Goal: Information Seeking & Learning: Learn about a topic

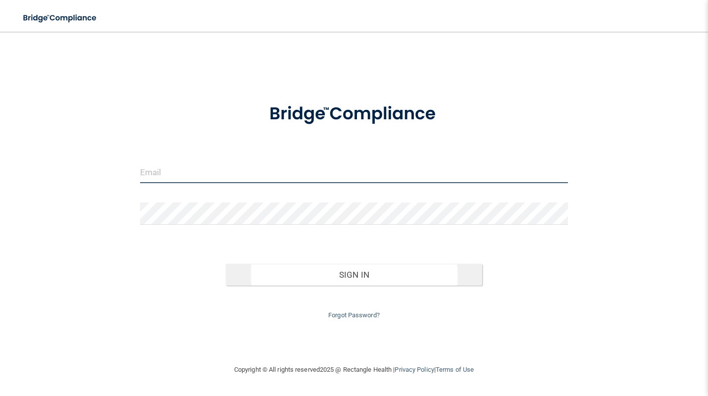
type input "[PERSON_NAME][EMAIL_ADDRESS][PERSON_NAME][DOMAIN_NAME]"
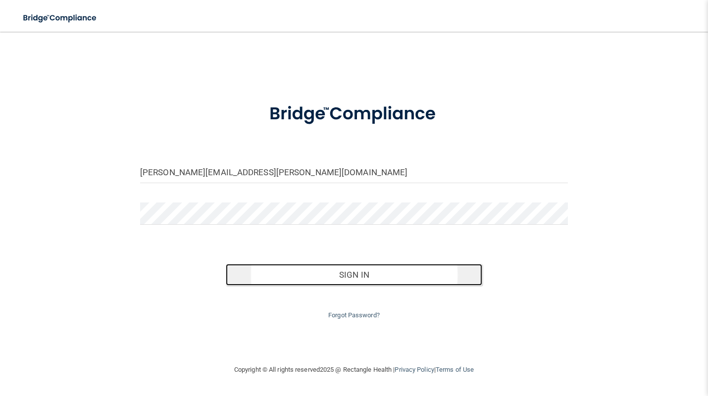
click at [363, 278] on button "Sign In" at bounding box center [354, 275] width 256 height 22
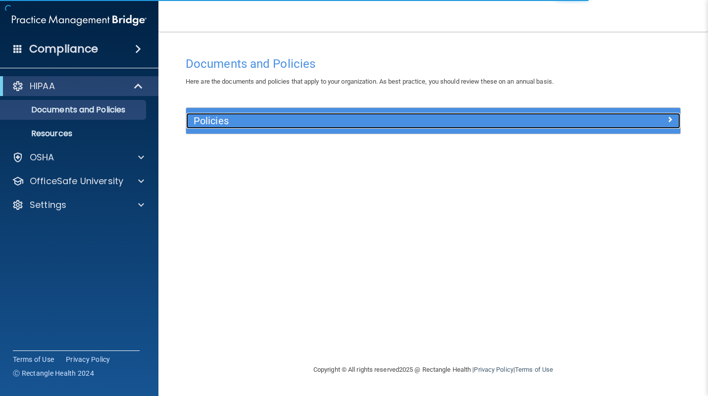
click at [460, 123] on h5 "Policies" at bounding box center [371, 120] width 356 height 11
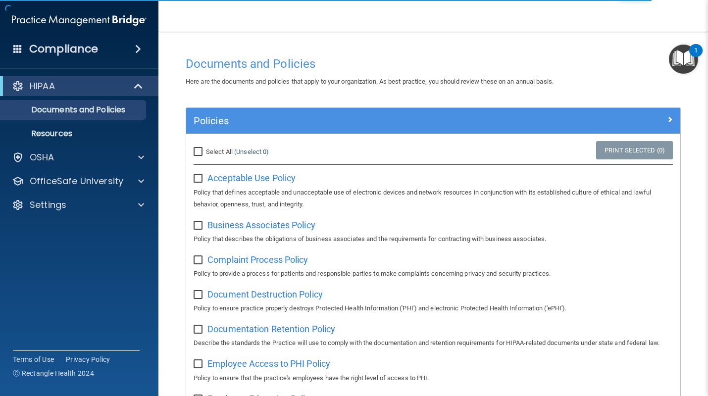
click at [200, 152] on input "Select All (Unselect 0) Unselect All" at bounding box center [198, 152] width 11 height 8
checkbox input "true"
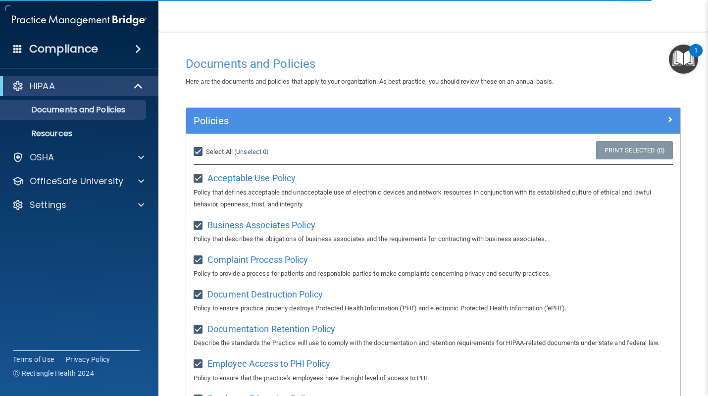
checkbox input "true"
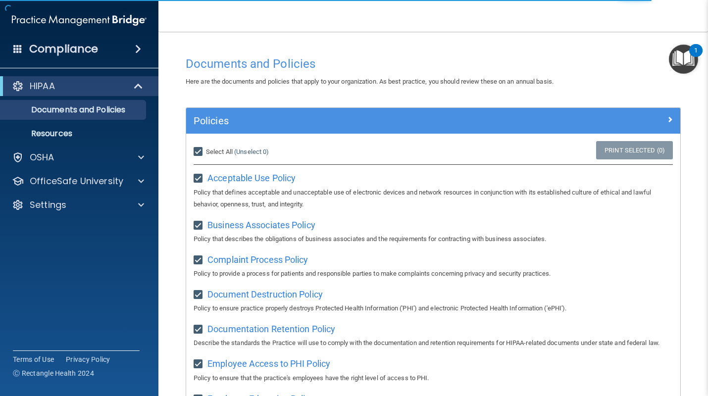
checkbox input "true"
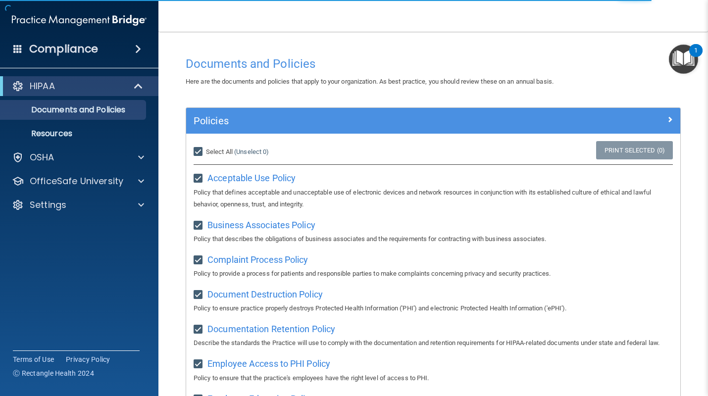
checkbox input "true"
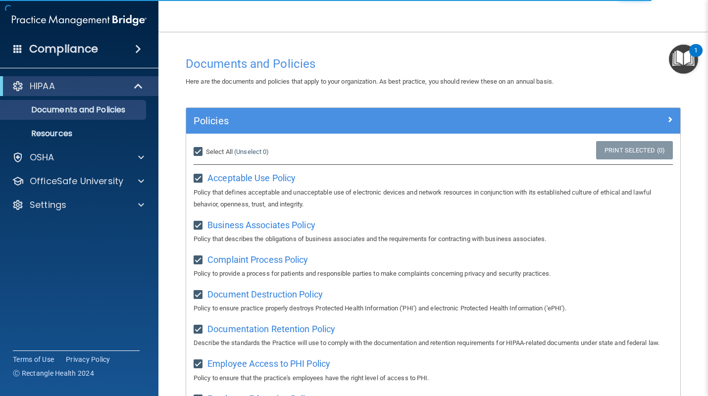
checkbox input "true"
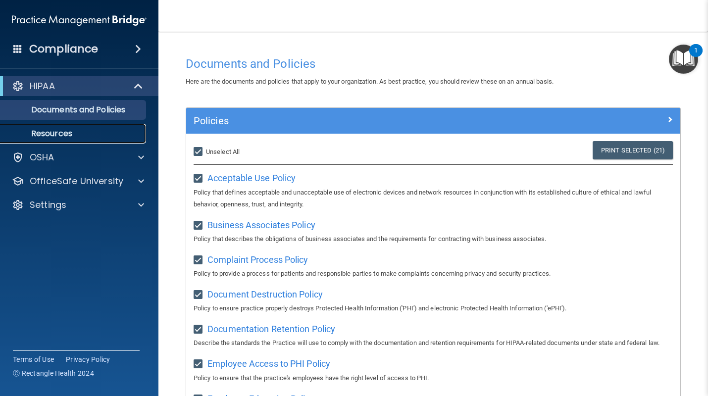
click at [79, 131] on p "Resources" at bounding box center [73, 134] width 135 height 10
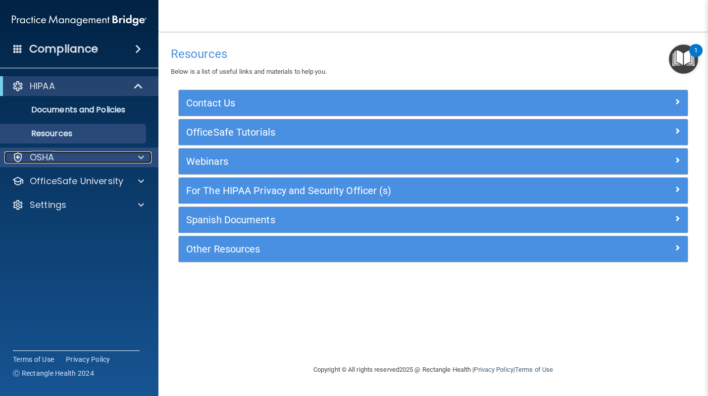
click at [102, 158] on div "OSHA" at bounding box center [65, 157] width 123 height 12
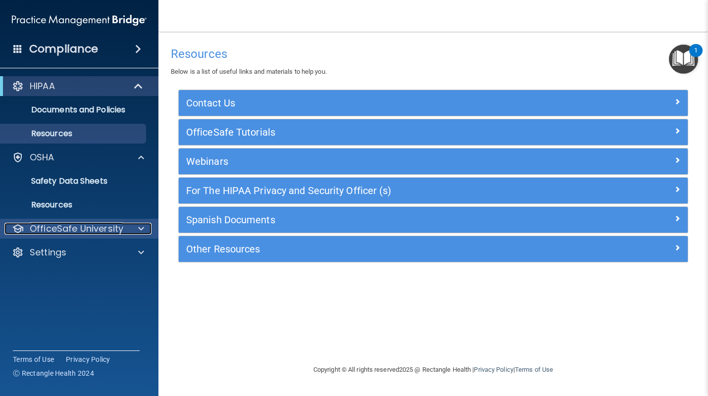
click at [94, 230] on p "OfficeSafe University" at bounding box center [77, 229] width 94 height 12
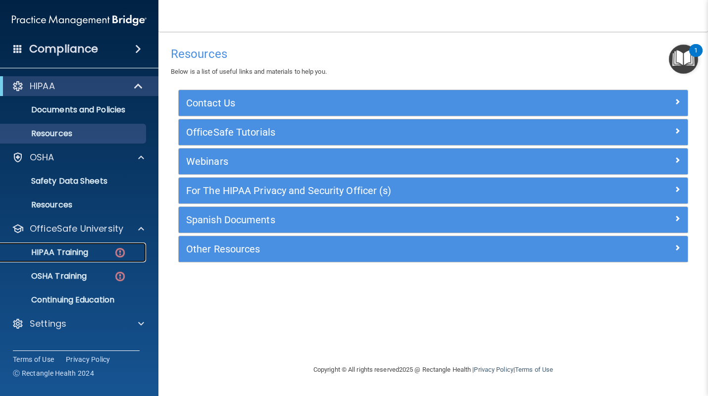
click at [80, 250] on p "HIPAA Training" at bounding box center [47, 252] width 82 height 10
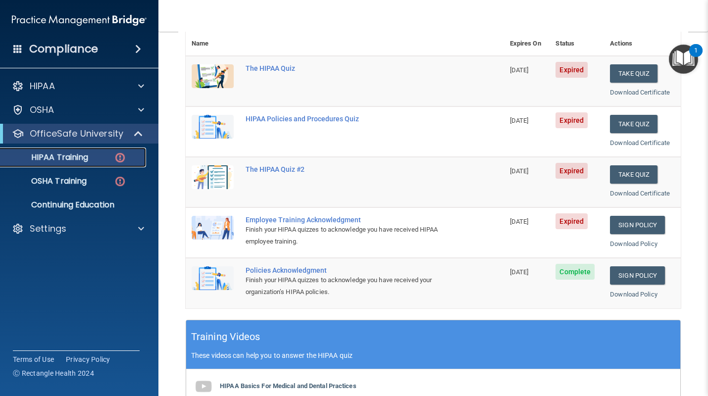
scroll to position [120, 0]
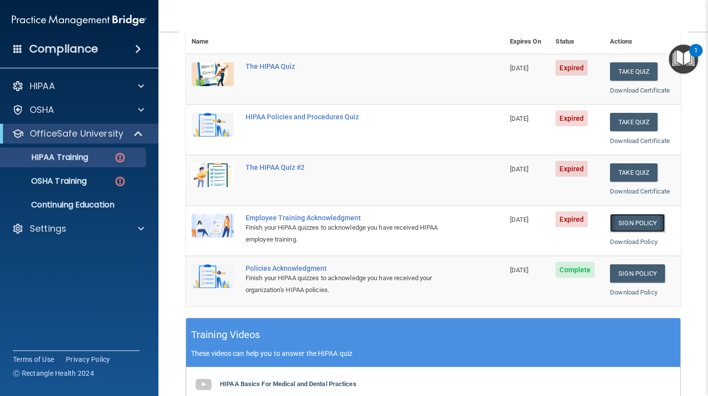
click at [642, 229] on link "Sign Policy" at bounding box center [637, 223] width 55 height 18
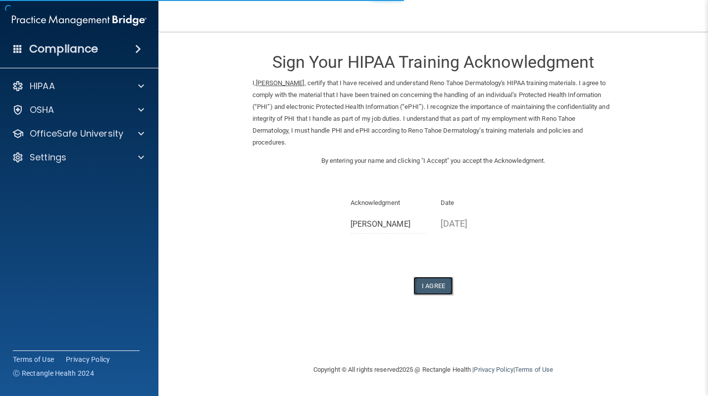
click at [432, 288] on button "I Agree" at bounding box center [433, 286] width 40 height 18
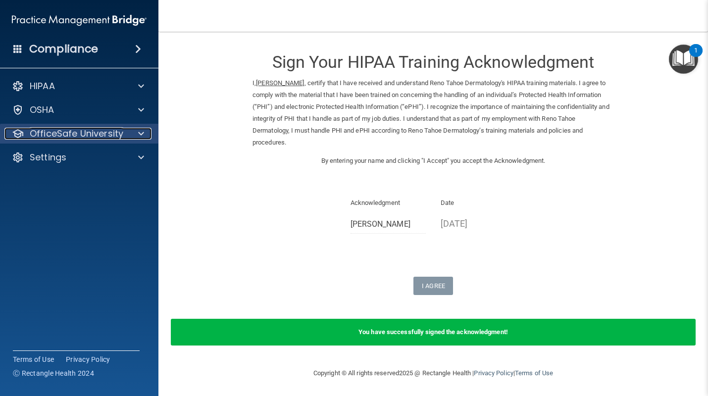
click at [113, 137] on p "OfficeSafe University" at bounding box center [77, 134] width 94 height 12
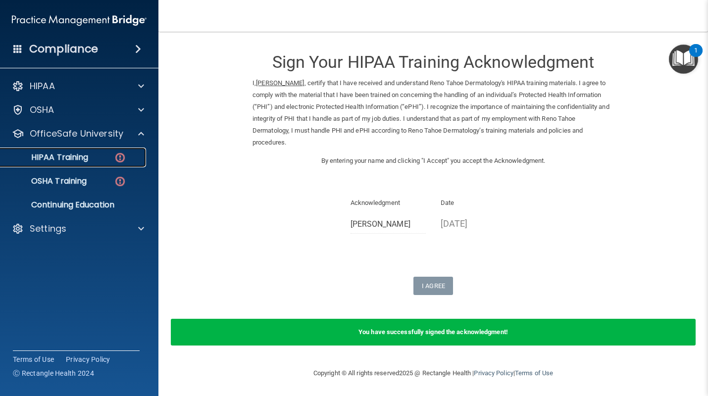
click at [78, 162] on p "HIPAA Training" at bounding box center [47, 157] width 82 height 10
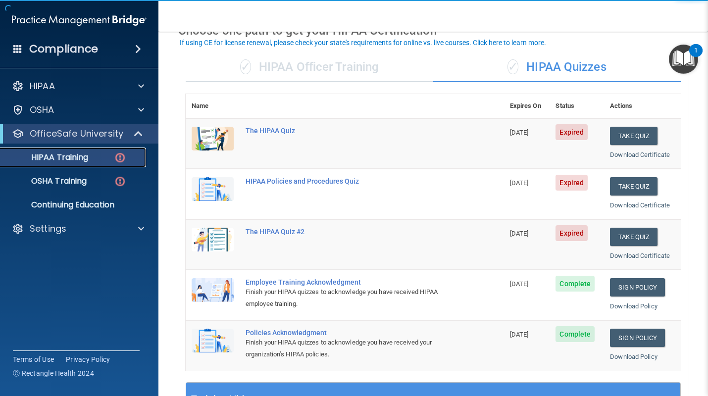
scroll to position [58, 0]
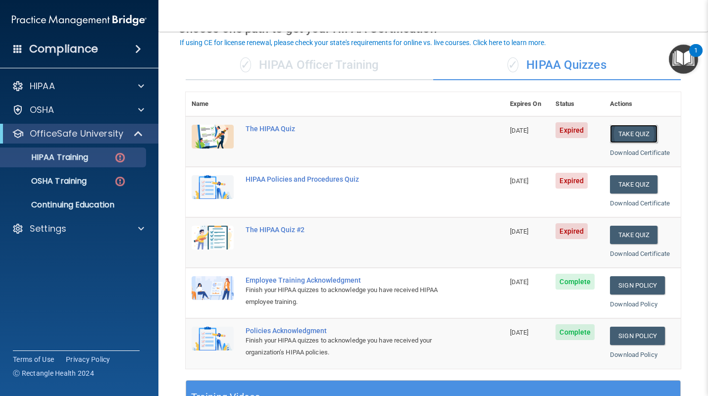
click at [632, 125] on button "Take Quiz" at bounding box center [634, 134] width 48 height 18
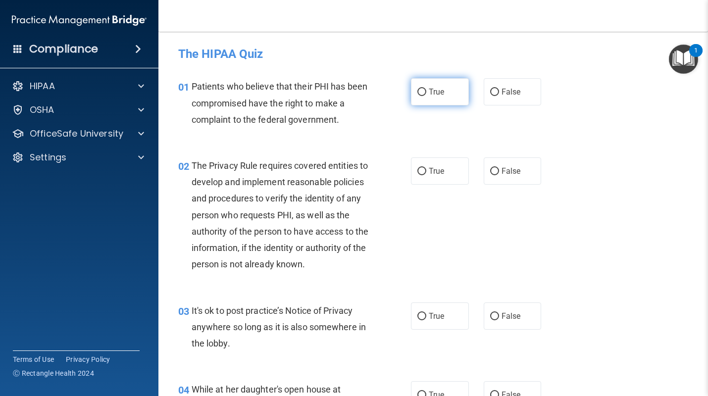
click at [437, 95] on span "True" at bounding box center [436, 91] width 15 height 9
click at [426, 95] on input "True" at bounding box center [421, 92] width 9 height 7
radio input "true"
click at [437, 171] on span "True" at bounding box center [436, 170] width 15 height 9
click at [426, 171] on input "True" at bounding box center [421, 171] width 9 height 7
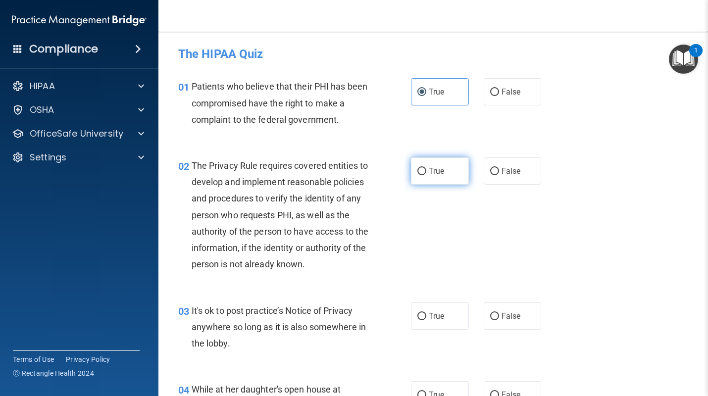
radio input "true"
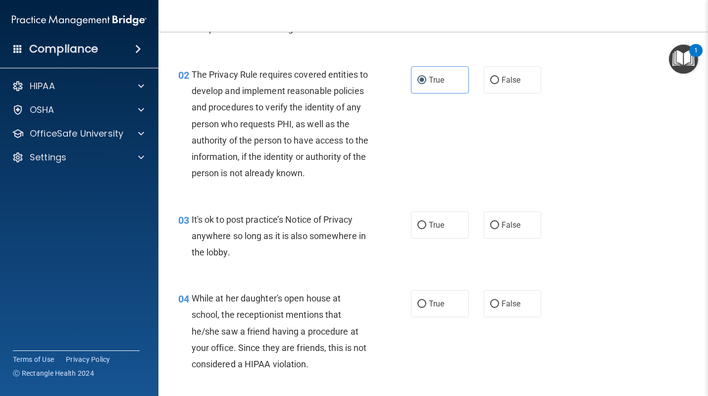
scroll to position [93, 0]
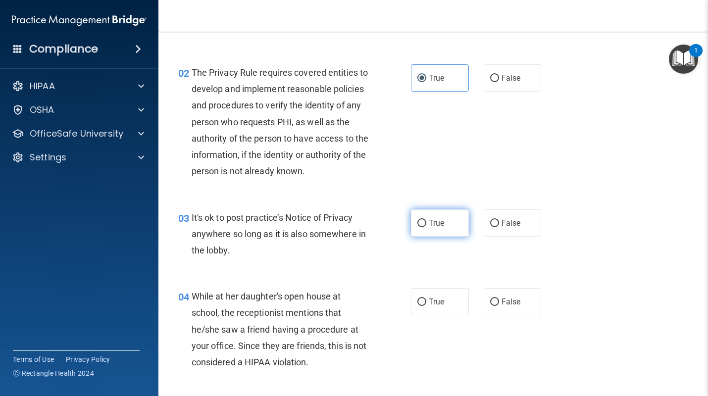
click at [448, 227] on label "True" at bounding box center [440, 222] width 58 height 27
click at [426, 227] on input "True" at bounding box center [421, 223] width 9 height 7
radio input "true"
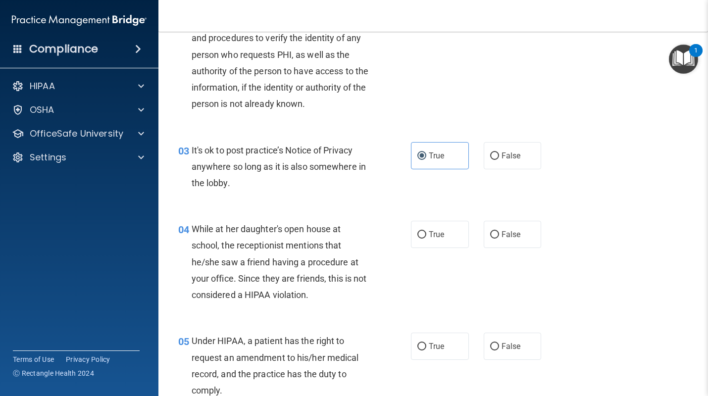
scroll to position [161, 0]
click at [497, 234] on input "False" at bounding box center [494, 234] width 9 height 7
radio input "true"
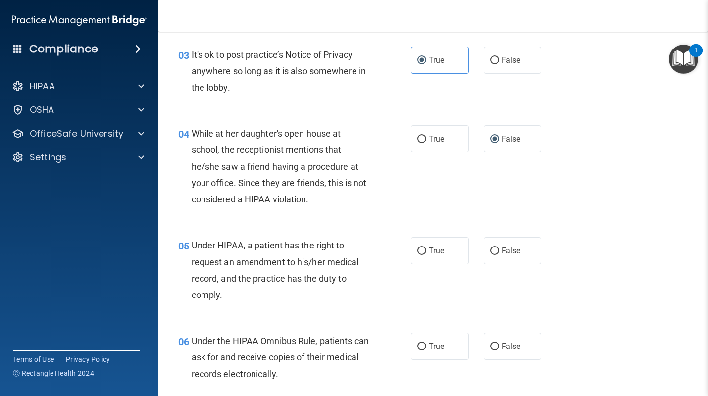
scroll to position [270, 0]
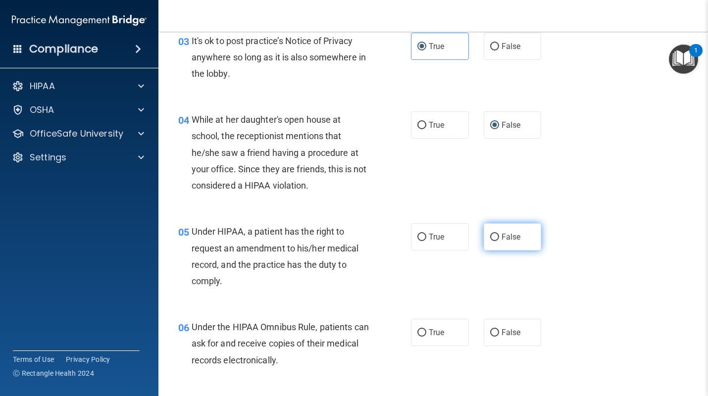
click at [498, 240] on input "False" at bounding box center [494, 237] width 9 height 7
radio input "true"
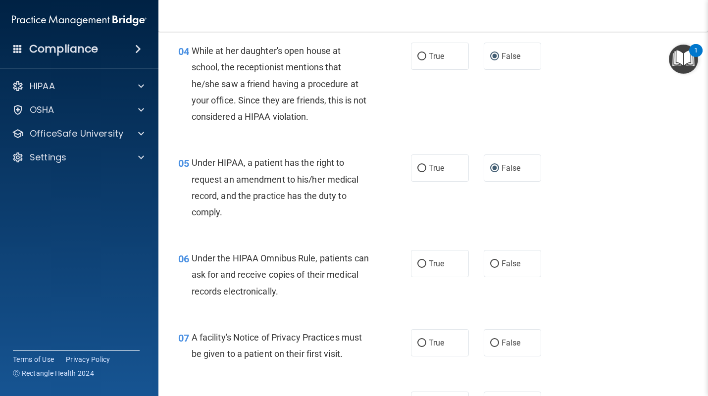
scroll to position [351, 0]
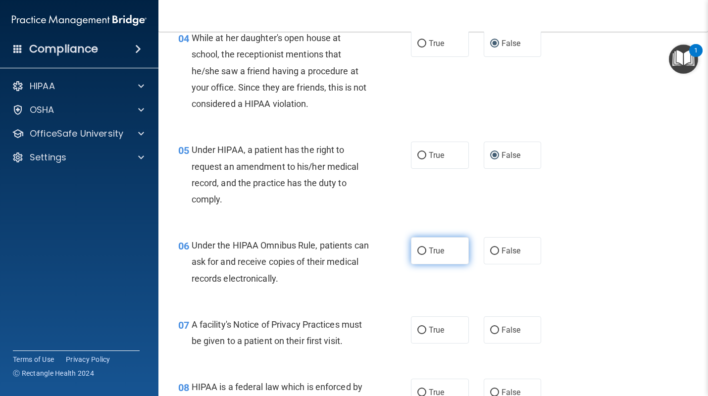
click at [459, 261] on label "True" at bounding box center [440, 250] width 58 height 27
click at [426, 255] on input "True" at bounding box center [421, 250] width 9 height 7
radio input "true"
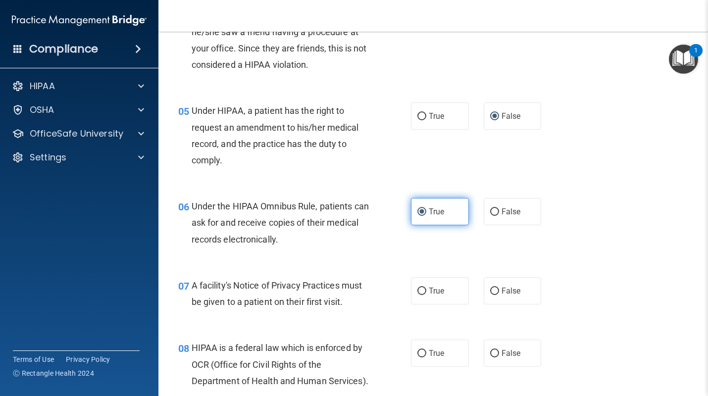
scroll to position [392, 0]
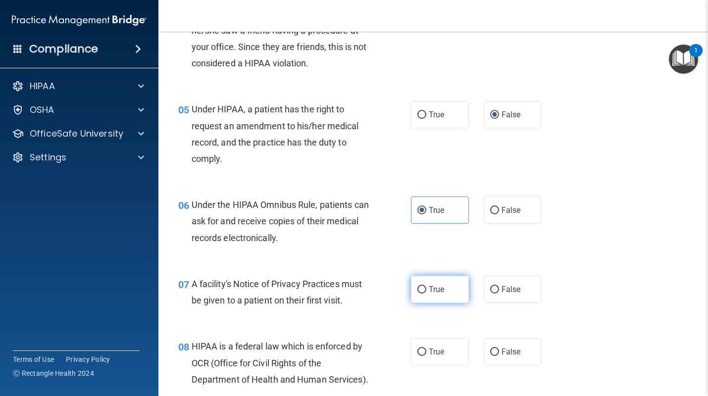
click at [443, 295] on label "True" at bounding box center [440, 289] width 58 height 27
click at [426, 293] on input "True" at bounding box center [421, 289] width 9 height 7
radio input "true"
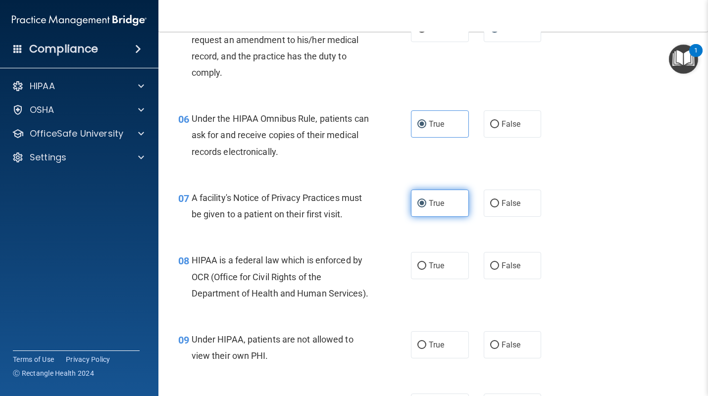
scroll to position [479, 0]
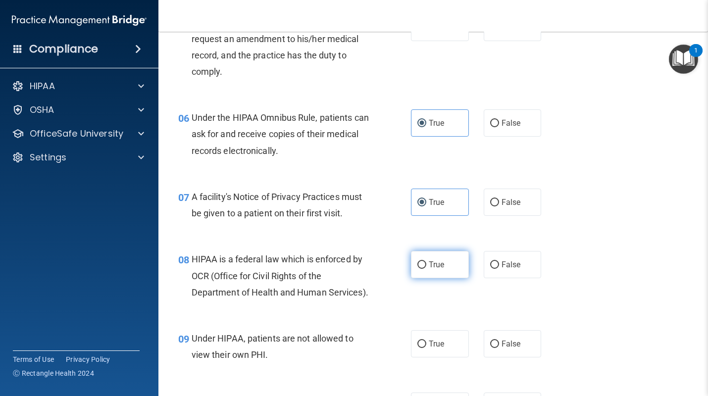
click at [439, 270] on label "True" at bounding box center [440, 264] width 58 height 27
click at [426, 269] on input "True" at bounding box center [421, 264] width 9 height 7
radio input "true"
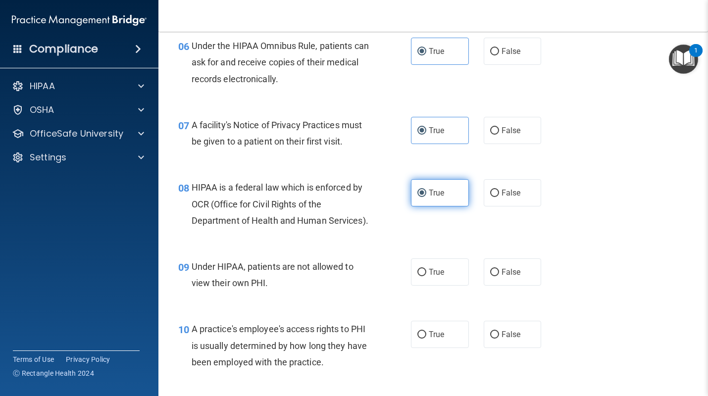
scroll to position [552, 0]
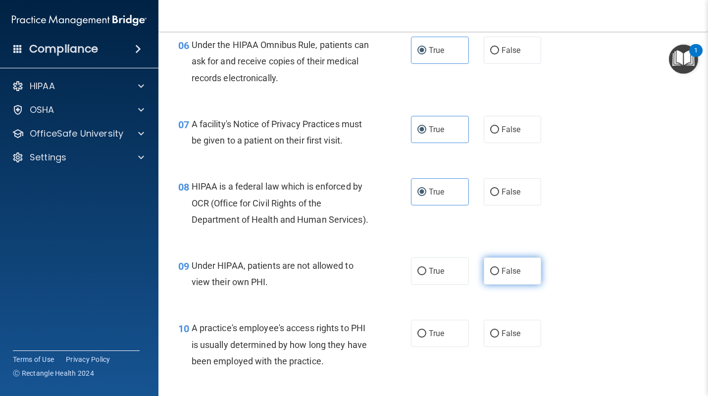
click at [505, 266] on span "False" at bounding box center [510, 270] width 19 height 9
click at [499, 268] on input "False" at bounding box center [494, 271] width 9 height 7
radio input "true"
click at [508, 332] on span "False" at bounding box center [510, 333] width 19 height 9
click at [499, 332] on input "False" at bounding box center [494, 333] width 9 height 7
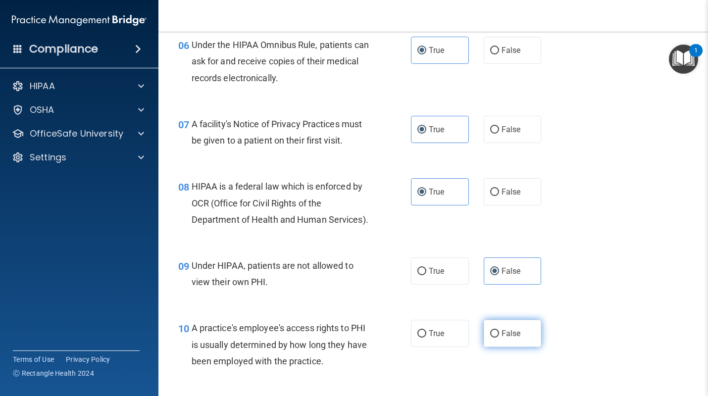
radio input "true"
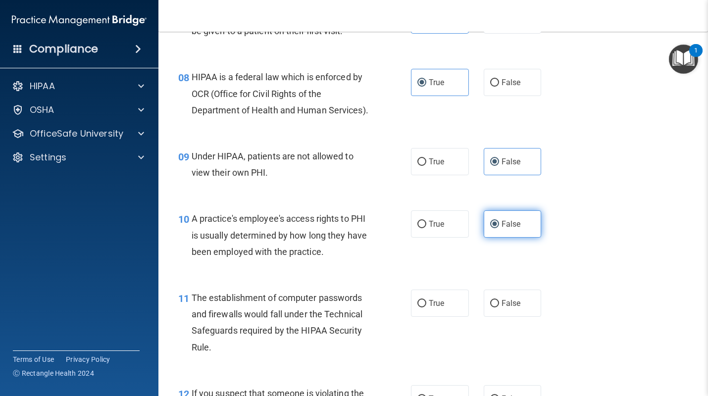
scroll to position [675, 0]
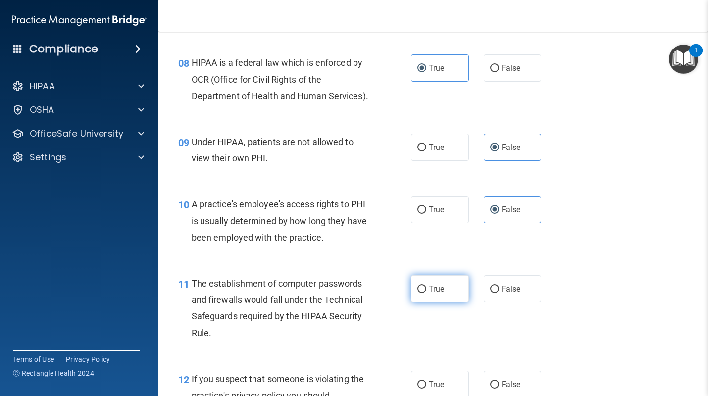
click at [451, 295] on label "True" at bounding box center [440, 288] width 58 height 27
click at [426, 293] on input "True" at bounding box center [421, 289] width 9 height 7
radio input "true"
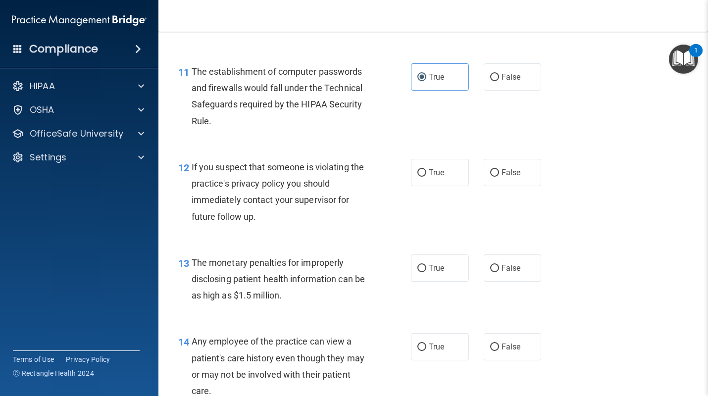
scroll to position [893, 0]
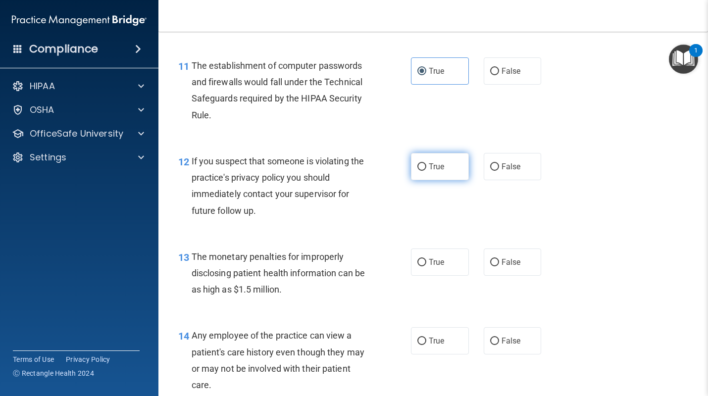
click at [451, 172] on label "True" at bounding box center [440, 166] width 58 height 27
click at [426, 171] on input "True" at bounding box center [421, 166] width 9 height 7
radio input "true"
click at [425, 262] on input "True" at bounding box center [421, 262] width 9 height 7
radio input "true"
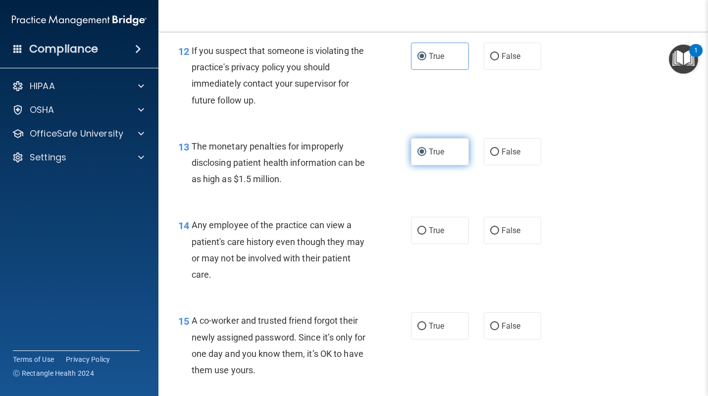
scroll to position [1024, 0]
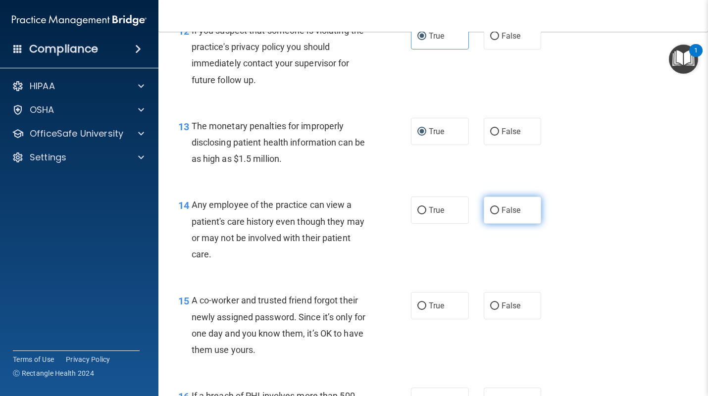
click at [492, 212] on input "False" at bounding box center [494, 210] width 9 height 7
radio input "true"
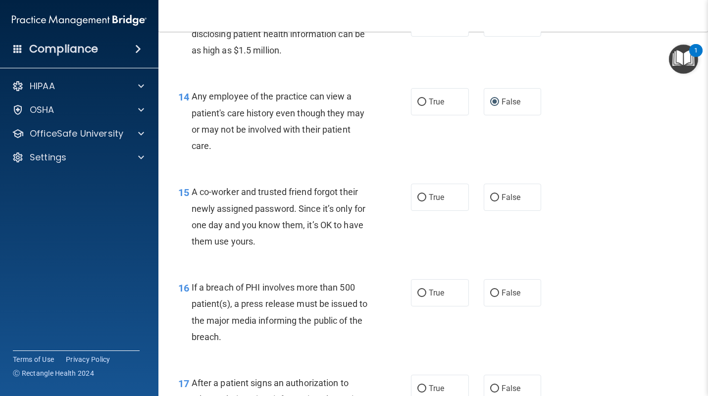
scroll to position [1140, 0]
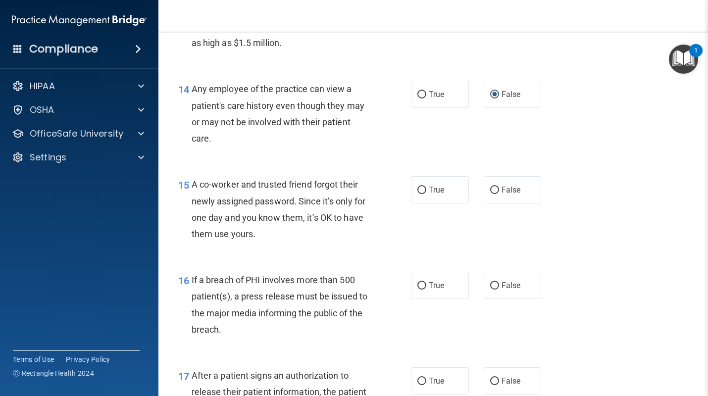
click at [495, 209] on div "15 A co-worker and trusted friend forgot their newly assigned password. Since i…" at bounding box center [433, 212] width 525 height 96
click at [496, 193] on input "False" at bounding box center [494, 190] width 9 height 7
radio input "true"
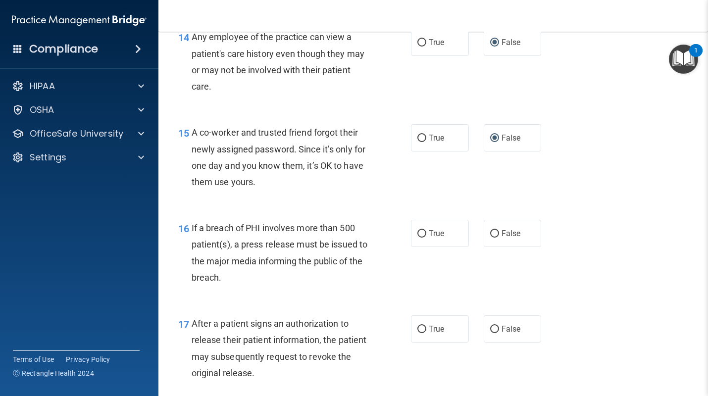
scroll to position [1192, 0]
click at [426, 240] on label "True" at bounding box center [440, 232] width 58 height 27
click at [426, 237] on input "True" at bounding box center [421, 233] width 9 height 7
radio input "true"
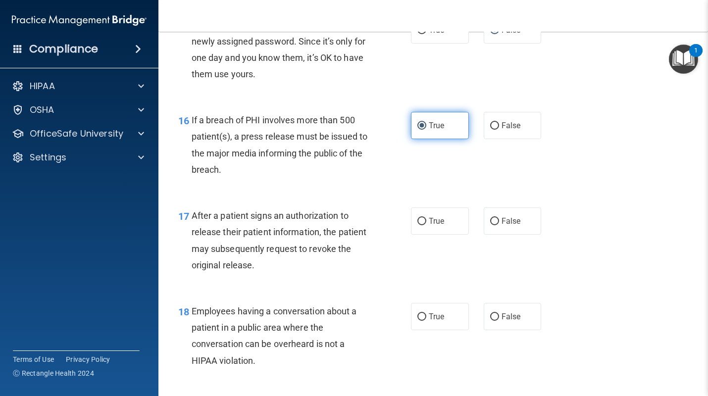
scroll to position [1300, 0]
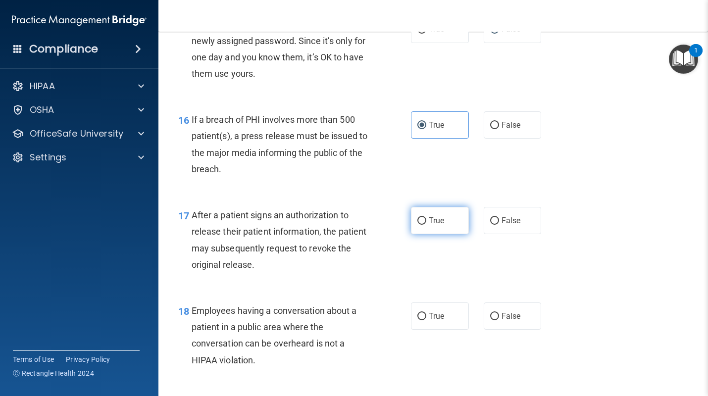
click at [448, 220] on label "True" at bounding box center [440, 220] width 58 height 27
click at [426, 220] on input "True" at bounding box center [421, 220] width 9 height 7
radio input "true"
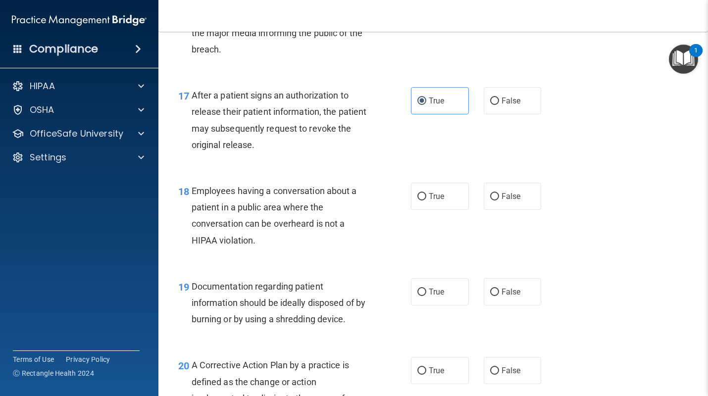
scroll to position [1421, 0]
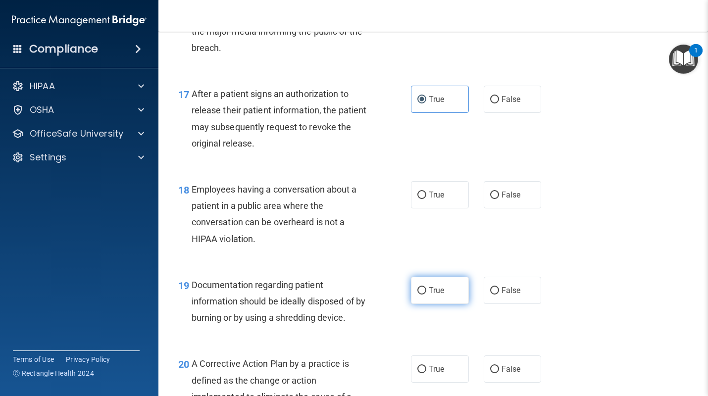
click at [445, 292] on label "True" at bounding box center [440, 290] width 58 height 27
click at [426, 292] on input "True" at bounding box center [421, 290] width 9 height 7
radio input "true"
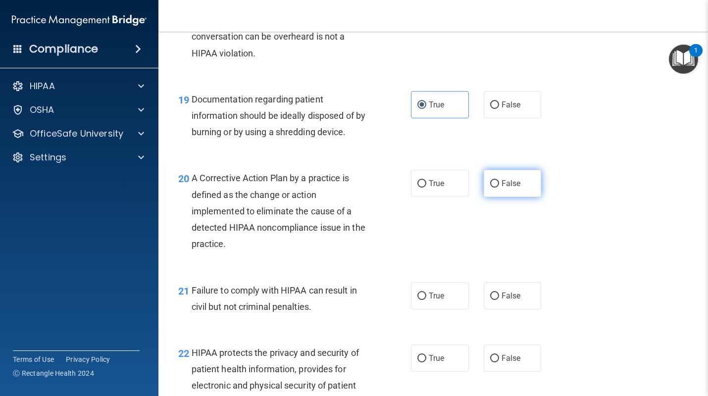
scroll to position [1625, 0]
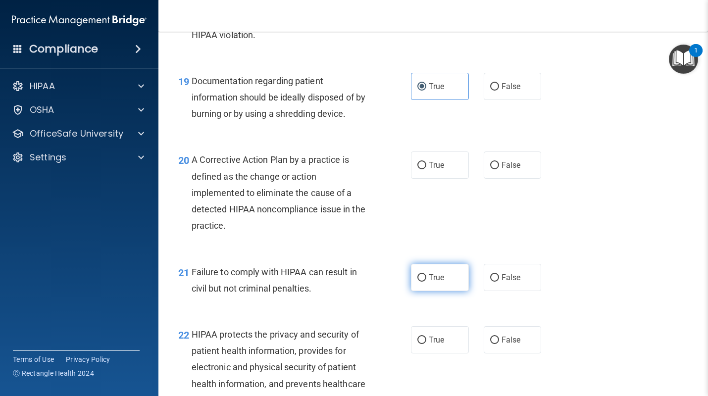
click at [446, 280] on label "True" at bounding box center [440, 277] width 58 height 27
click at [426, 280] on input "True" at bounding box center [421, 277] width 9 height 7
radio input "true"
click at [517, 284] on label "False" at bounding box center [512, 277] width 58 height 27
click at [499, 282] on input "False" at bounding box center [494, 277] width 9 height 7
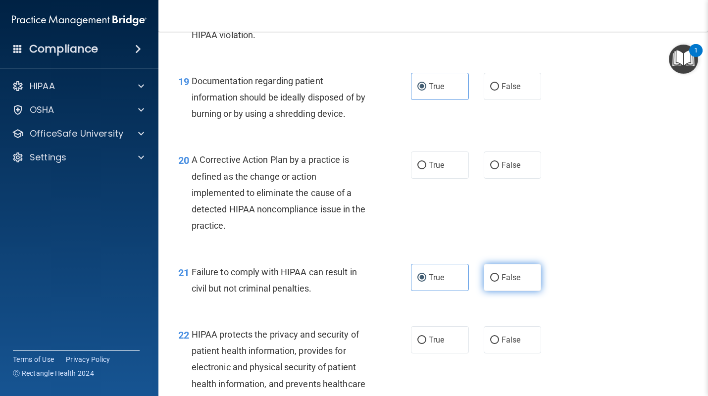
radio input "true"
radio input "false"
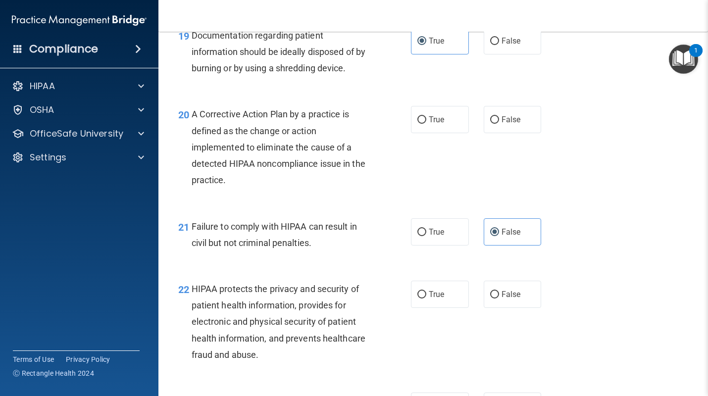
scroll to position [1672, 0]
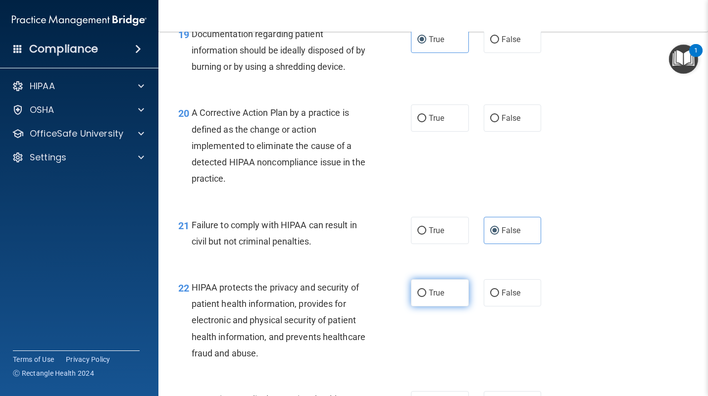
click at [453, 293] on label "True" at bounding box center [440, 292] width 58 height 27
click at [426, 293] on input "True" at bounding box center [421, 292] width 9 height 7
radio input "true"
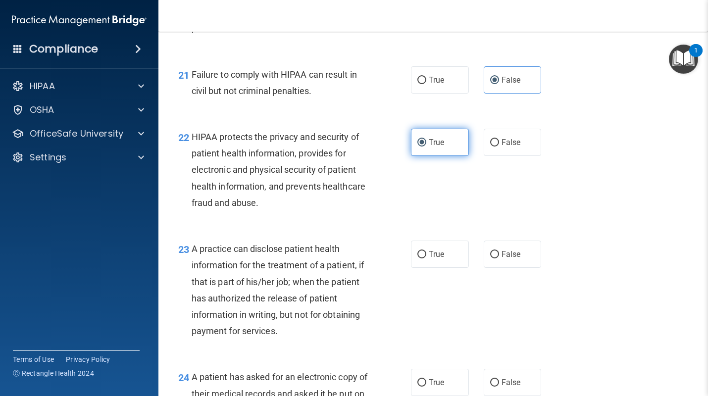
scroll to position [1830, 0]
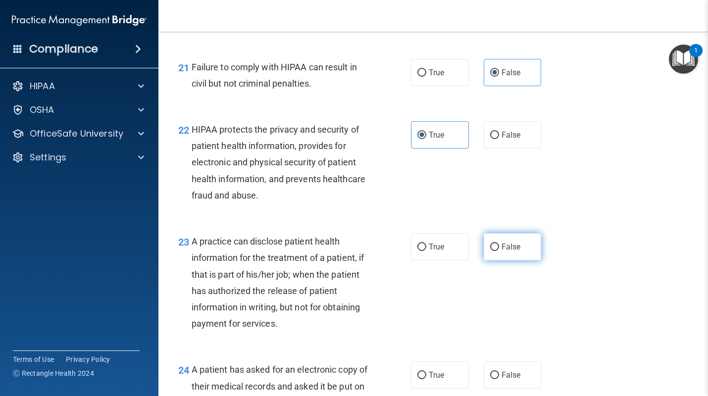
click at [504, 245] on span "False" at bounding box center [510, 246] width 19 height 9
click at [499, 245] on input "False" at bounding box center [494, 246] width 9 height 7
radio input "true"
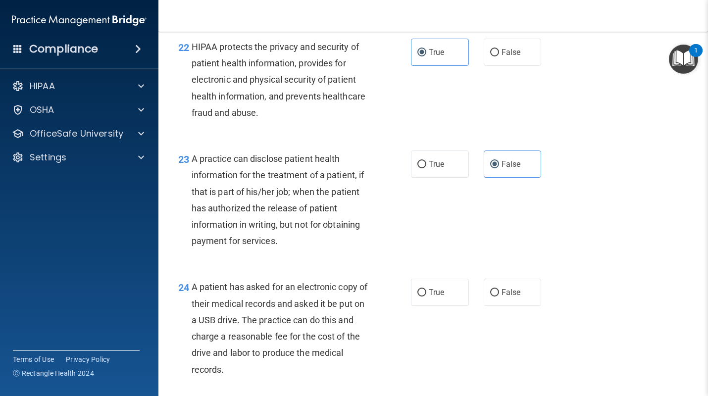
scroll to position [1913, 0]
click at [432, 298] on label "True" at bounding box center [440, 291] width 58 height 27
click at [426, 296] on input "True" at bounding box center [421, 291] width 9 height 7
radio input "true"
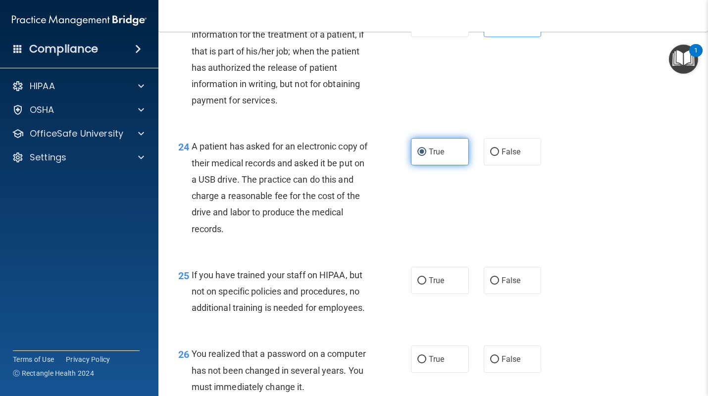
scroll to position [2081, 0]
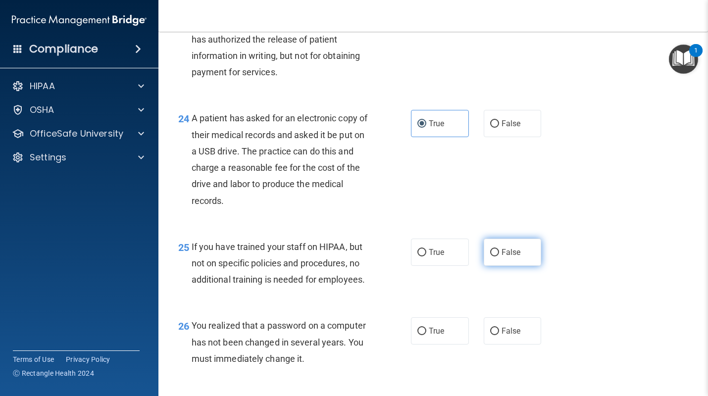
click at [517, 244] on label "False" at bounding box center [512, 252] width 58 height 27
click at [499, 249] on input "False" at bounding box center [494, 252] width 9 height 7
radio input "true"
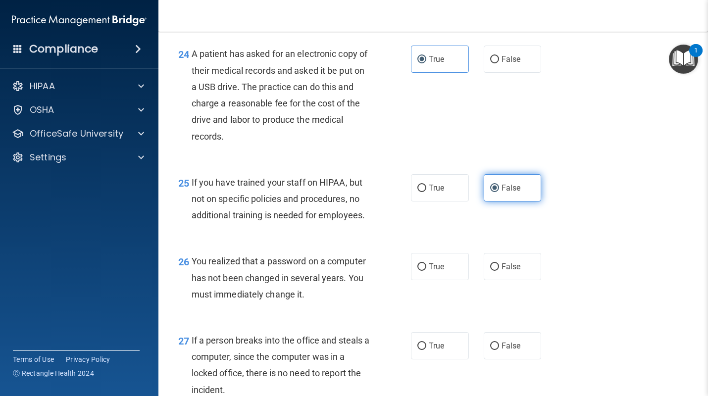
scroll to position [2148, 0]
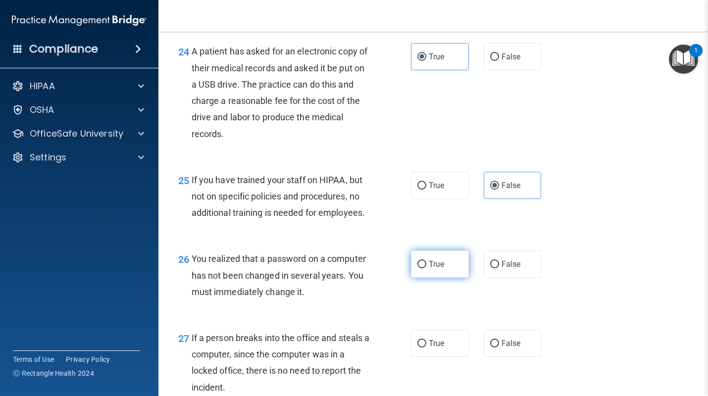
click at [457, 261] on label "True" at bounding box center [440, 263] width 58 height 27
click at [426, 261] on input "True" at bounding box center [421, 264] width 9 height 7
radio input "true"
click at [429, 316] on div "26 You realized that a password on a computer has not been changed in several y…" at bounding box center [433, 277] width 525 height 79
click at [503, 339] on span "False" at bounding box center [510, 342] width 19 height 9
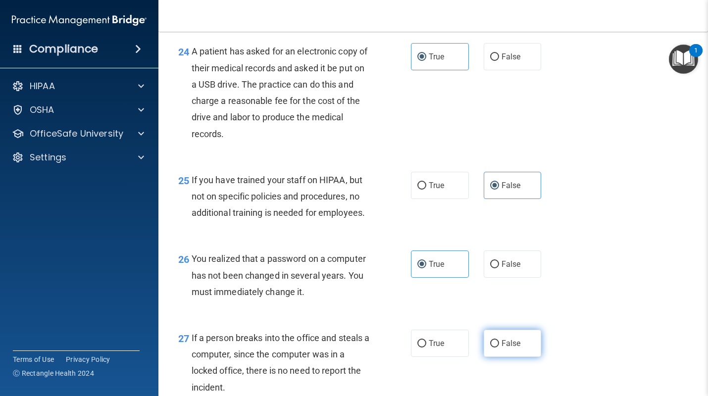
click at [499, 340] on input "False" at bounding box center [494, 343] width 9 height 7
radio input "true"
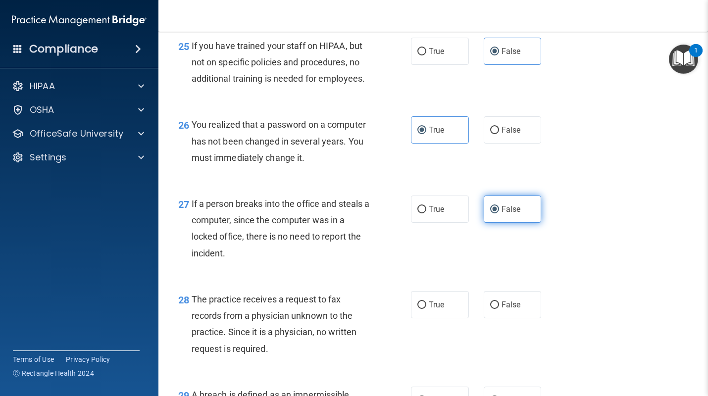
scroll to position [2285, 0]
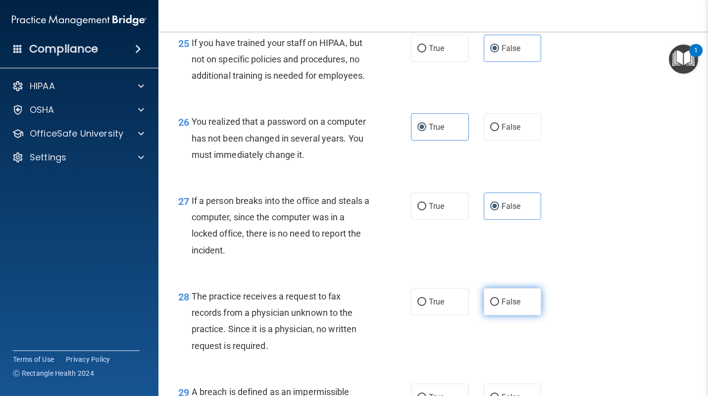
click at [499, 297] on label "False" at bounding box center [512, 301] width 58 height 27
click at [499, 298] on input "False" at bounding box center [494, 301] width 9 height 7
radio input "true"
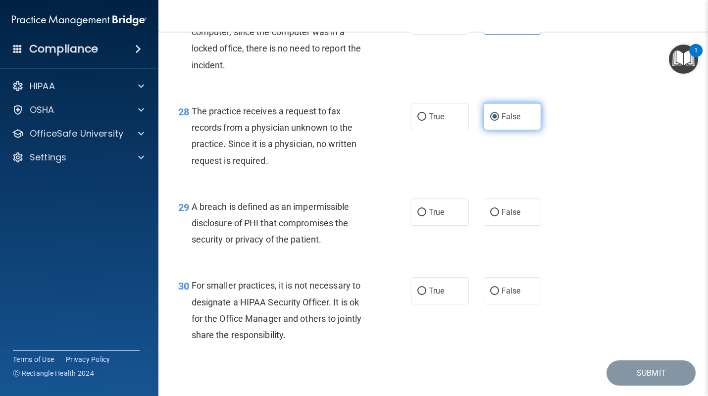
scroll to position [2477, 0]
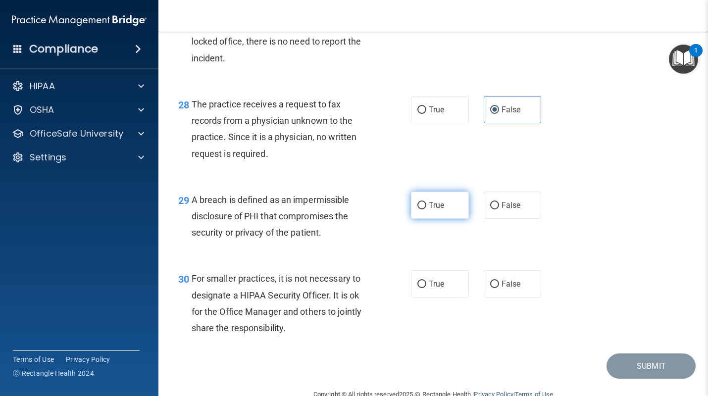
click at [435, 211] on label "True" at bounding box center [440, 204] width 58 height 27
click at [426, 209] on input "True" at bounding box center [421, 205] width 9 height 7
radio input "true"
click at [502, 288] on span "False" at bounding box center [510, 283] width 19 height 9
click at [499, 288] on input "False" at bounding box center [494, 284] width 9 height 7
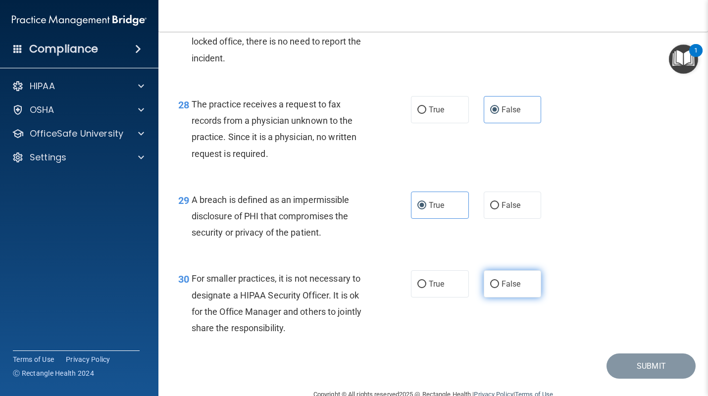
radio input "true"
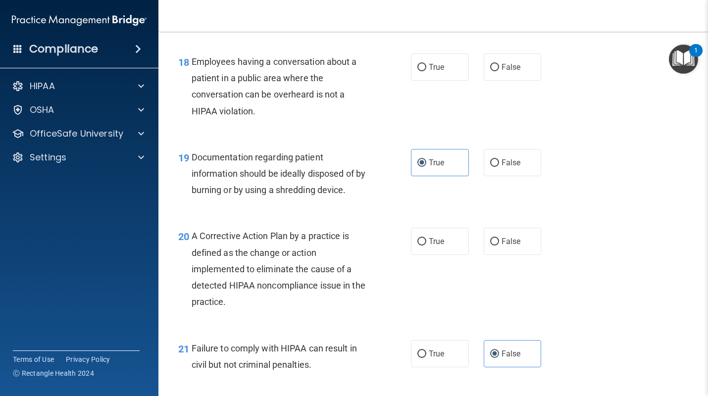
scroll to position [1546, 0]
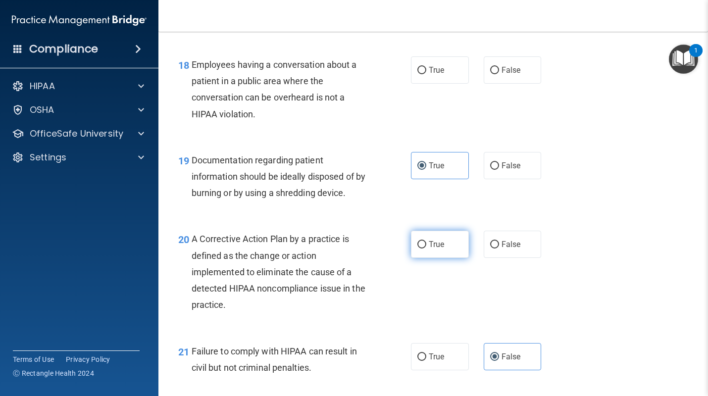
click at [449, 231] on label "True" at bounding box center [440, 244] width 58 height 27
click at [426, 241] on input "True" at bounding box center [421, 244] width 9 height 7
radio input "true"
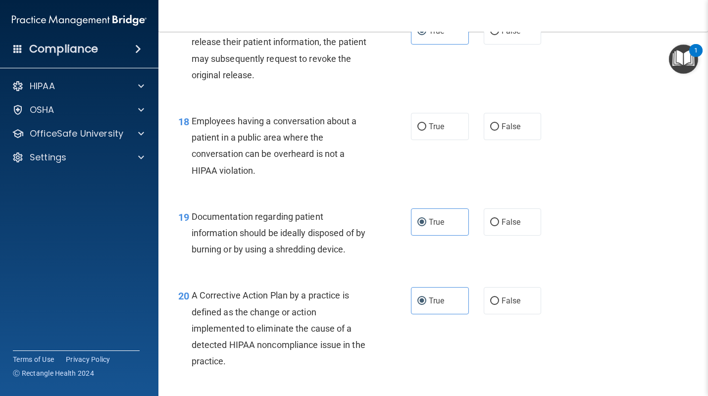
scroll to position [1484, 0]
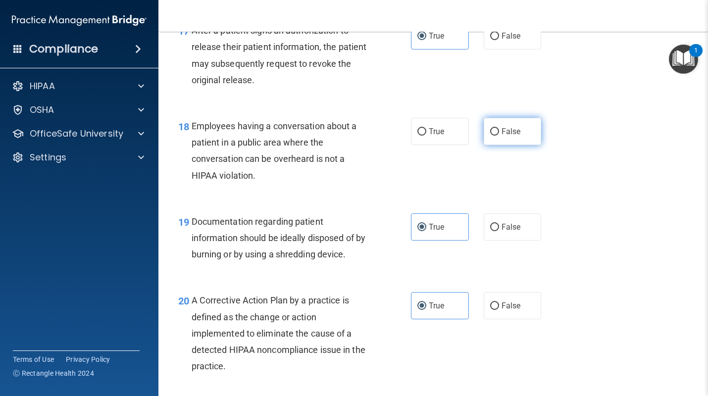
click at [505, 132] on span "False" at bounding box center [510, 131] width 19 height 9
click at [499, 132] on input "False" at bounding box center [494, 131] width 9 height 7
radio input "true"
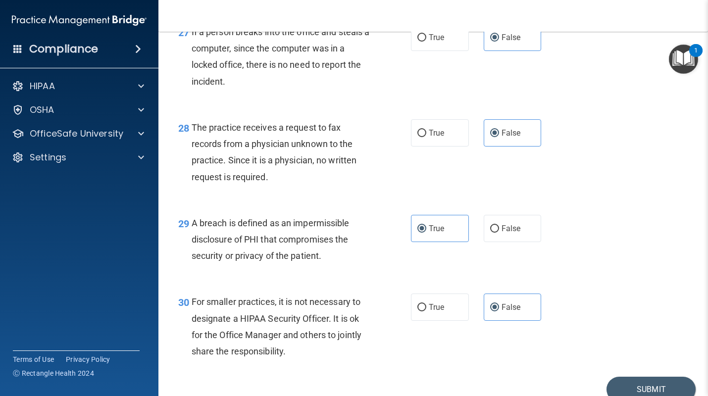
scroll to position [2472, 0]
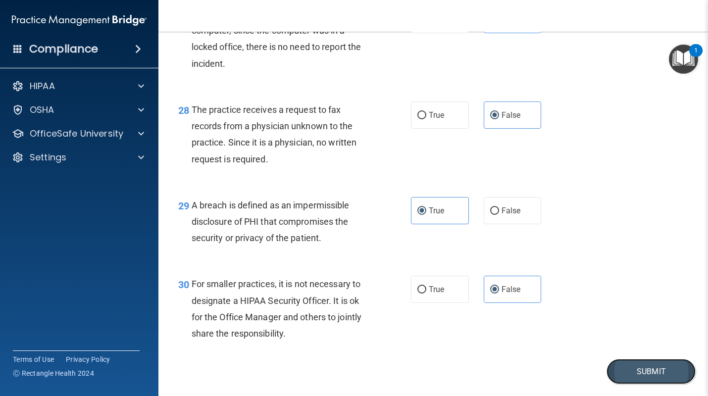
click at [642, 377] on button "Submit" at bounding box center [650, 371] width 89 height 25
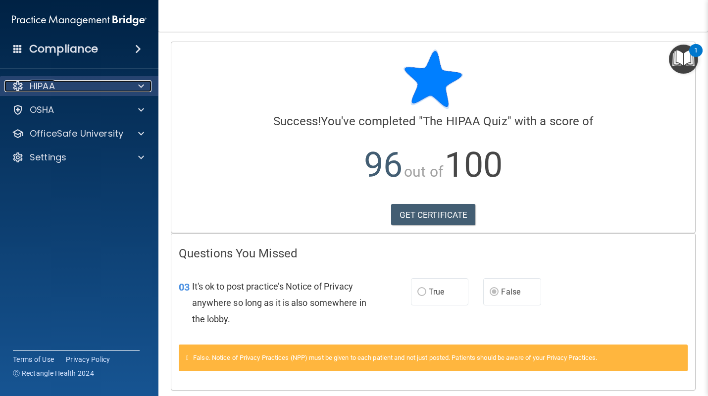
click at [128, 89] on div at bounding box center [139, 86] width 25 height 12
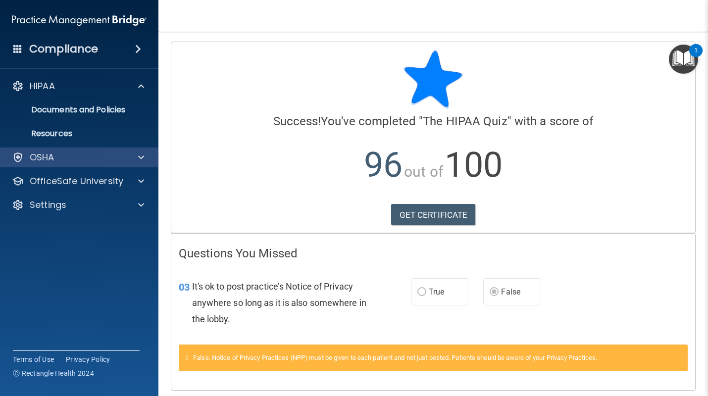
click at [109, 150] on div "OSHA" at bounding box center [79, 157] width 159 height 20
click at [125, 160] on div "OSHA" at bounding box center [65, 157] width 123 height 12
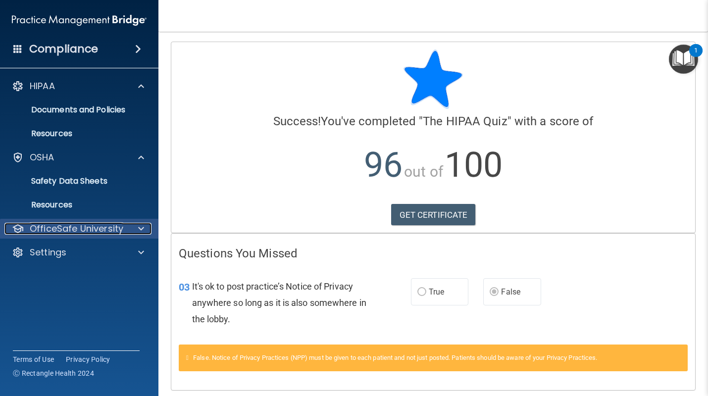
click at [110, 229] on p "OfficeSafe University" at bounding box center [77, 229] width 94 height 12
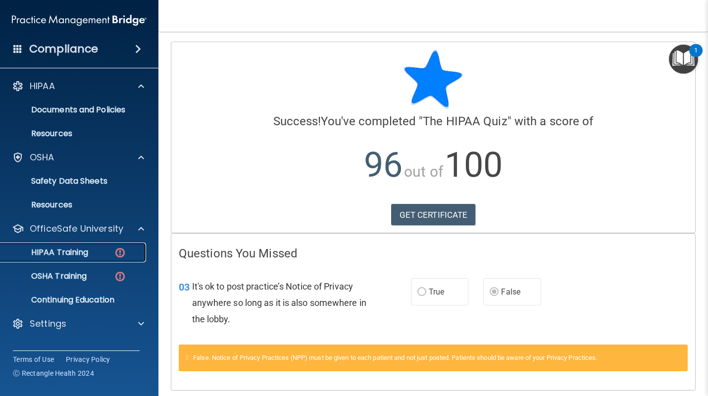
click at [113, 258] on link "HIPAA Training" at bounding box center [68, 252] width 156 height 20
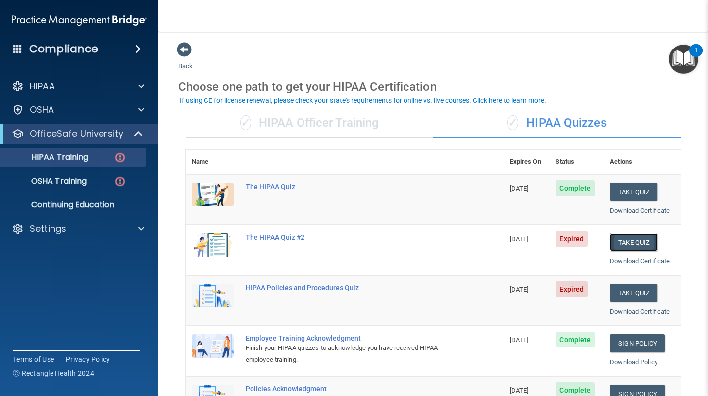
click at [650, 243] on button "Take Quiz" at bounding box center [634, 242] width 48 height 18
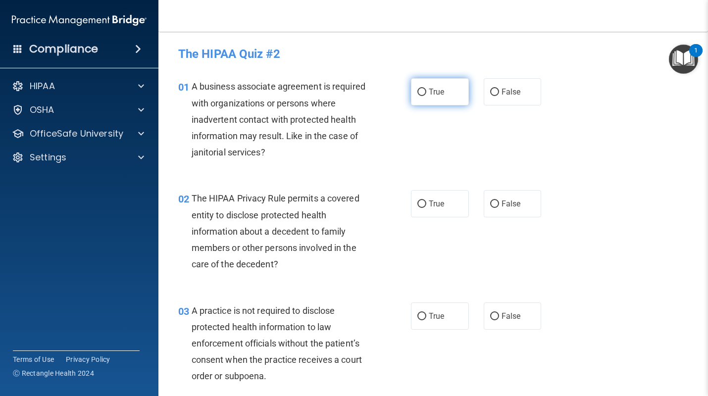
click at [441, 96] on label "True" at bounding box center [440, 91] width 58 height 27
click at [426, 96] on input "True" at bounding box center [421, 92] width 9 height 7
radio input "true"
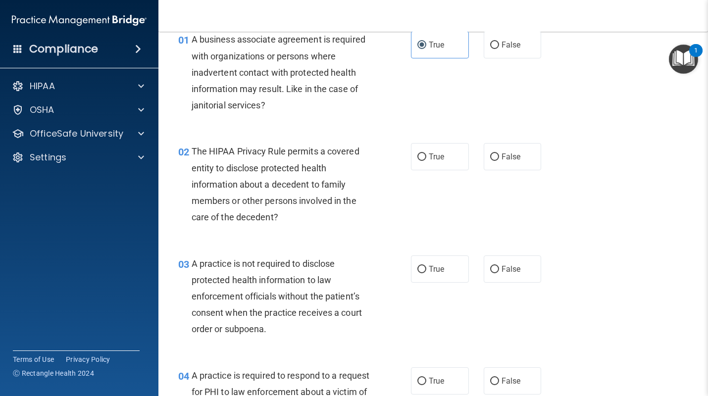
scroll to position [40, 0]
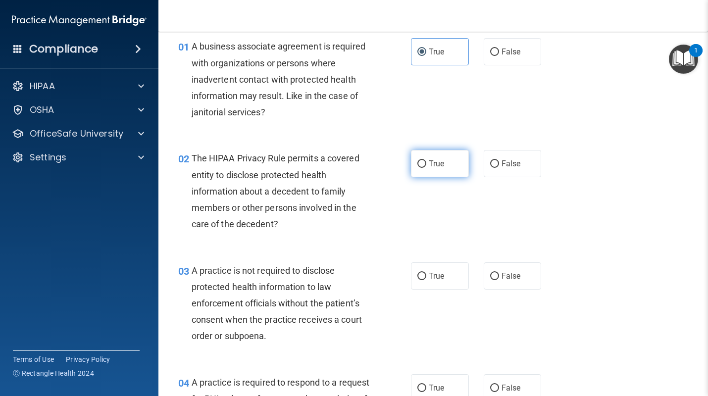
click at [436, 168] on label "True" at bounding box center [440, 163] width 58 height 27
click at [426, 168] on input "True" at bounding box center [421, 163] width 9 height 7
radio input "true"
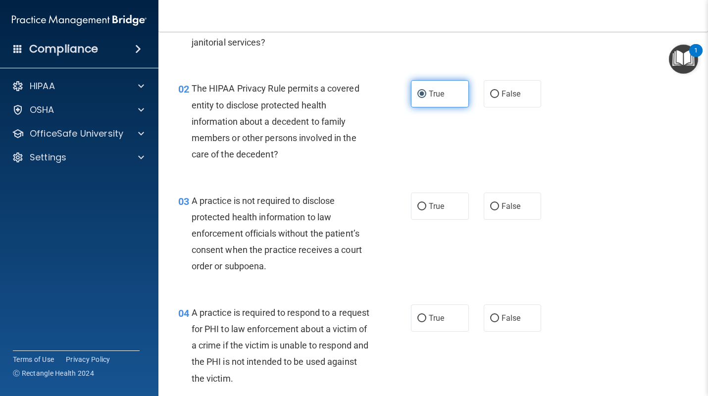
scroll to position [111, 0]
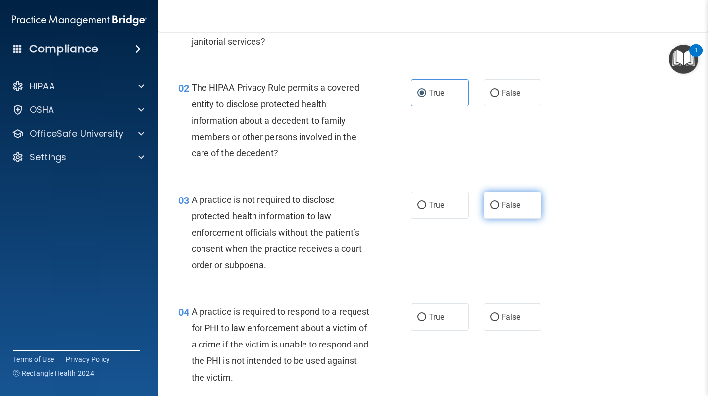
click at [490, 205] on input "False" at bounding box center [494, 205] width 9 height 7
radio input "true"
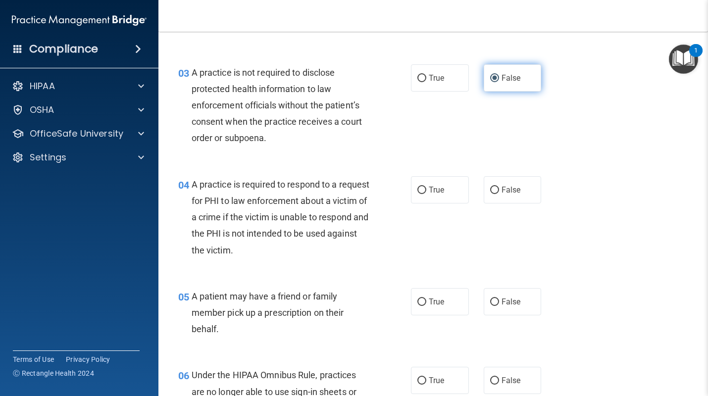
scroll to position [246, 0]
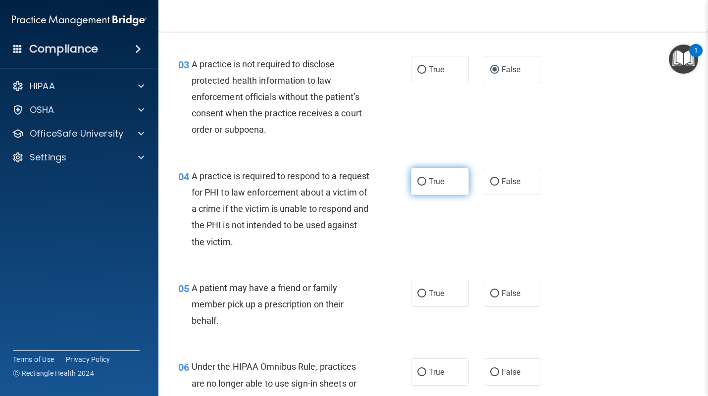
click at [453, 177] on label "True" at bounding box center [440, 181] width 58 height 27
click at [426, 178] on input "True" at bounding box center [421, 181] width 9 height 7
radio input "true"
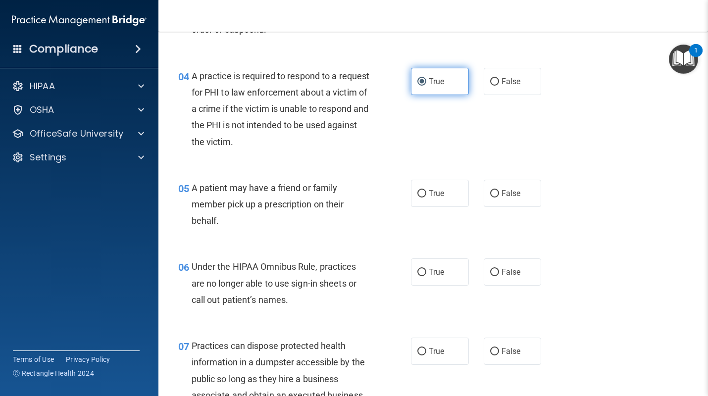
scroll to position [352, 0]
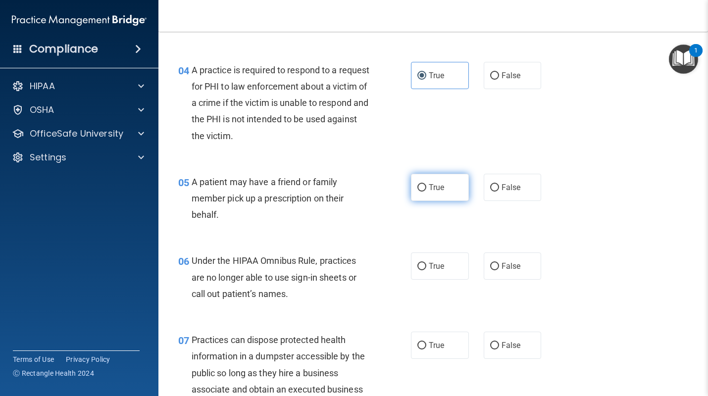
click at [456, 192] on label "True" at bounding box center [440, 187] width 58 height 27
click at [426, 191] on input "True" at bounding box center [421, 187] width 9 height 7
radio input "true"
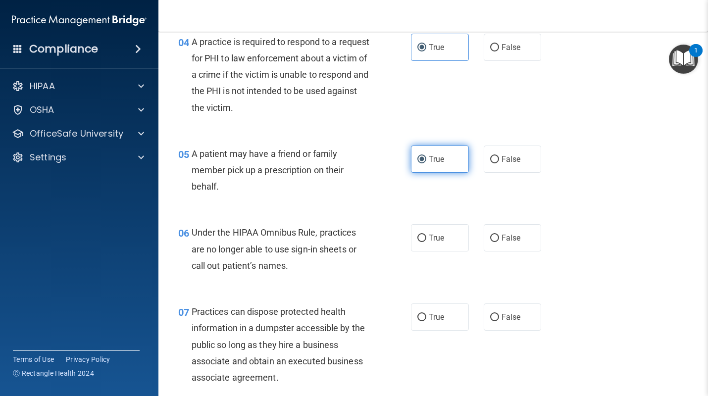
scroll to position [393, 0]
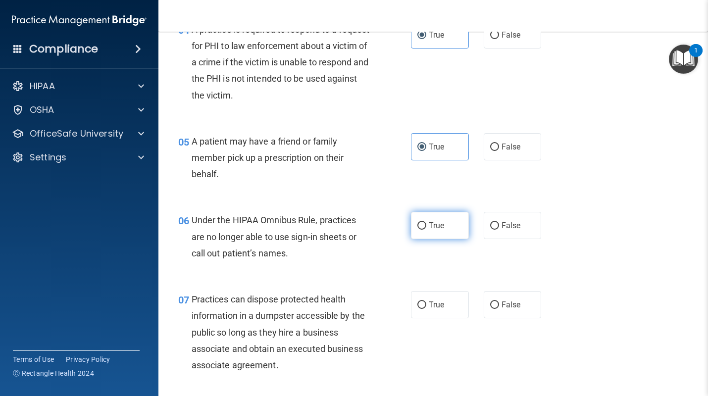
click at [456, 216] on label "True" at bounding box center [440, 225] width 58 height 27
click at [426, 222] on input "True" at bounding box center [421, 225] width 9 height 7
radio input "true"
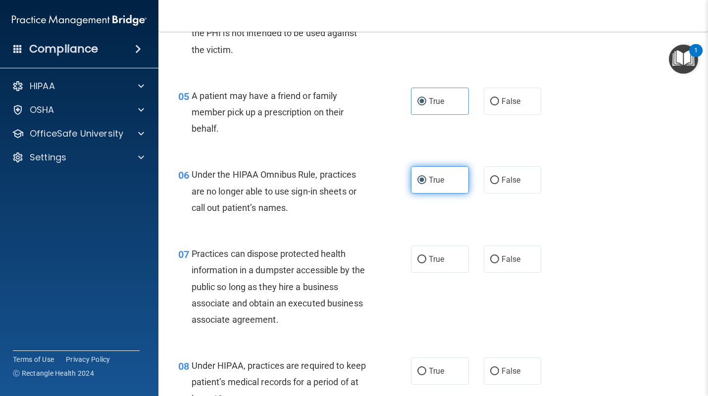
scroll to position [440, 0]
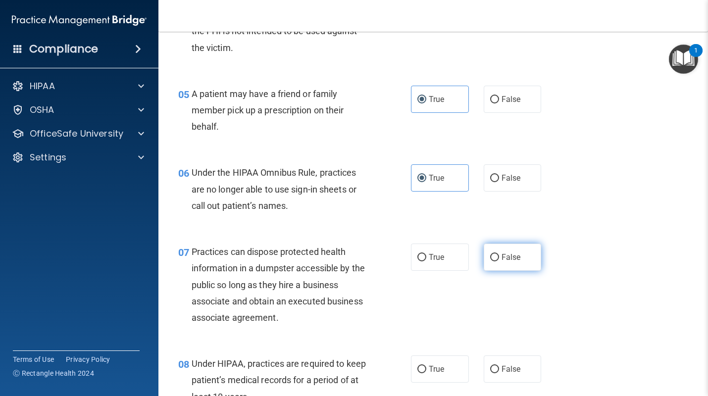
click at [494, 251] on label "False" at bounding box center [512, 256] width 58 height 27
click at [494, 254] on input "False" at bounding box center [494, 257] width 9 height 7
radio input "true"
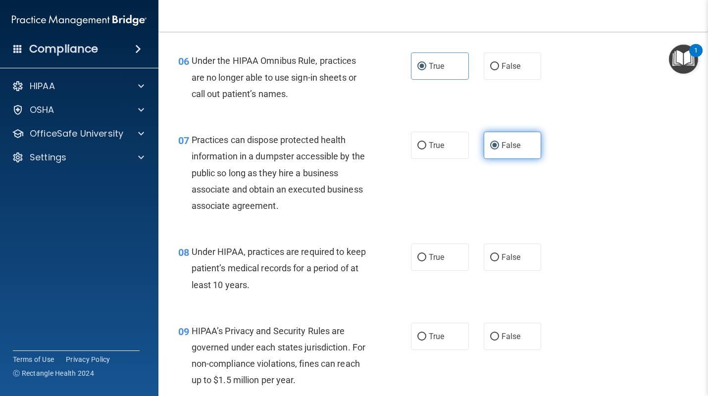
scroll to position [556, 0]
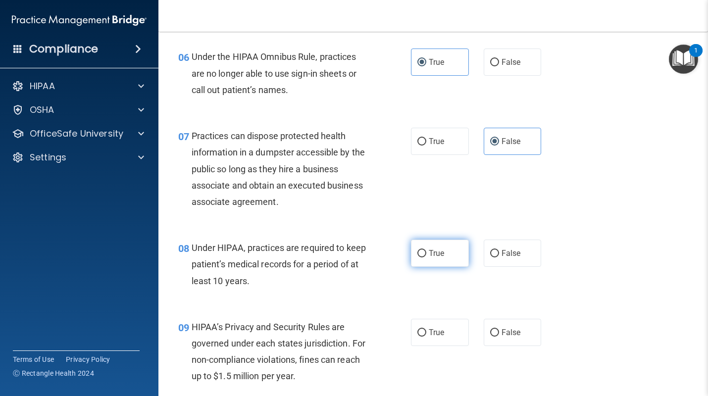
click at [462, 253] on label "True" at bounding box center [440, 252] width 58 height 27
click at [426, 253] on input "True" at bounding box center [421, 253] width 9 height 7
radio input "true"
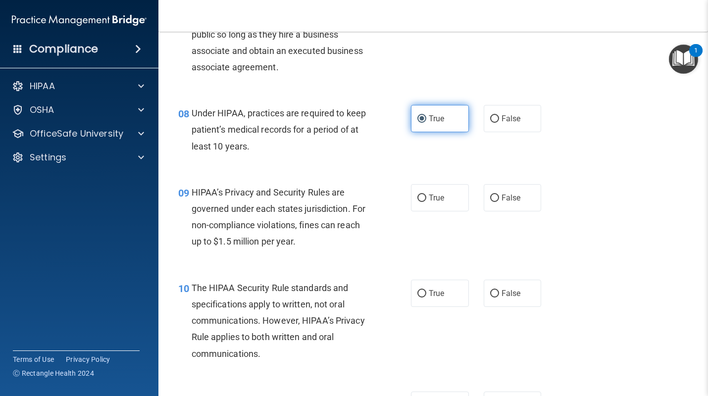
scroll to position [696, 0]
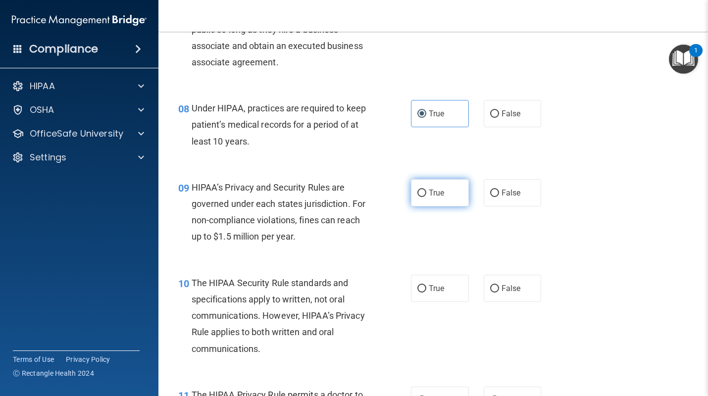
click at [459, 188] on label "True" at bounding box center [440, 192] width 58 height 27
click at [426, 190] on input "True" at bounding box center [421, 193] width 9 height 7
radio input "true"
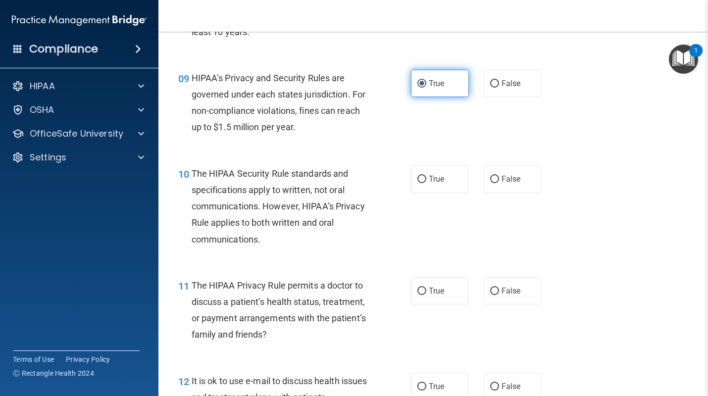
scroll to position [825, 0]
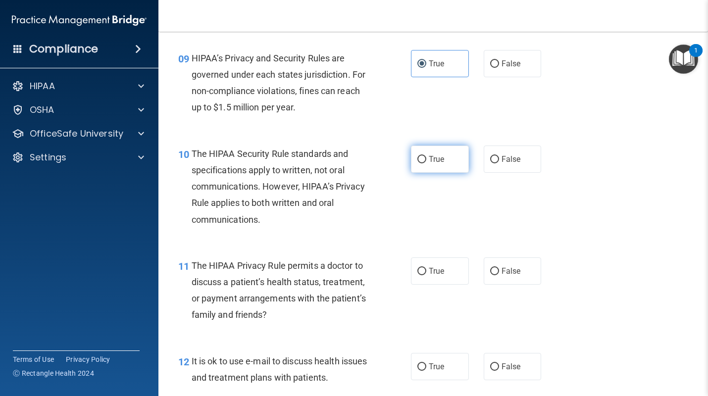
click at [452, 168] on label "True" at bounding box center [440, 158] width 58 height 27
click at [426, 163] on input "True" at bounding box center [421, 159] width 9 height 7
radio input "true"
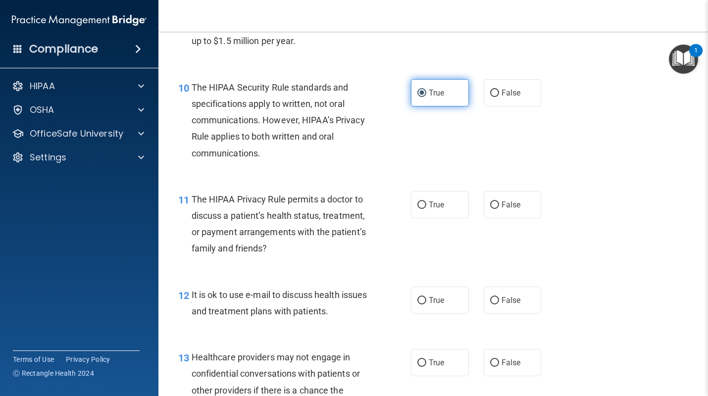
scroll to position [892, 0]
click at [494, 206] on input "False" at bounding box center [494, 204] width 9 height 7
radio input "true"
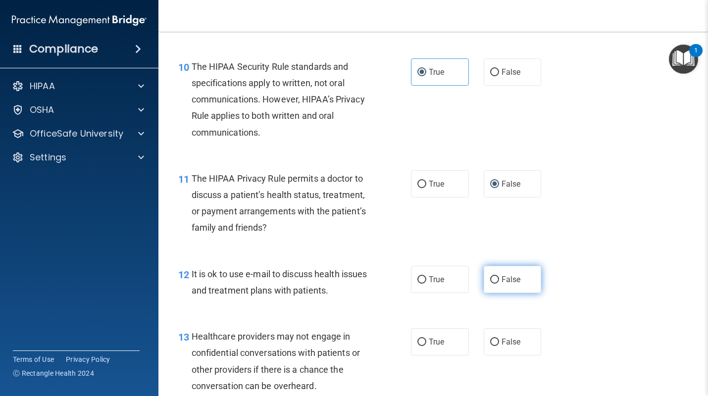
click at [488, 277] on label "False" at bounding box center [512, 279] width 58 height 27
click at [490, 277] on input "False" at bounding box center [494, 279] width 9 height 7
radio input "true"
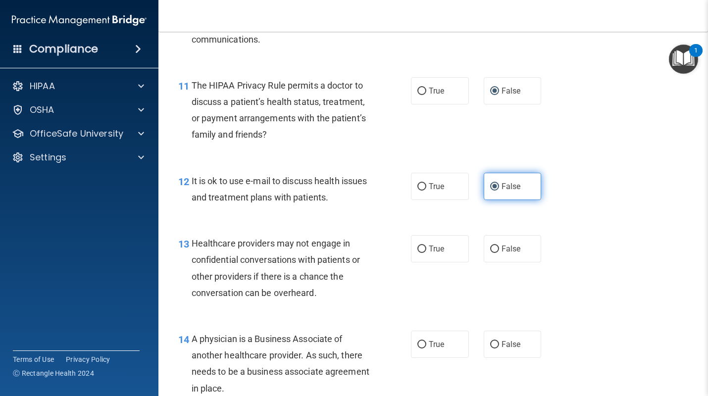
scroll to position [1006, 0]
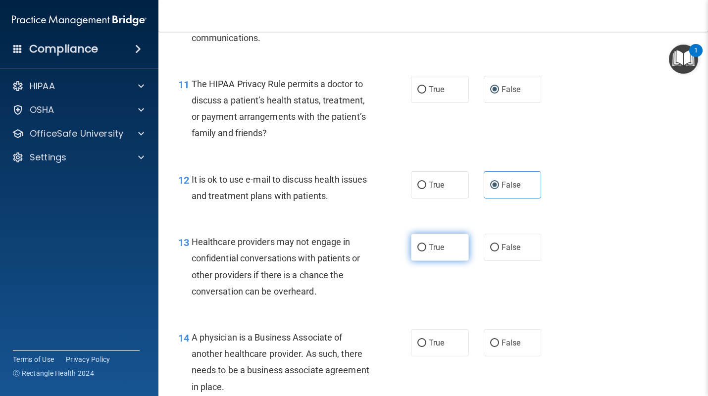
click at [463, 253] on label "True" at bounding box center [440, 247] width 58 height 27
click at [426, 251] on input "True" at bounding box center [421, 247] width 9 height 7
radio input "true"
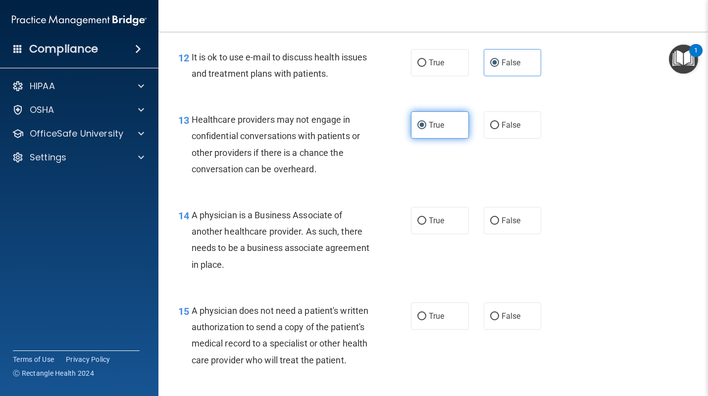
scroll to position [1144, 0]
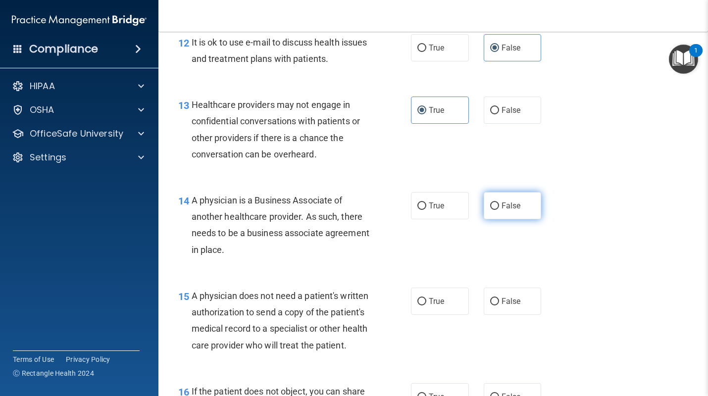
click at [494, 216] on label "False" at bounding box center [512, 205] width 58 height 27
click at [494, 210] on input "False" at bounding box center [494, 205] width 9 height 7
radio input "true"
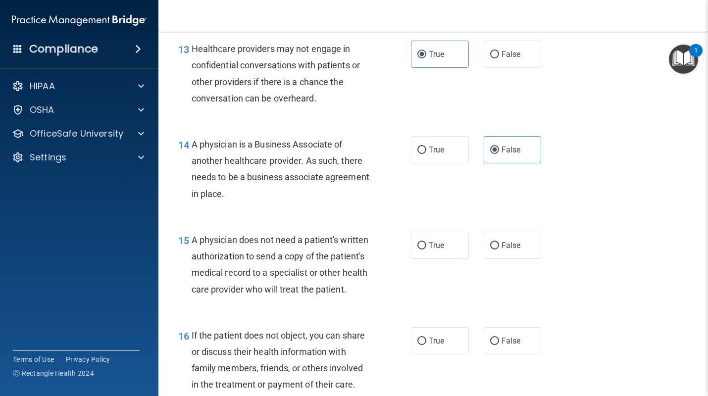
scroll to position [1204, 0]
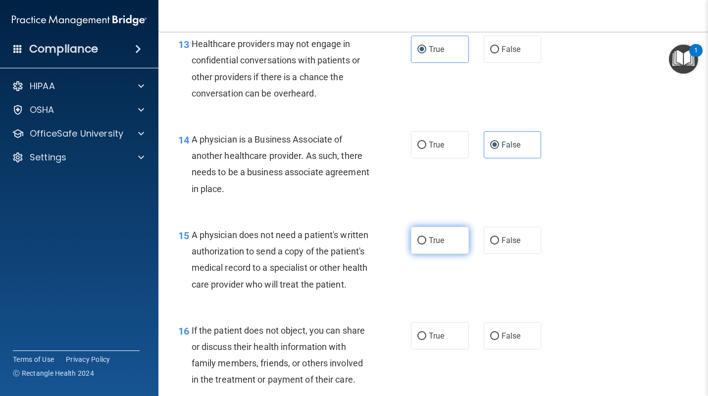
click at [445, 240] on label "True" at bounding box center [440, 240] width 58 height 27
click at [426, 240] on input "True" at bounding box center [421, 240] width 9 height 7
radio input "true"
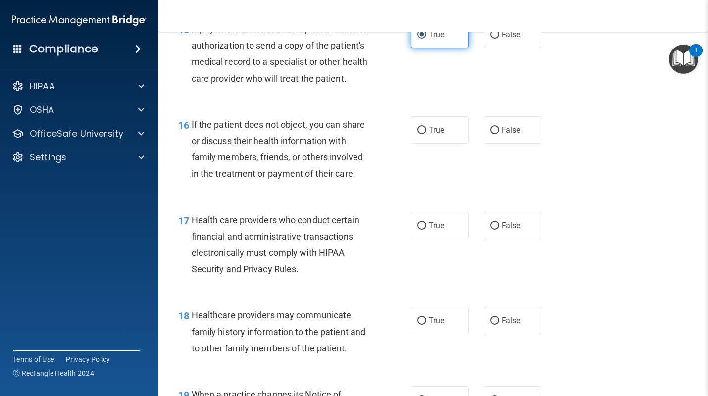
scroll to position [1419, 0]
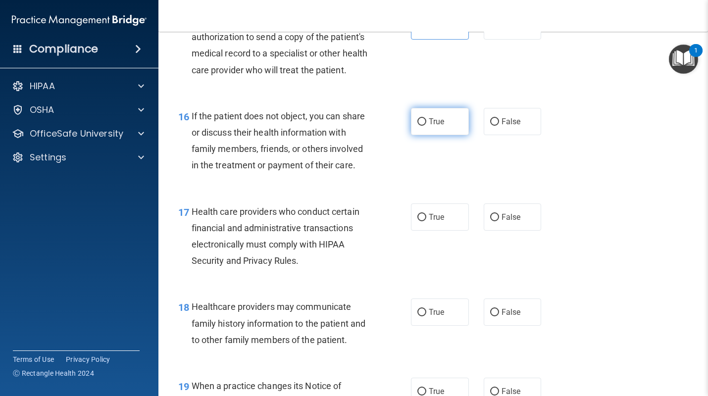
click at [456, 135] on label "True" at bounding box center [440, 121] width 58 height 27
click at [426, 126] on input "True" at bounding box center [421, 121] width 9 height 7
radio input "true"
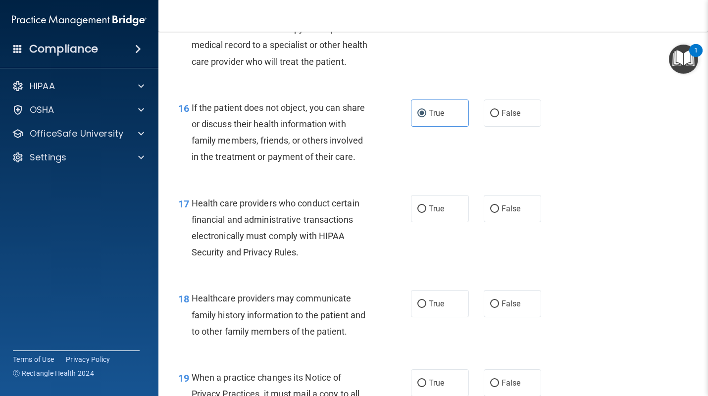
scroll to position [1428, 0]
click at [443, 213] on span "True" at bounding box center [436, 207] width 15 height 9
click at [426, 212] on input "True" at bounding box center [421, 208] width 9 height 7
radio input "true"
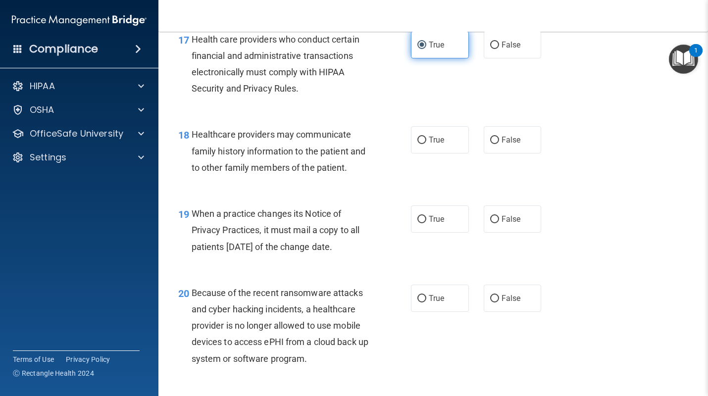
scroll to position [1605, 0]
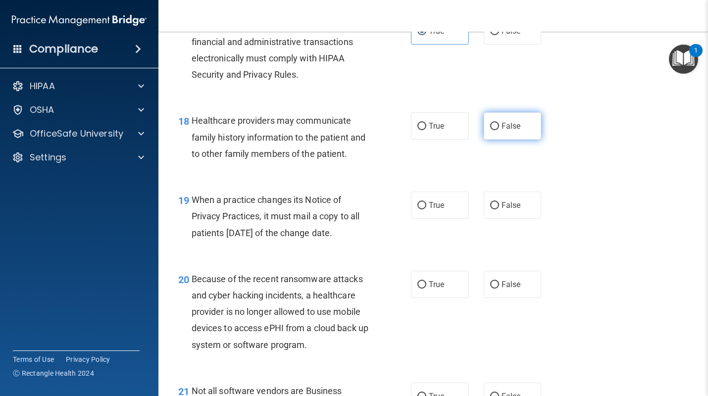
click at [508, 131] on span "False" at bounding box center [510, 125] width 19 height 9
click at [499, 130] on input "False" at bounding box center [494, 126] width 9 height 7
radio input "true"
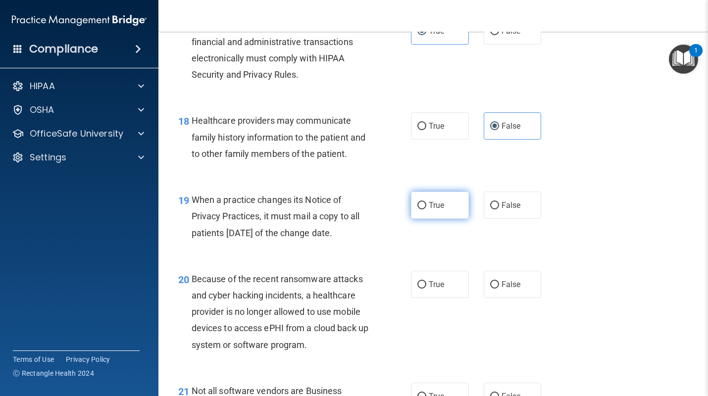
click at [445, 213] on label "True" at bounding box center [440, 204] width 58 height 27
click at [426, 209] on input "True" at bounding box center [421, 205] width 9 height 7
radio input "true"
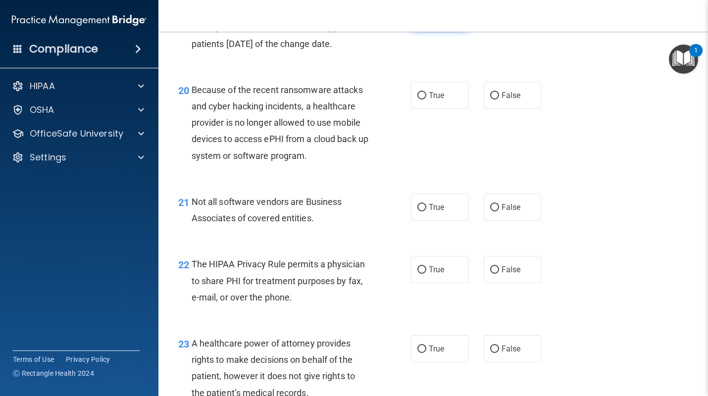
scroll to position [1798, 0]
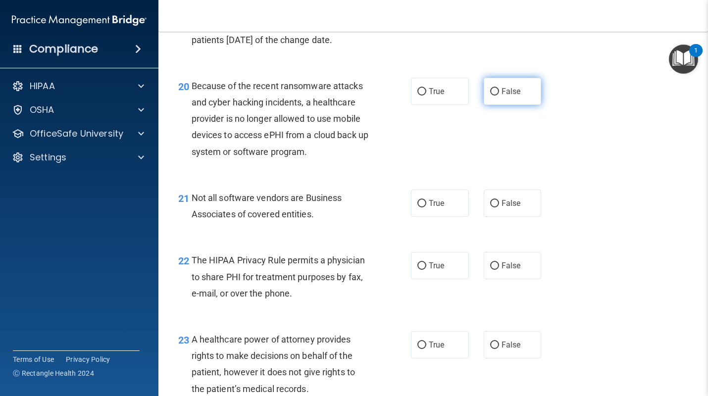
click at [513, 96] on span "False" at bounding box center [510, 91] width 19 height 9
click at [499, 96] on input "False" at bounding box center [494, 91] width 9 height 7
radio input "true"
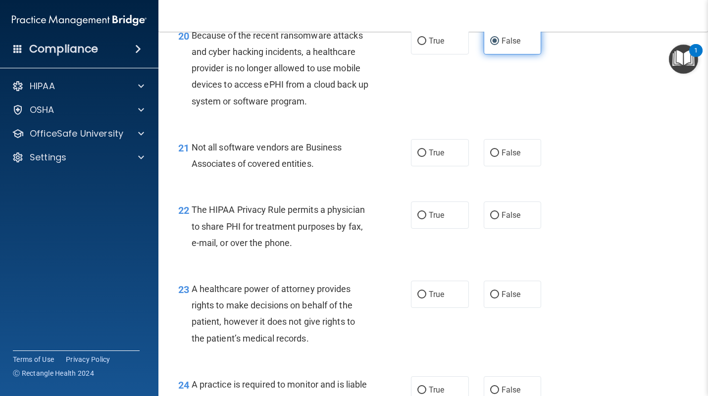
scroll to position [1855, 0]
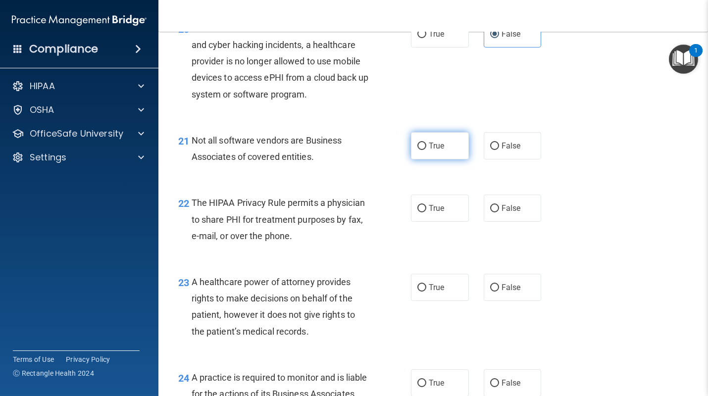
click at [444, 150] on label "True" at bounding box center [440, 145] width 58 height 27
click at [426, 150] on input "True" at bounding box center [421, 146] width 9 height 7
radio input "true"
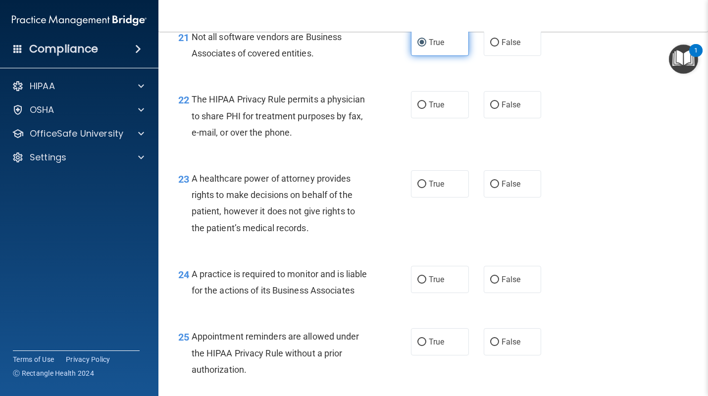
scroll to position [1961, 0]
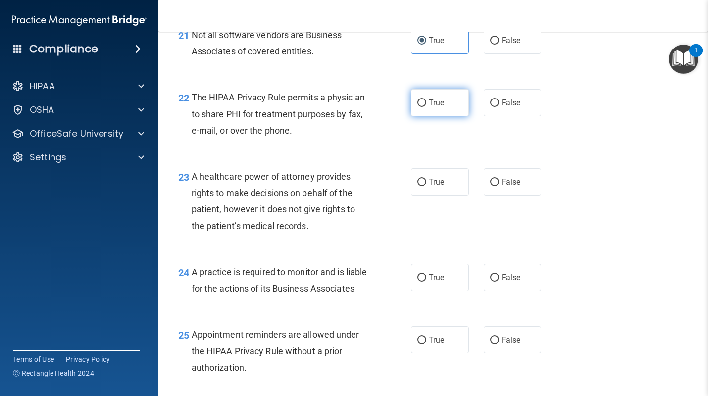
click at [450, 116] on label "True" at bounding box center [440, 102] width 58 height 27
click at [426, 107] on input "True" at bounding box center [421, 102] width 9 height 7
radio input "true"
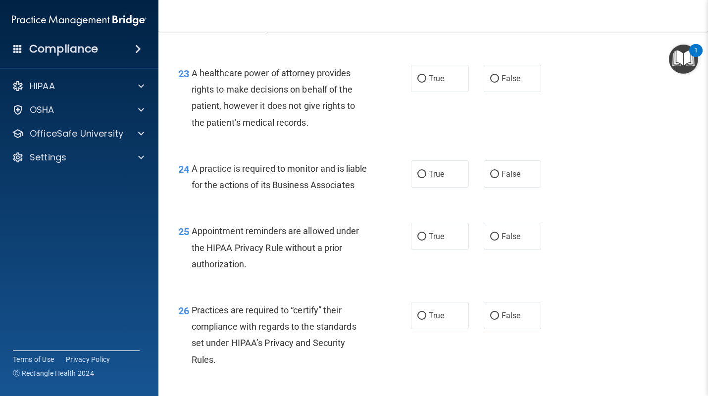
scroll to position [2066, 0]
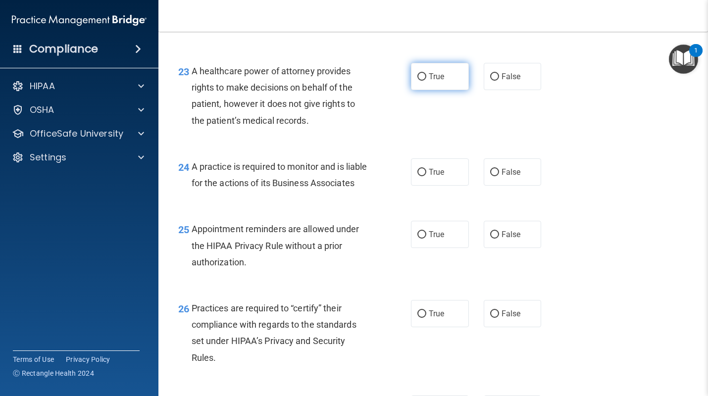
click at [456, 90] on label "True" at bounding box center [440, 76] width 58 height 27
click at [426, 81] on input "True" at bounding box center [421, 76] width 9 height 7
radio input "true"
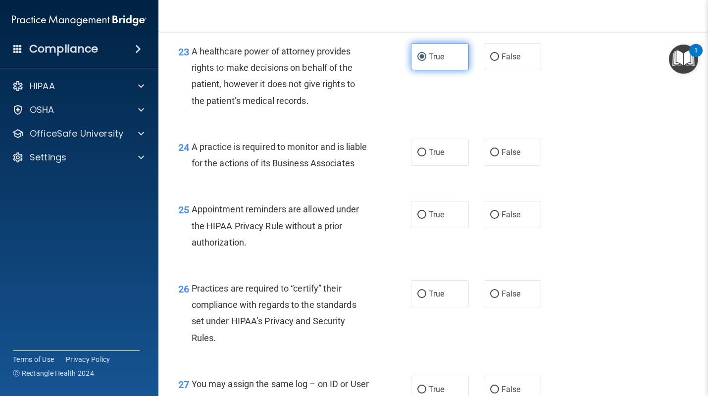
scroll to position [2087, 0]
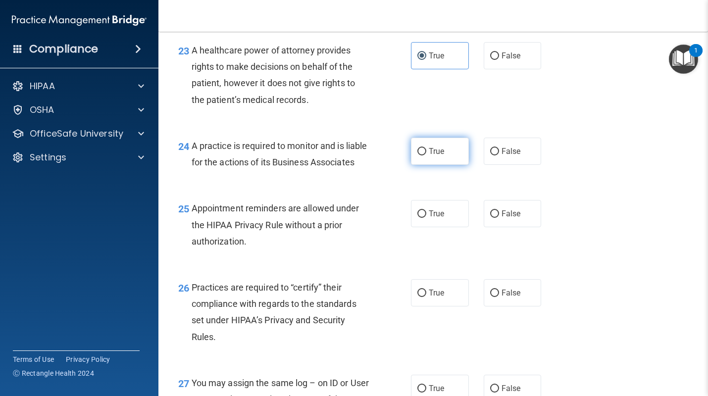
click at [435, 156] on span "True" at bounding box center [436, 150] width 15 height 9
click at [426, 155] on input "True" at bounding box center [421, 151] width 9 height 7
radio input "true"
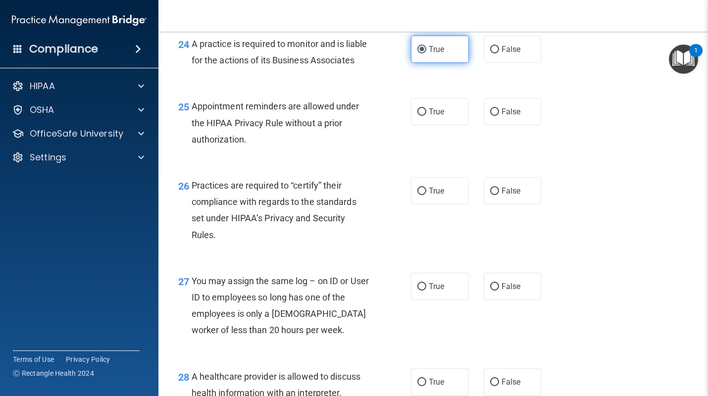
scroll to position [2190, 0]
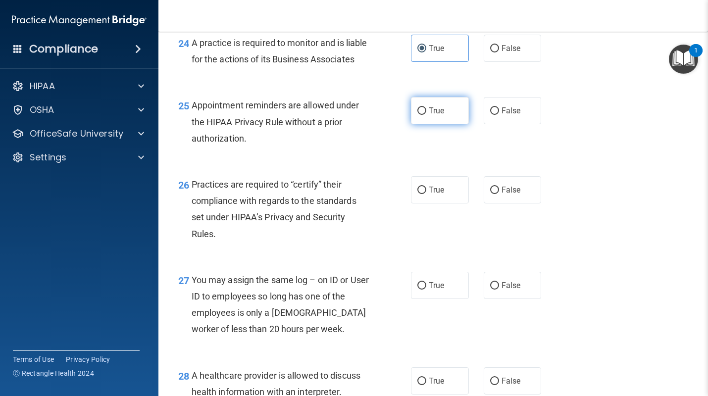
click at [437, 124] on label "True" at bounding box center [440, 110] width 58 height 27
click at [426, 115] on input "True" at bounding box center [421, 110] width 9 height 7
radio input "true"
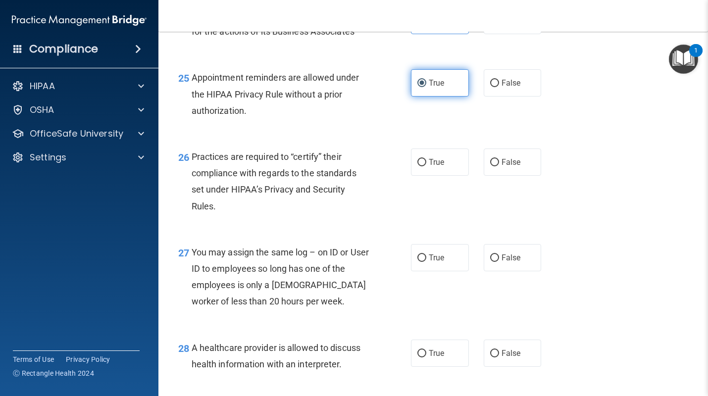
scroll to position [2230, 0]
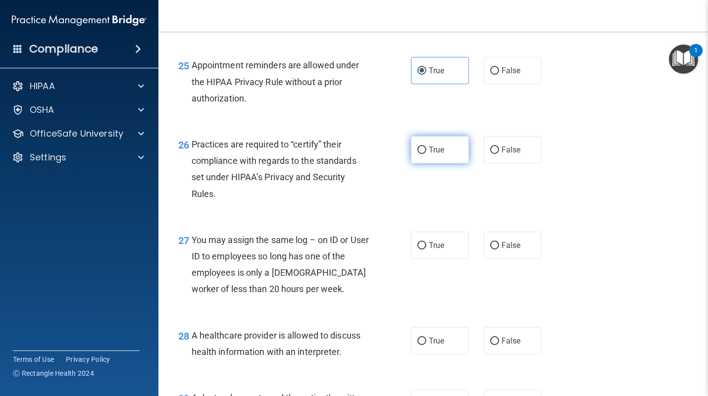
click at [437, 154] on span "True" at bounding box center [436, 149] width 15 height 9
click at [426, 154] on input "True" at bounding box center [421, 149] width 9 height 7
radio input "true"
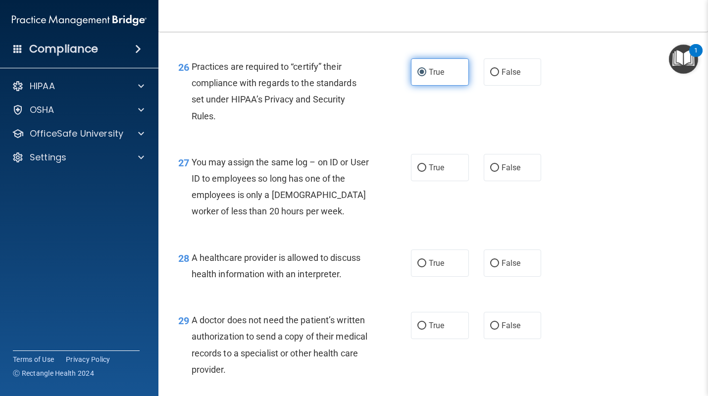
scroll to position [2308, 0]
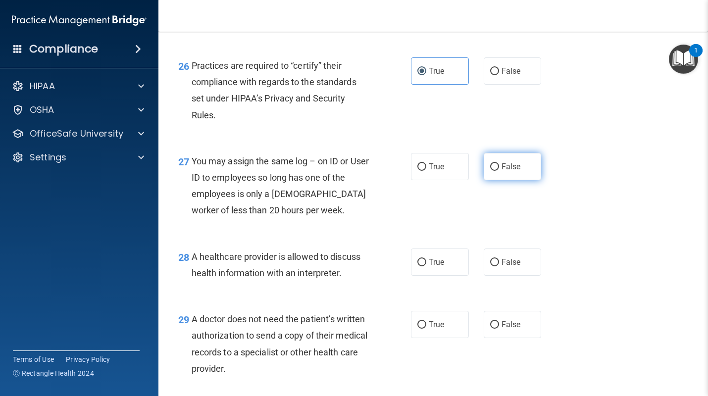
click at [506, 171] on span "False" at bounding box center [510, 166] width 19 height 9
click at [499, 171] on input "False" at bounding box center [494, 166] width 9 height 7
radio input "true"
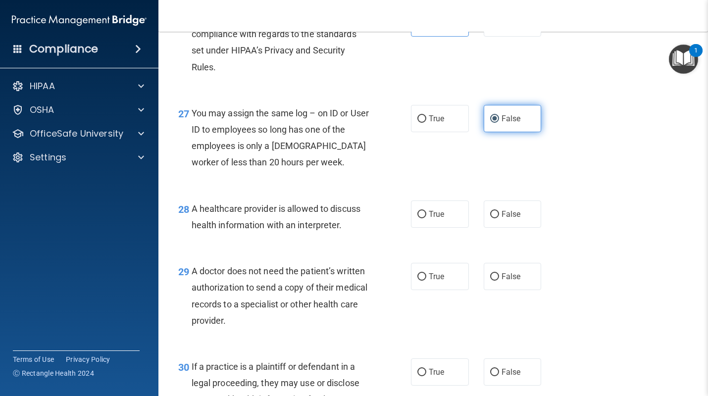
scroll to position [2359, 0]
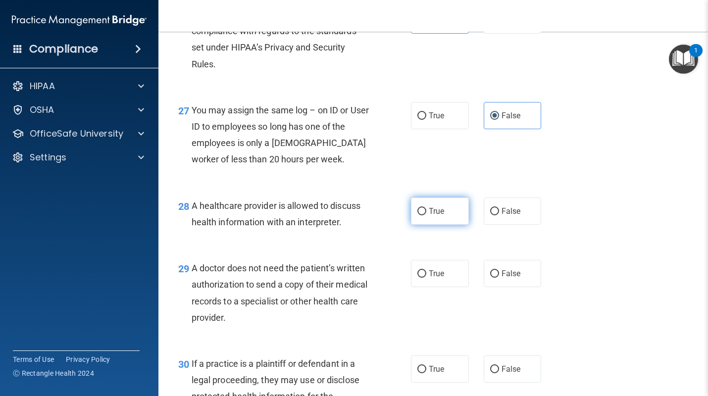
click at [442, 225] on label "True" at bounding box center [440, 210] width 58 height 27
click at [426, 215] on input "True" at bounding box center [421, 211] width 9 height 7
radio input "true"
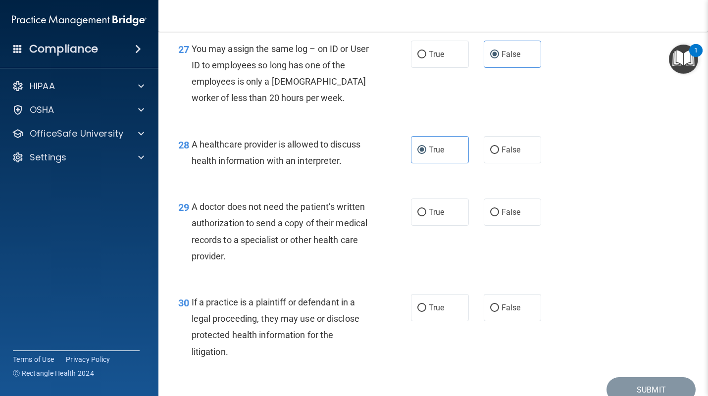
scroll to position [2429, 0]
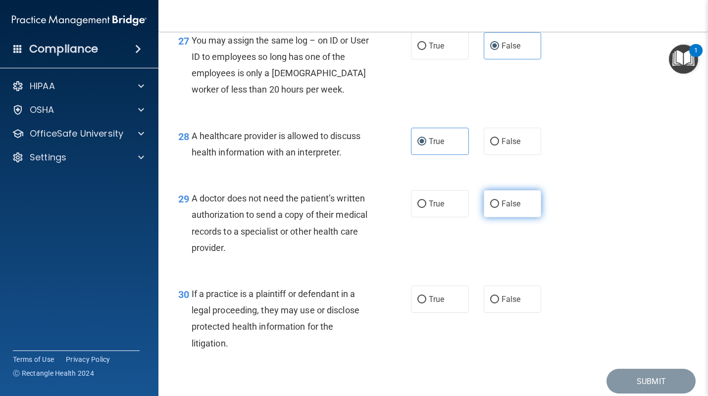
click at [494, 217] on label "False" at bounding box center [512, 203] width 58 height 27
click at [494, 208] on input "False" at bounding box center [494, 203] width 9 height 7
radio input "true"
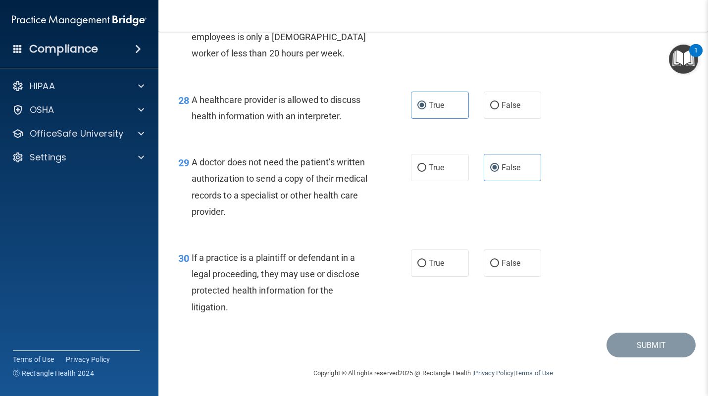
scroll to position [2466, 0]
click at [440, 276] on label "True" at bounding box center [440, 262] width 58 height 27
click at [426, 267] on input "True" at bounding box center [421, 262] width 9 height 7
radio input "true"
click at [632, 357] on button "Submit" at bounding box center [650, 344] width 89 height 25
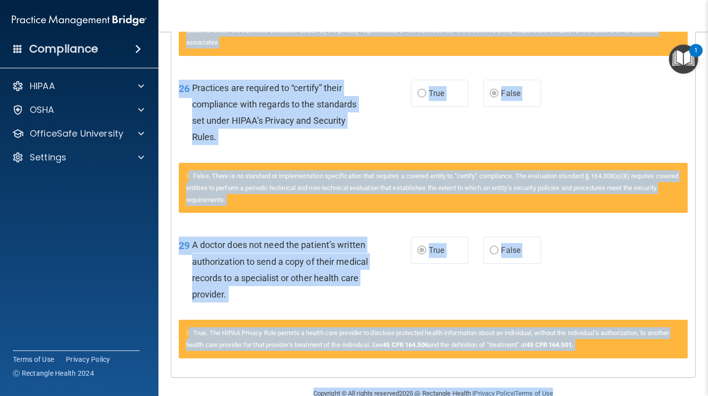
scroll to position [1687, 0]
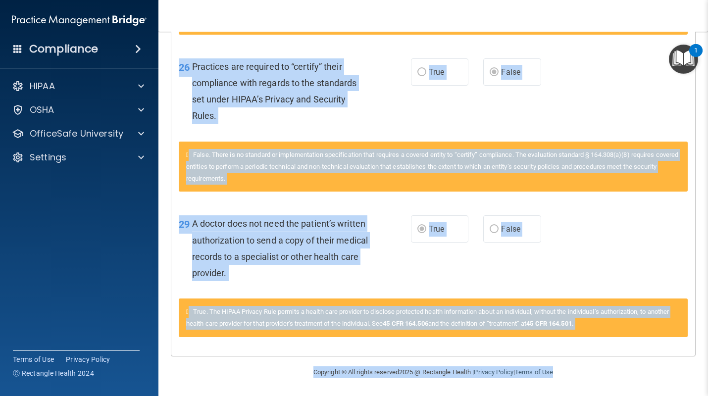
drag, startPoint x: 179, startPoint y: 93, endPoint x: 337, endPoint y: 407, distance: 351.9
click at [337, 395] on html "Compliance HIPAA Documents and Policies Report an Incident Business Associates …" at bounding box center [354, 198] width 708 height 396
copy main "Questions You Missed 01 A business associate agreement is required with organiz…"
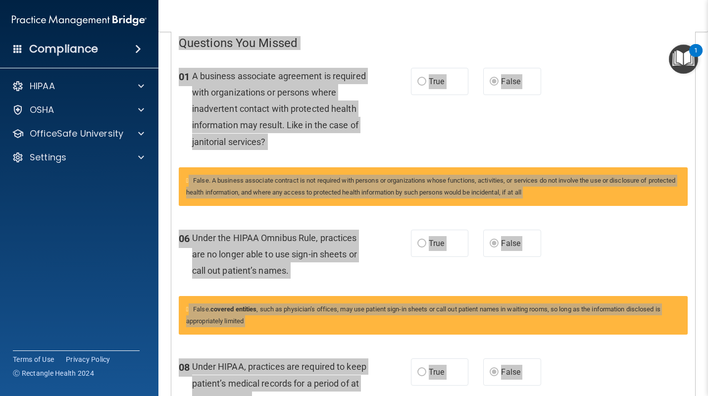
scroll to position [0, 0]
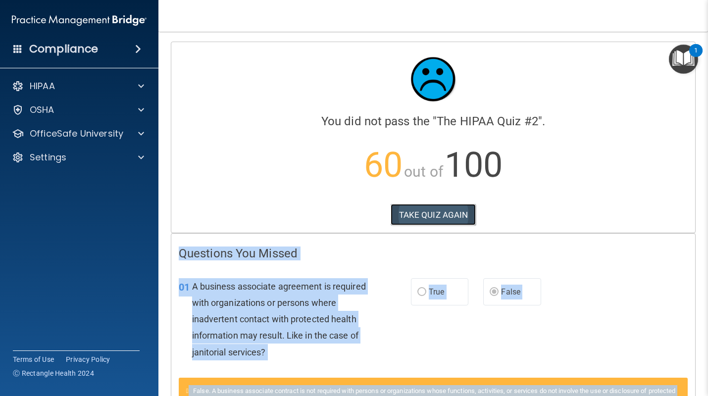
click at [429, 212] on button "TAKE QUIZ AGAIN" at bounding box center [433, 215] width 86 height 22
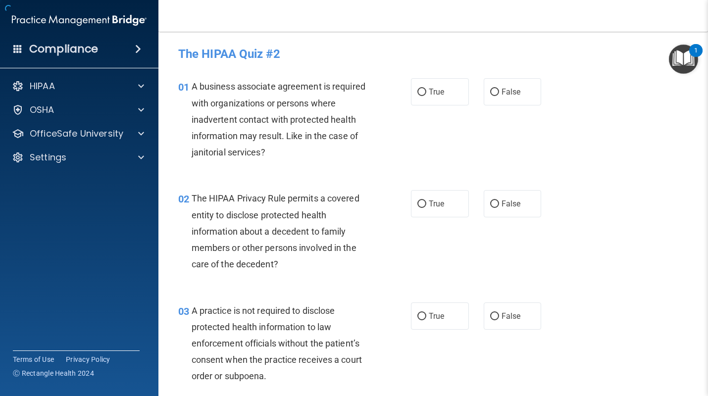
click at [427, 213] on label "True" at bounding box center [440, 203] width 58 height 27
click at [426, 208] on input "True" at bounding box center [421, 203] width 9 height 7
radio input "true"
click at [489, 87] on label "False" at bounding box center [512, 91] width 58 height 27
click at [490, 89] on input "False" at bounding box center [494, 92] width 9 height 7
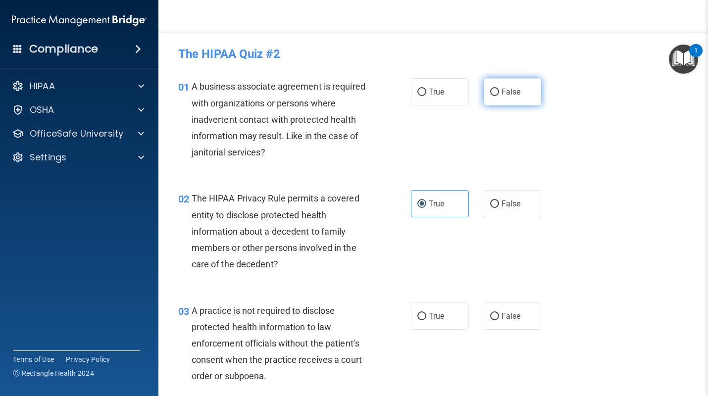
radio input "true"
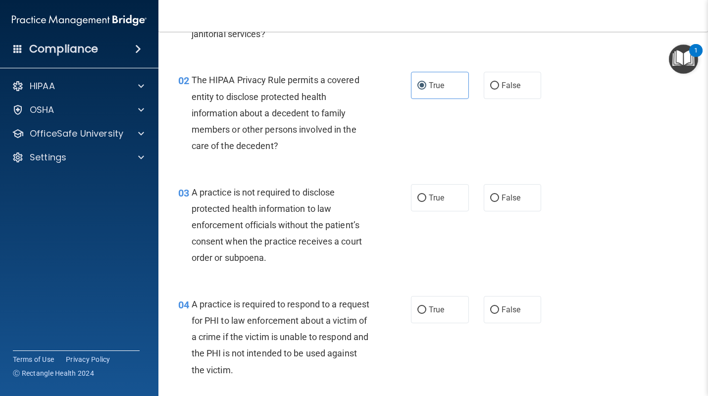
scroll to position [118, 0]
click at [508, 196] on span "False" at bounding box center [510, 197] width 19 height 9
click at [499, 196] on input "False" at bounding box center [494, 198] width 9 height 7
radio input "true"
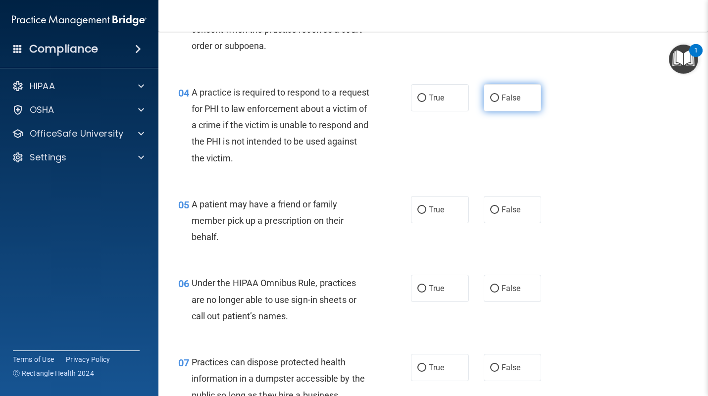
scroll to position [346, 0]
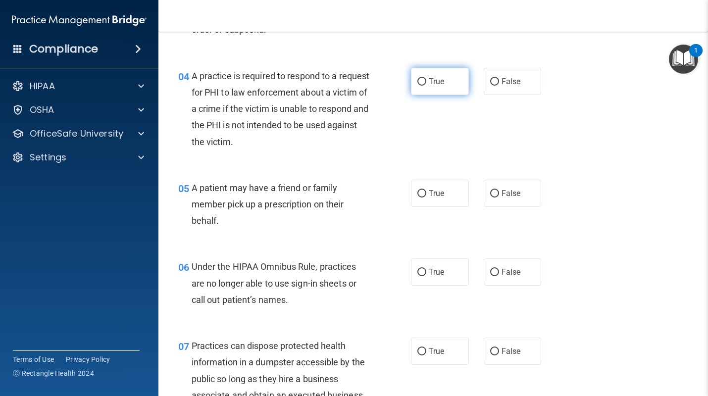
click at [442, 84] on span "True" at bounding box center [436, 81] width 15 height 9
click at [426, 84] on input "True" at bounding box center [421, 81] width 9 height 7
radio input "true"
click at [497, 192] on input "False" at bounding box center [494, 193] width 9 height 7
radio input "true"
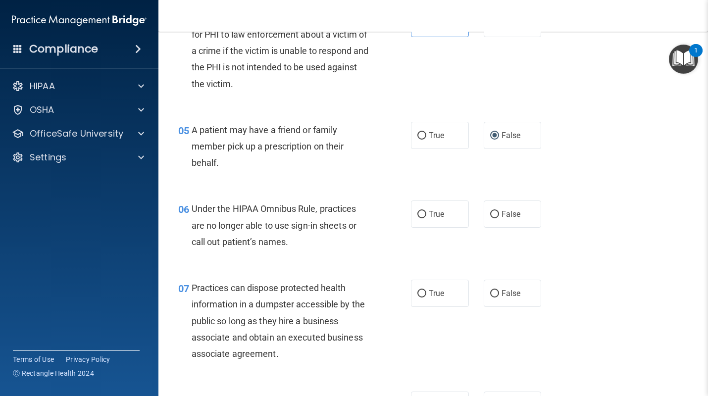
scroll to position [408, 0]
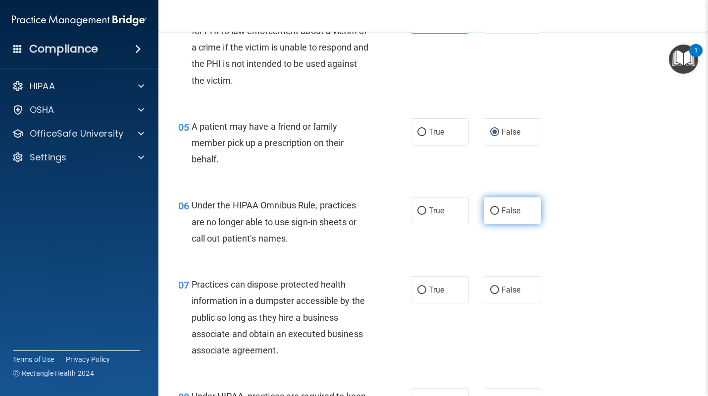
click at [486, 219] on label "False" at bounding box center [512, 210] width 58 height 27
click at [490, 215] on input "False" at bounding box center [494, 210] width 9 height 7
radio input "true"
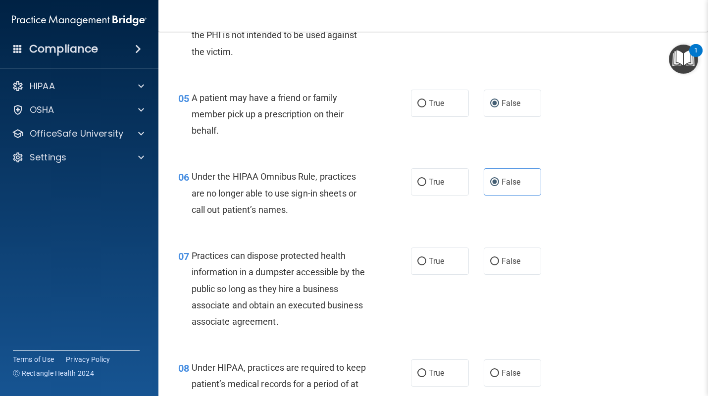
scroll to position [440, 0]
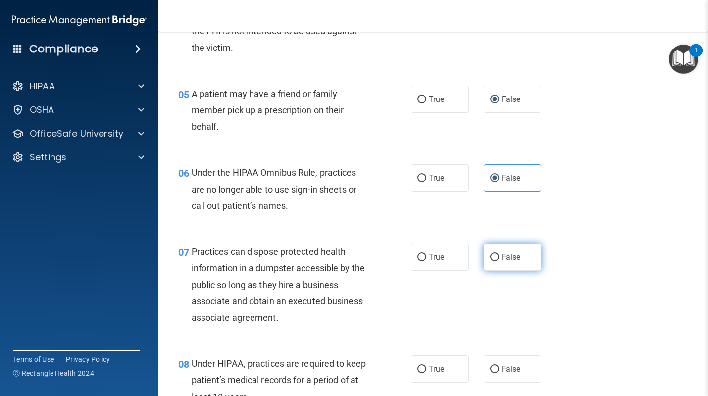
click at [496, 258] on input "False" at bounding box center [494, 257] width 9 height 7
radio input "true"
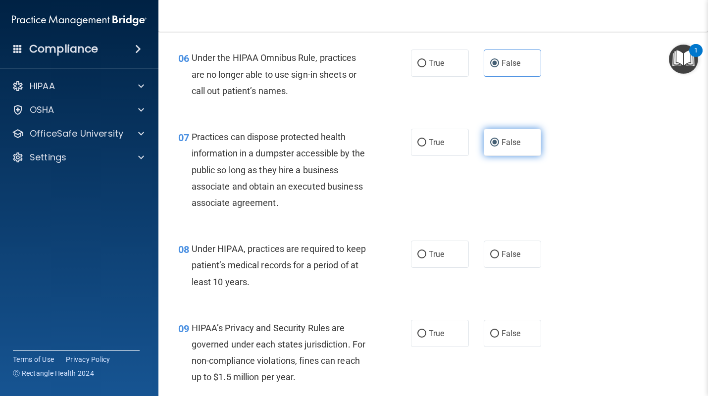
scroll to position [562, 0]
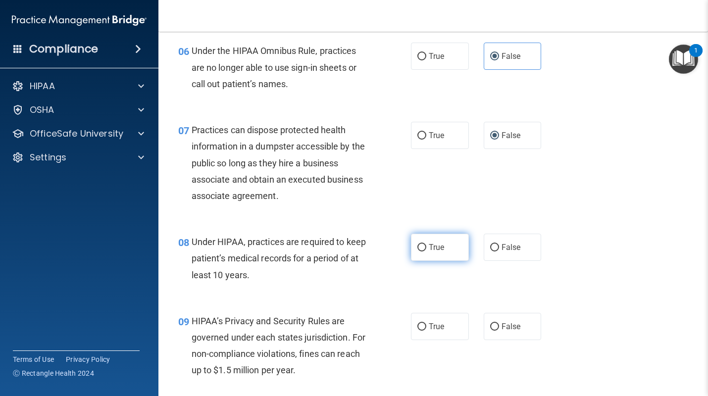
click at [460, 252] on label "True" at bounding box center [440, 247] width 58 height 27
click at [426, 251] on input "True" at bounding box center [421, 247] width 9 height 7
radio input "true"
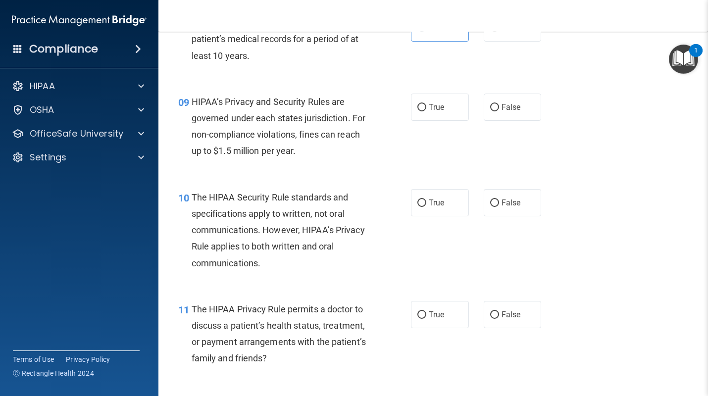
scroll to position [784, 0]
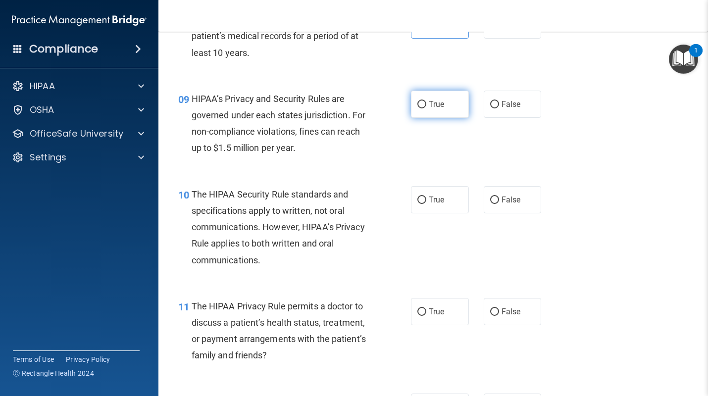
click at [439, 111] on label "True" at bounding box center [440, 104] width 58 height 27
click at [426, 108] on input "True" at bounding box center [421, 104] width 9 height 7
radio input "true"
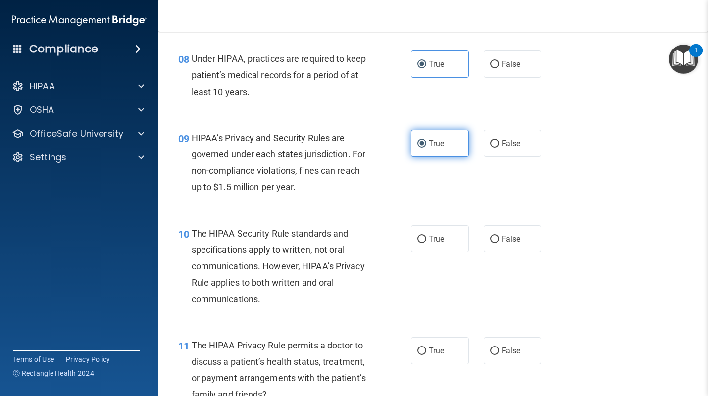
scroll to position [726, 0]
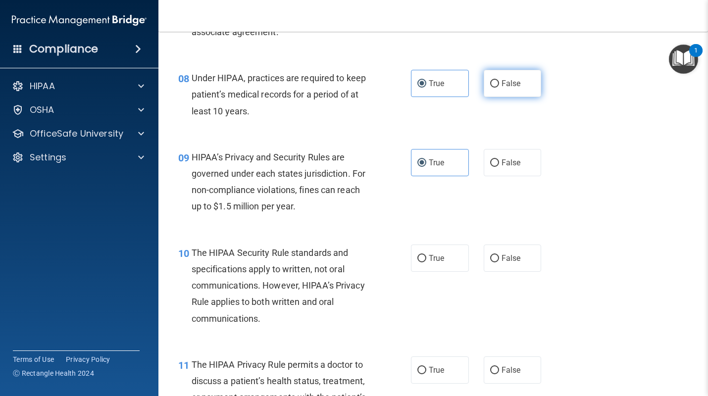
click at [504, 84] on span "False" at bounding box center [510, 83] width 19 height 9
click at [499, 84] on input "False" at bounding box center [494, 83] width 9 height 7
radio input "true"
radio input "false"
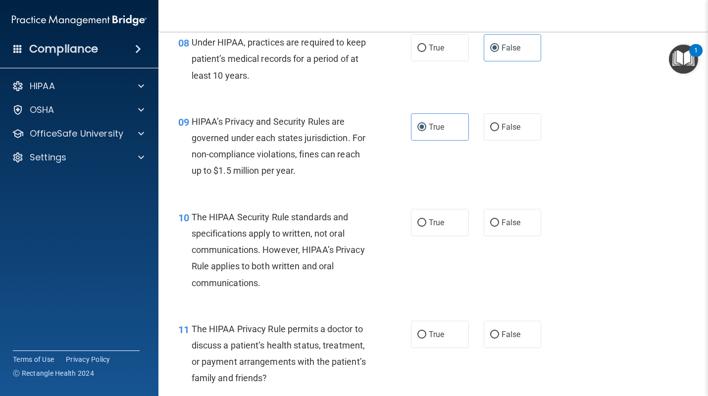
scroll to position [764, 0]
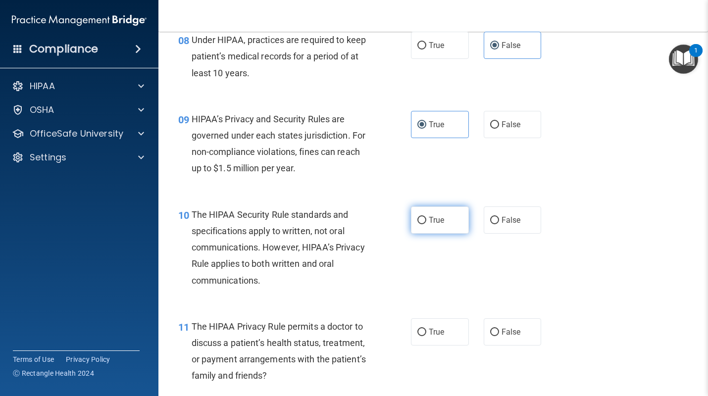
click at [420, 223] on input "True" at bounding box center [421, 220] width 9 height 7
radio input "true"
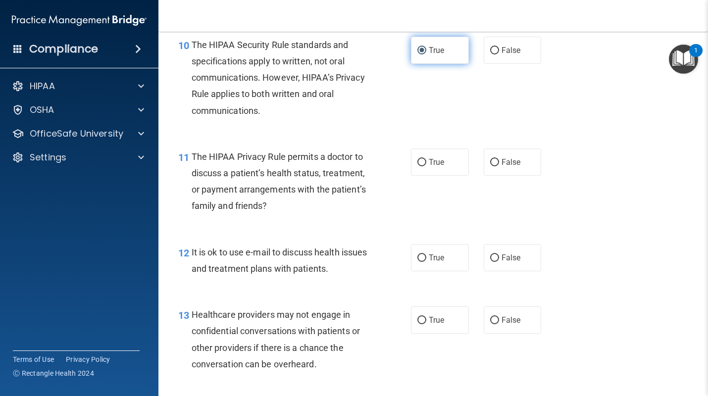
scroll to position [942, 0]
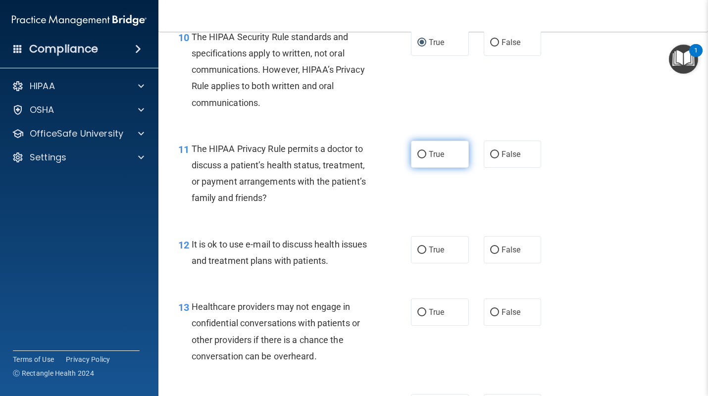
click at [417, 164] on label "True" at bounding box center [440, 154] width 58 height 27
click at [417, 158] on input "True" at bounding box center [421, 154] width 9 height 7
radio input "true"
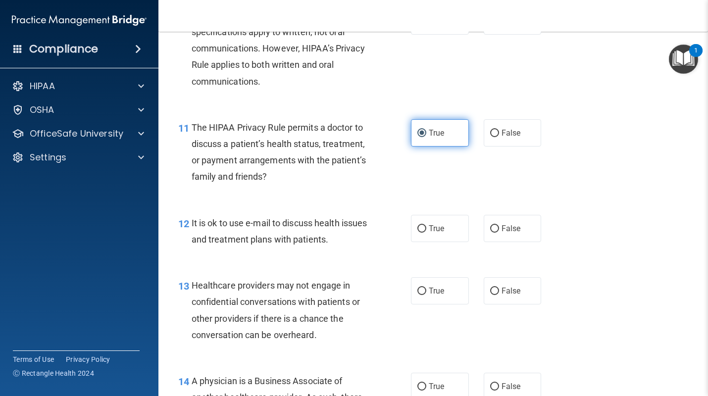
scroll to position [965, 0]
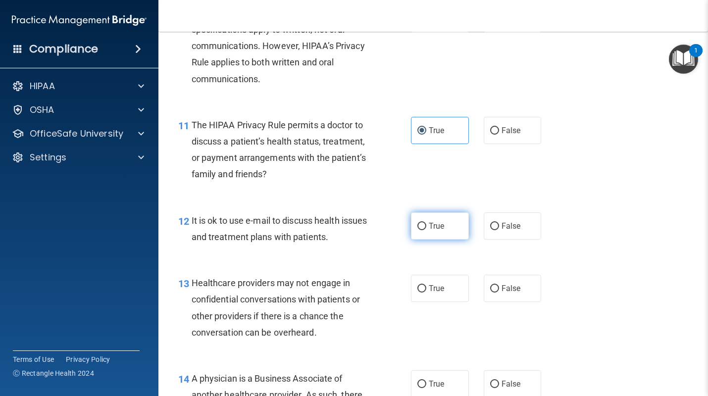
click at [432, 226] on span "True" at bounding box center [436, 225] width 15 height 9
click at [426, 226] on input "True" at bounding box center [421, 226] width 9 height 7
radio input "true"
click at [424, 293] on label "True" at bounding box center [440, 288] width 58 height 27
click at [424, 292] on input "True" at bounding box center [421, 288] width 9 height 7
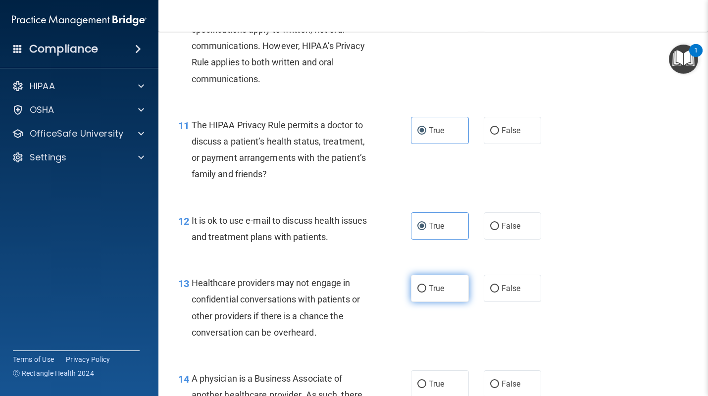
radio input "true"
click at [493, 287] on input "False" at bounding box center [494, 288] width 9 height 7
radio input "true"
radio input "false"
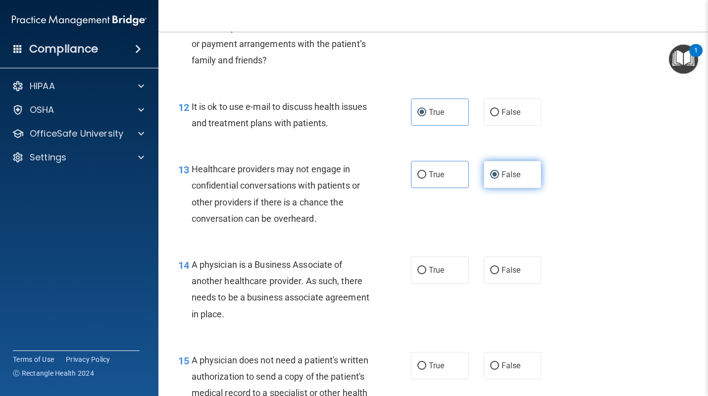
scroll to position [1080, 0]
click at [498, 272] on label "False" at bounding box center [512, 269] width 58 height 27
click at [498, 272] on input "False" at bounding box center [494, 269] width 9 height 7
radio input "true"
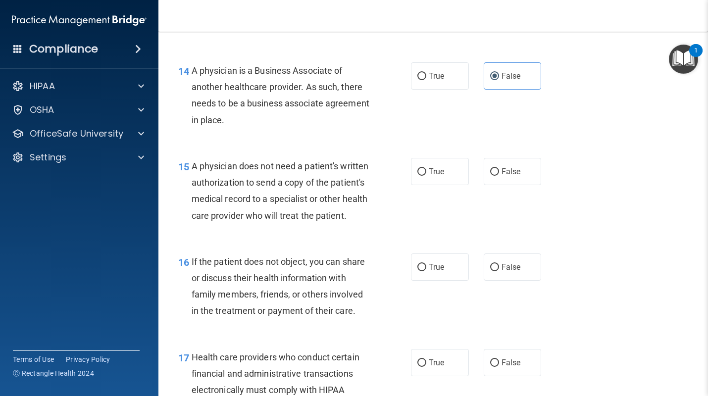
scroll to position [1305, 0]
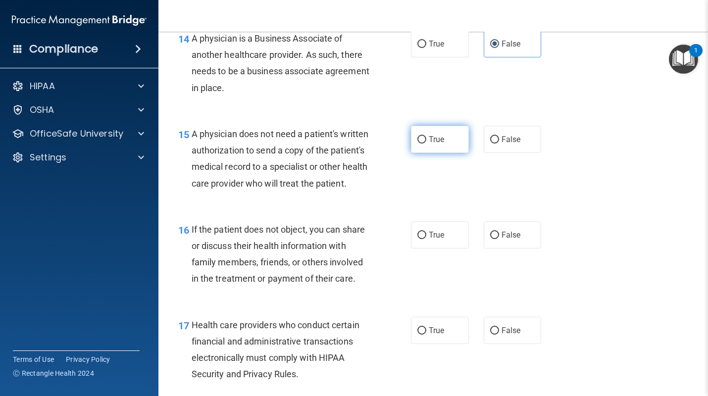
click at [445, 133] on label "True" at bounding box center [440, 139] width 58 height 27
click at [426, 136] on input "True" at bounding box center [421, 139] width 9 height 7
radio input "true"
click at [434, 239] on span "True" at bounding box center [436, 234] width 15 height 9
click at [426, 239] on input "True" at bounding box center [421, 235] width 9 height 7
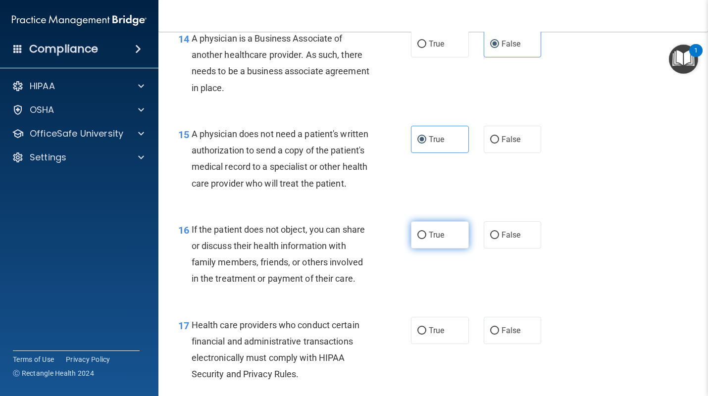
radio input "true"
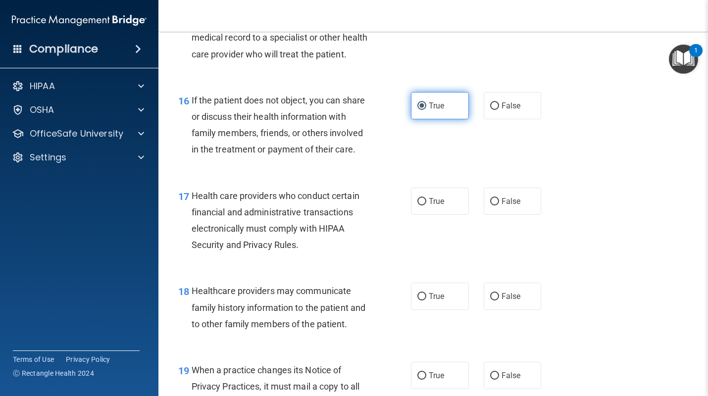
scroll to position [1436, 0]
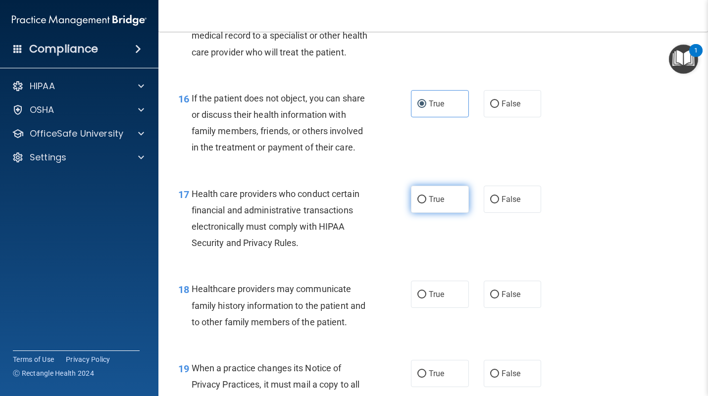
click at [459, 213] on label "True" at bounding box center [440, 199] width 58 height 27
click at [426, 203] on input "True" at bounding box center [421, 199] width 9 height 7
radio input "true"
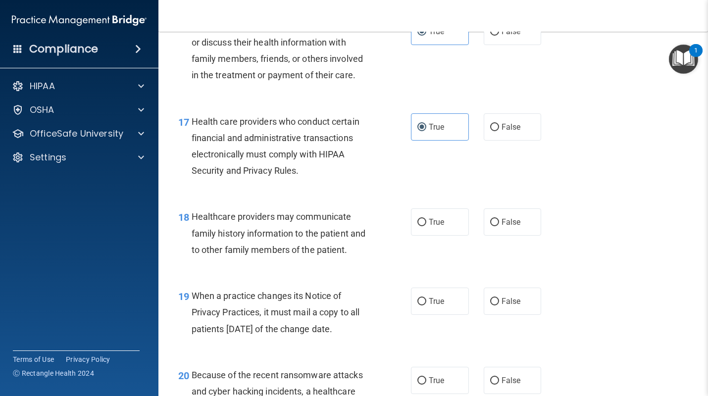
scroll to position [1526, 0]
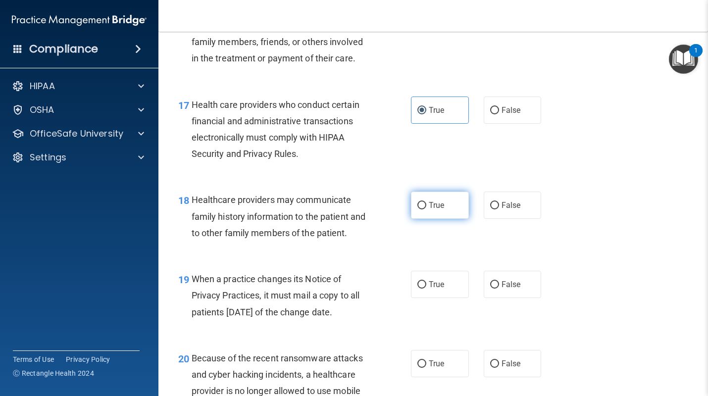
click at [457, 219] on label "True" at bounding box center [440, 204] width 58 height 27
click at [426, 209] on input "True" at bounding box center [421, 205] width 9 height 7
radio input "true"
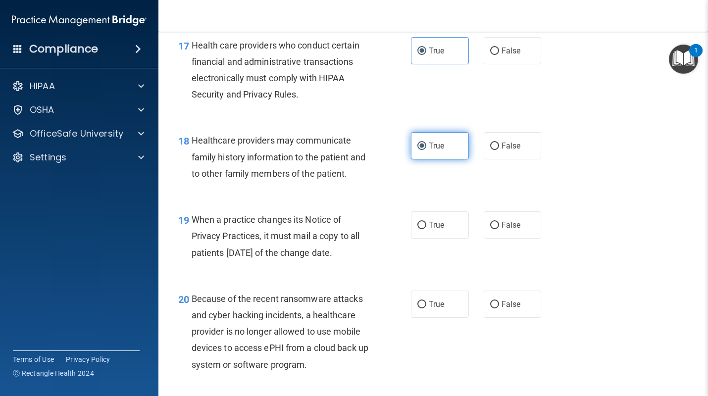
scroll to position [1595, 0]
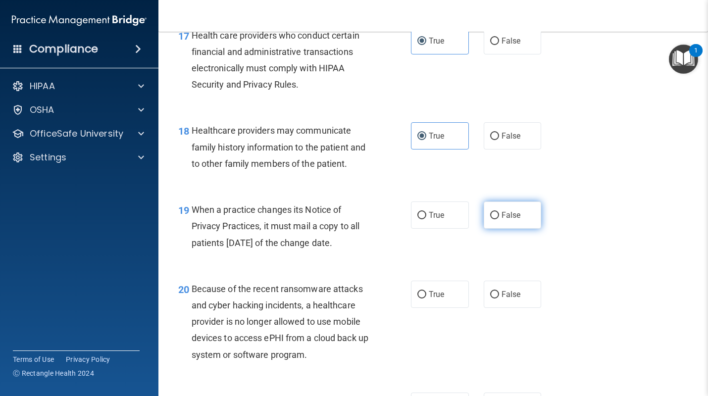
click at [496, 219] on input "False" at bounding box center [494, 215] width 9 height 7
radio input "true"
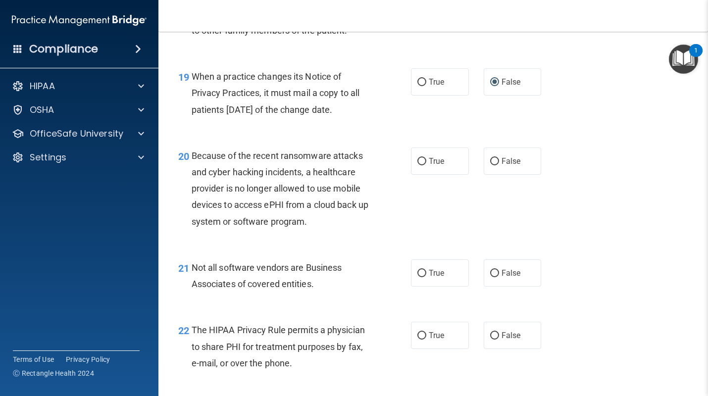
scroll to position [1768, 0]
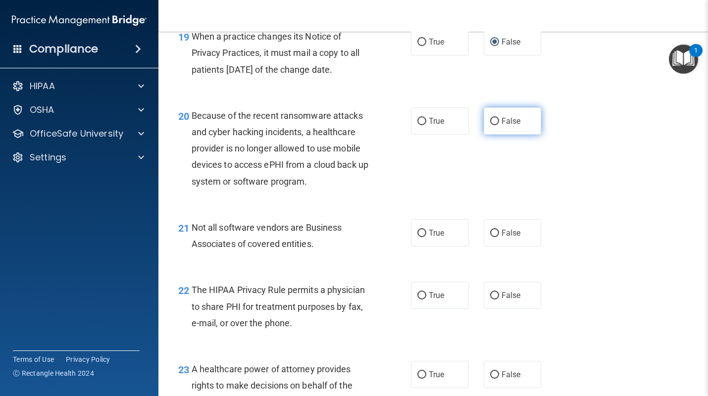
click at [506, 126] on span "False" at bounding box center [510, 120] width 19 height 9
click at [499, 125] on input "False" at bounding box center [494, 121] width 9 height 7
radio input "true"
click at [491, 246] on label "False" at bounding box center [512, 232] width 58 height 27
click at [491, 237] on input "False" at bounding box center [494, 233] width 9 height 7
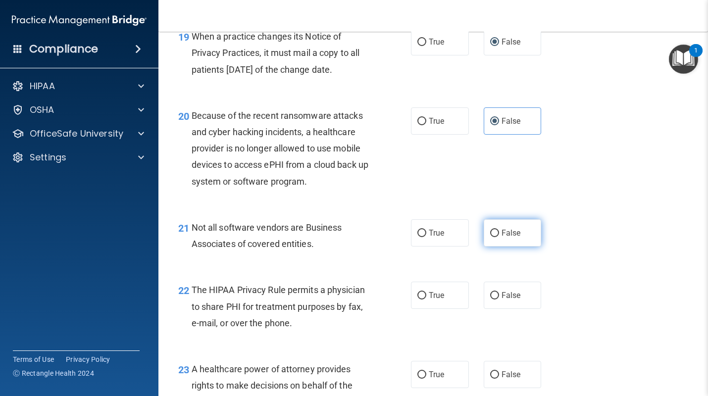
radio input "true"
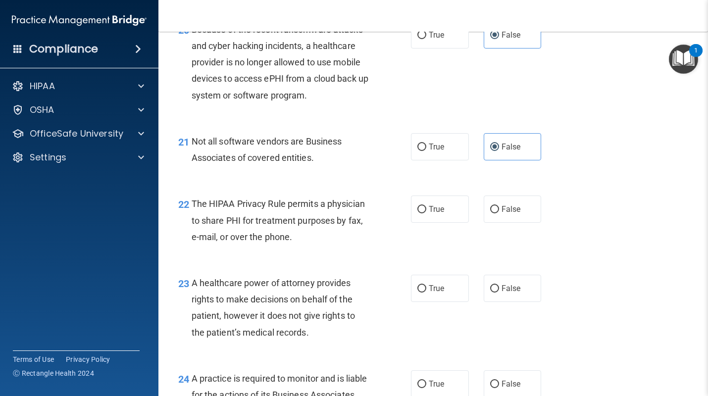
scroll to position [1895, 0]
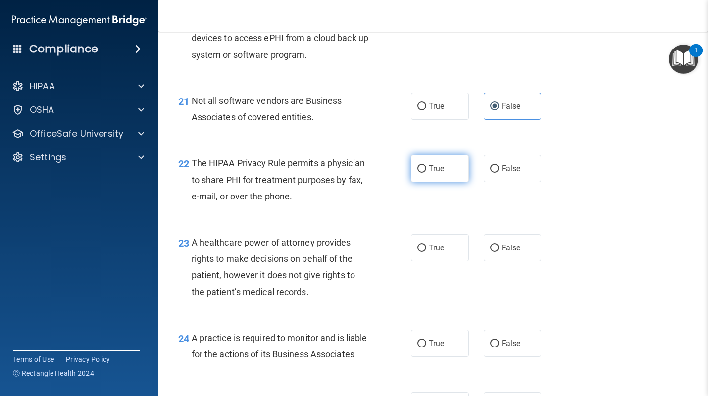
click at [429, 173] on span "True" at bounding box center [436, 168] width 15 height 9
click at [426, 173] on input "True" at bounding box center [421, 168] width 9 height 7
radio input "true"
click at [497, 252] on input "False" at bounding box center [494, 247] width 9 height 7
radio input "true"
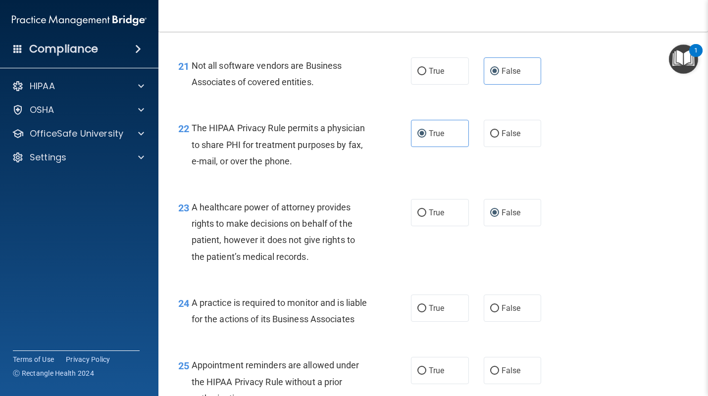
scroll to position [1934, 0]
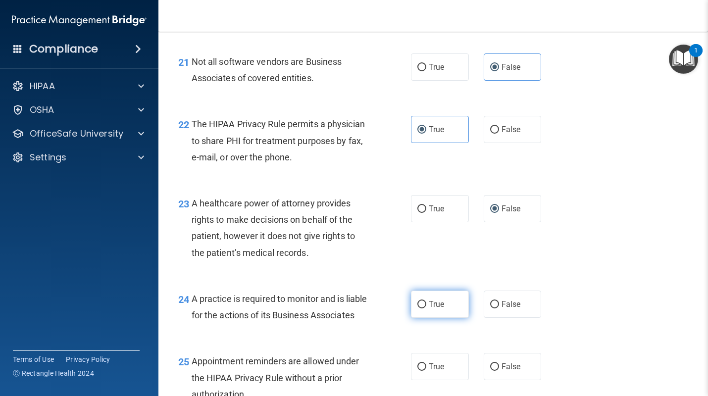
click at [431, 309] on span "True" at bounding box center [436, 303] width 15 height 9
click at [426, 308] on input "True" at bounding box center [421, 304] width 9 height 7
radio input "true"
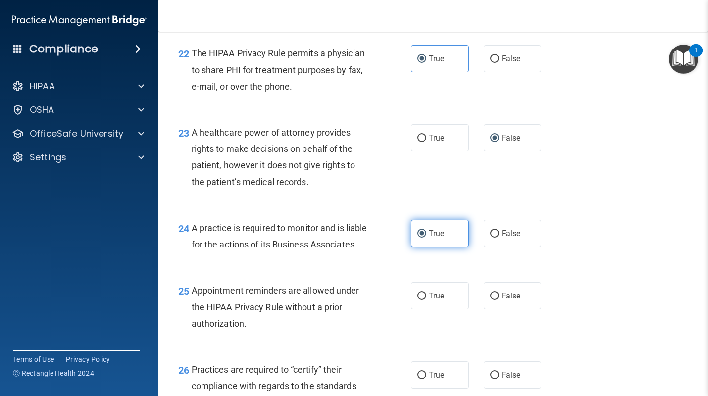
scroll to position [2087, 0]
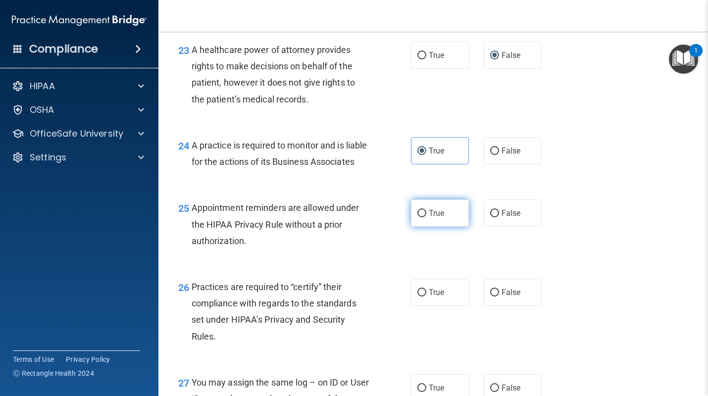
click at [433, 227] on label "True" at bounding box center [440, 212] width 58 height 27
click at [426, 217] on input "True" at bounding box center [421, 213] width 9 height 7
radio input "true"
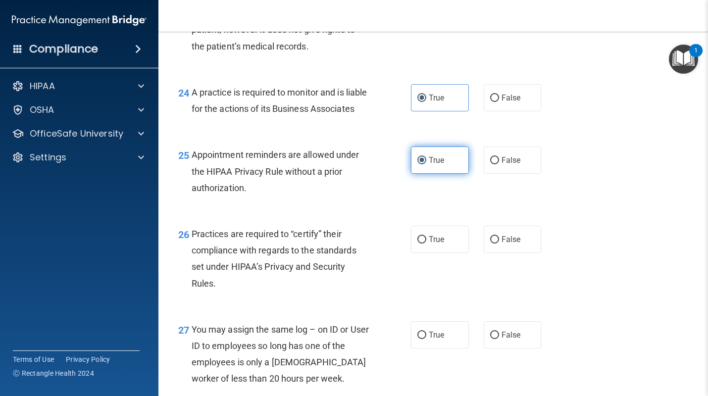
scroll to position [2143, 0]
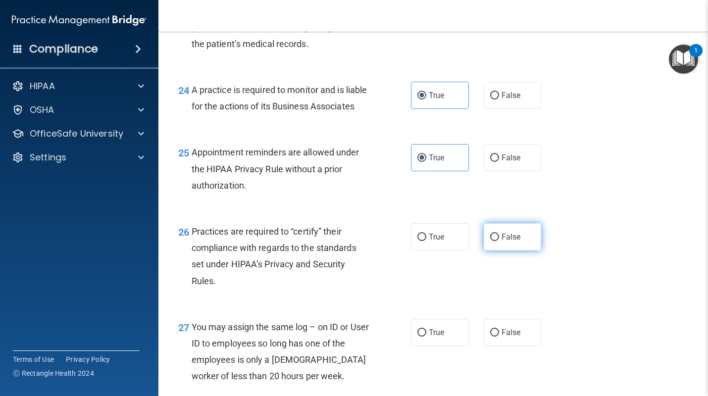
click at [508, 241] on span "False" at bounding box center [510, 236] width 19 height 9
click at [499, 241] on input "False" at bounding box center [494, 237] width 9 height 7
radio input "true"
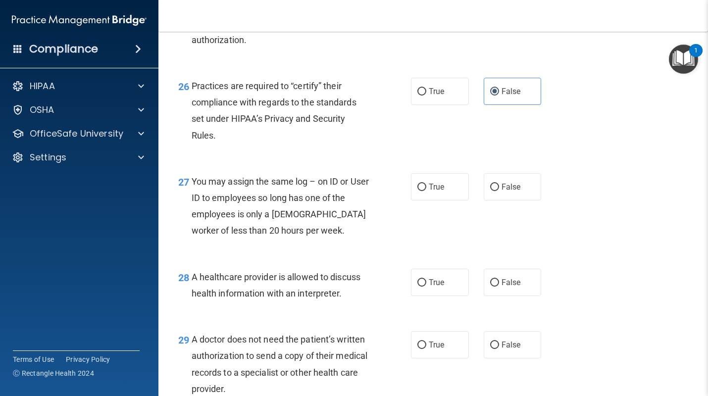
scroll to position [2292, 0]
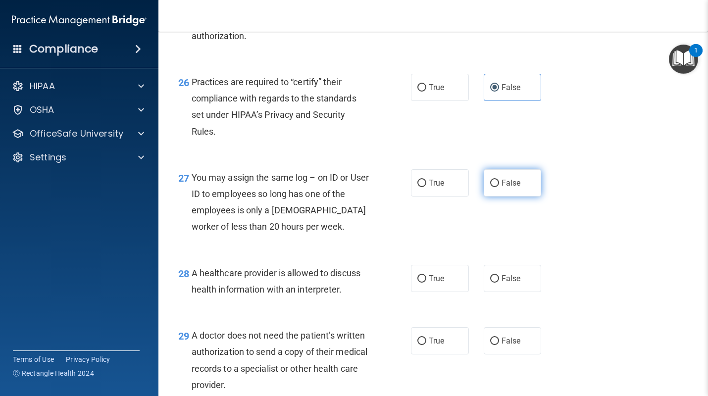
click at [504, 188] on span "False" at bounding box center [510, 182] width 19 height 9
click at [499, 187] on input "False" at bounding box center [494, 183] width 9 height 7
radio input "true"
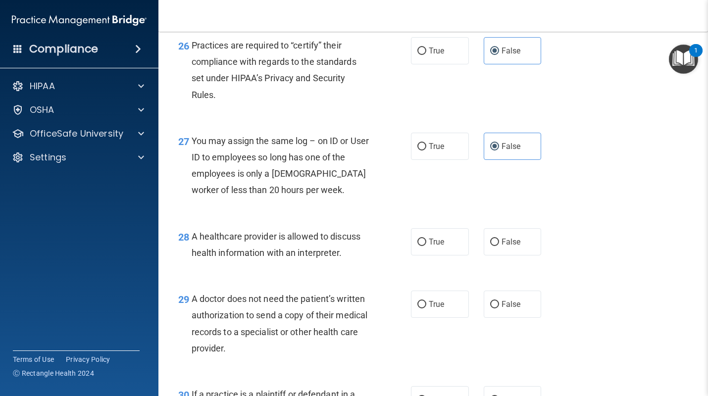
scroll to position [2329, 0]
click at [451, 255] on label "True" at bounding box center [440, 241] width 58 height 27
click at [426, 245] on input "True" at bounding box center [421, 241] width 9 height 7
radio input "true"
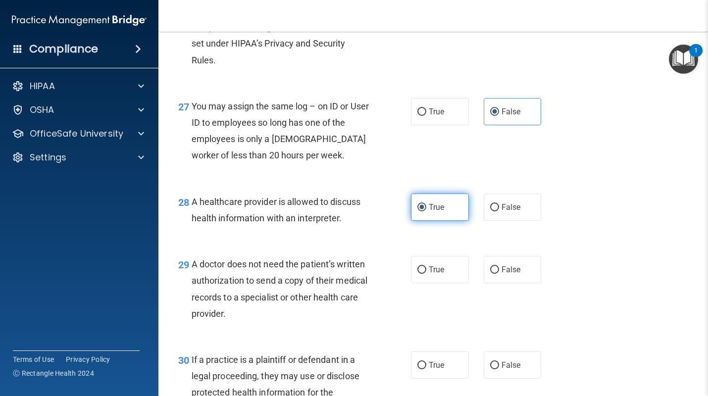
scroll to position [2367, 0]
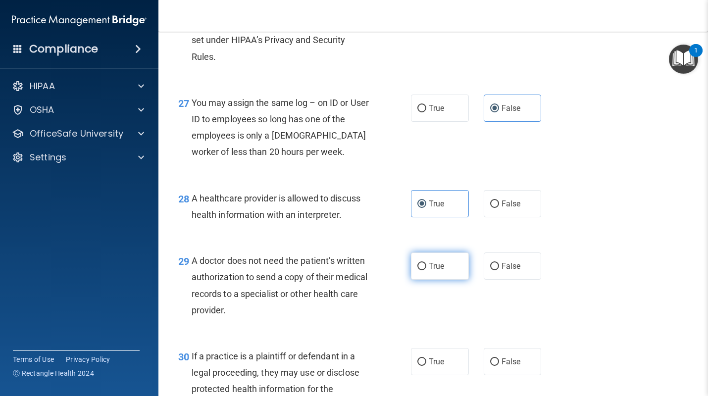
click at [449, 280] on label "True" at bounding box center [440, 265] width 58 height 27
click at [426, 270] on input "True" at bounding box center [421, 266] width 9 height 7
radio input "true"
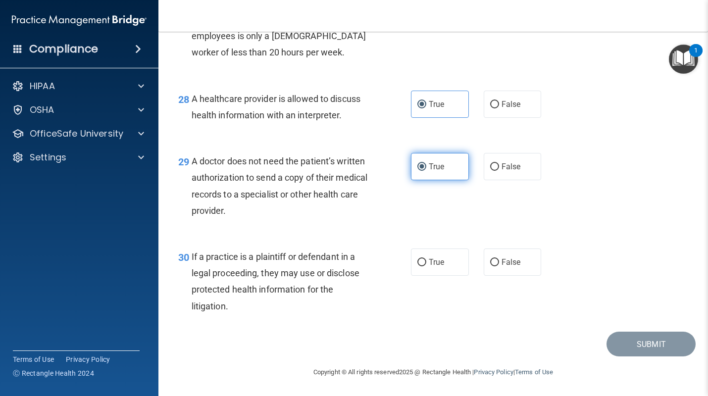
scroll to position [2475, 0]
click at [451, 276] on label "True" at bounding box center [440, 261] width 58 height 27
click at [426, 266] on input "True" at bounding box center [421, 262] width 9 height 7
radio input "true"
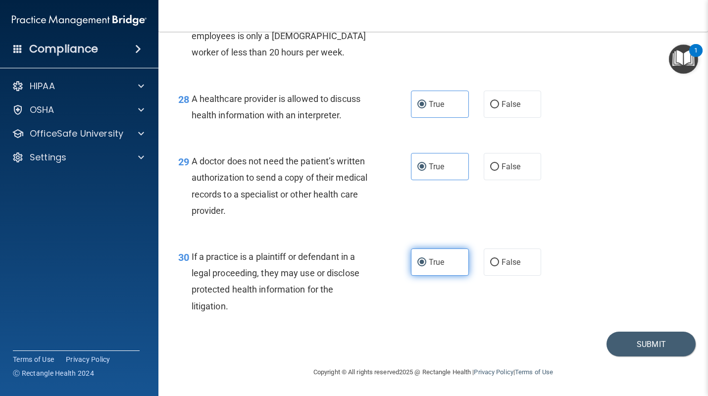
scroll to position [2500, 0]
click at [618, 343] on button "Submit" at bounding box center [650, 344] width 89 height 25
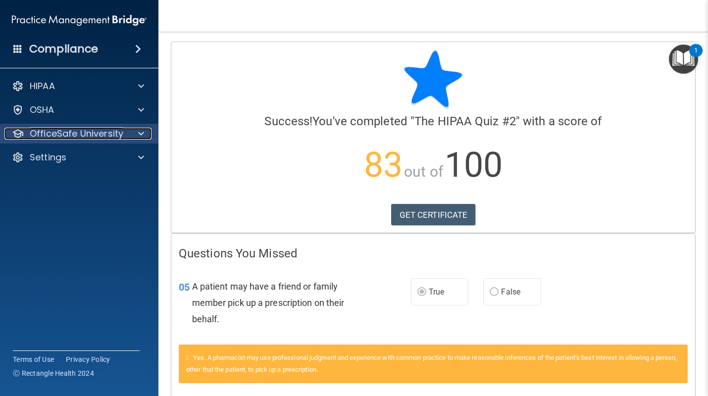
click at [98, 136] on p "OfficeSafe University" at bounding box center [77, 134] width 94 height 12
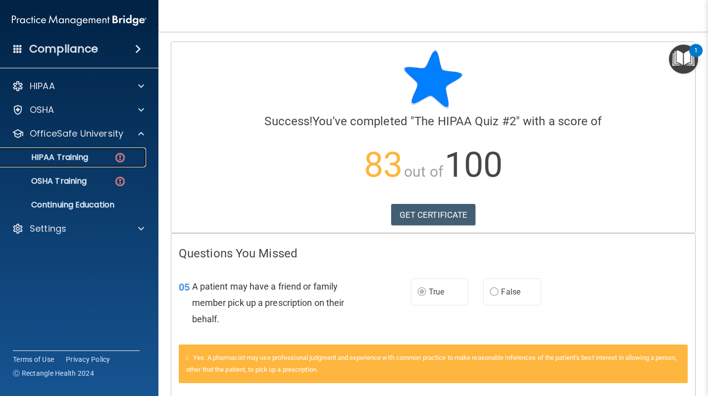
click at [79, 155] on p "HIPAA Training" at bounding box center [47, 157] width 82 height 10
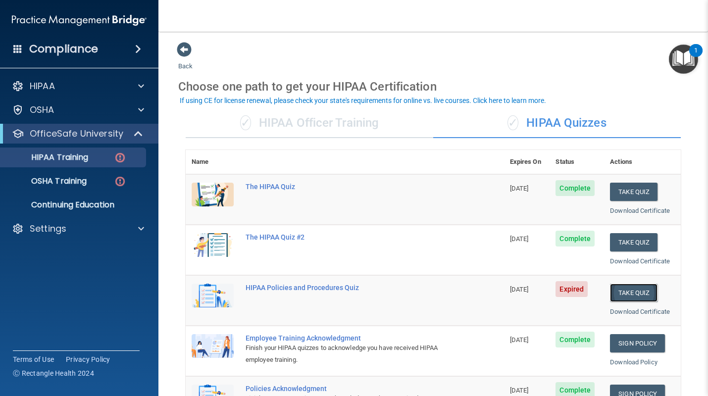
click at [624, 292] on button "Take Quiz" at bounding box center [634, 293] width 48 height 18
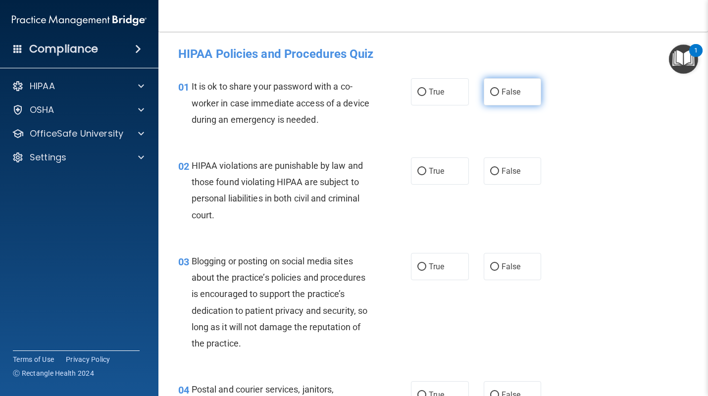
click at [517, 96] on label "False" at bounding box center [512, 91] width 58 height 27
click at [499, 96] on input "False" at bounding box center [494, 92] width 9 height 7
radio input "true"
click at [458, 165] on label "True" at bounding box center [440, 170] width 58 height 27
click at [426, 168] on input "True" at bounding box center [421, 171] width 9 height 7
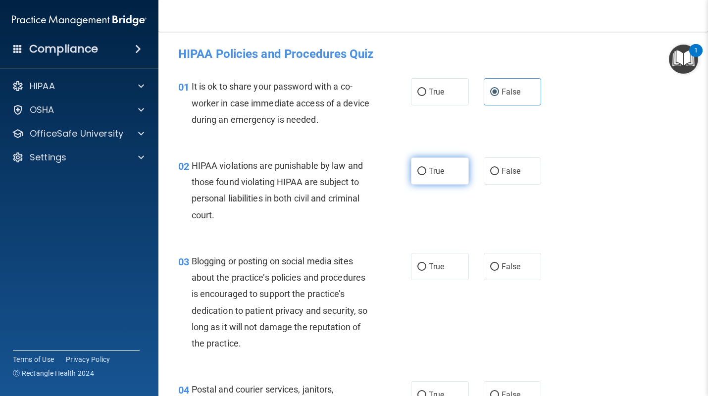
radio input "true"
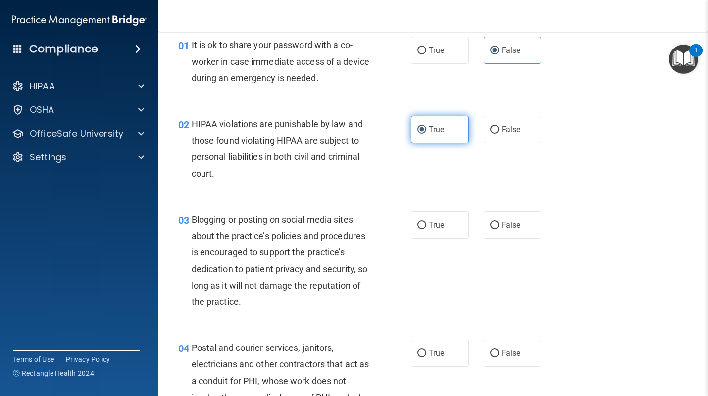
scroll to position [48, 0]
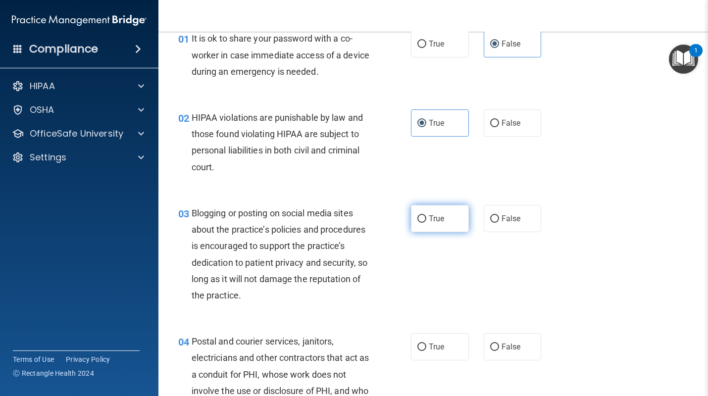
click at [458, 208] on label "True" at bounding box center [440, 218] width 58 height 27
click at [426, 215] on input "True" at bounding box center [421, 218] width 9 height 7
radio input "true"
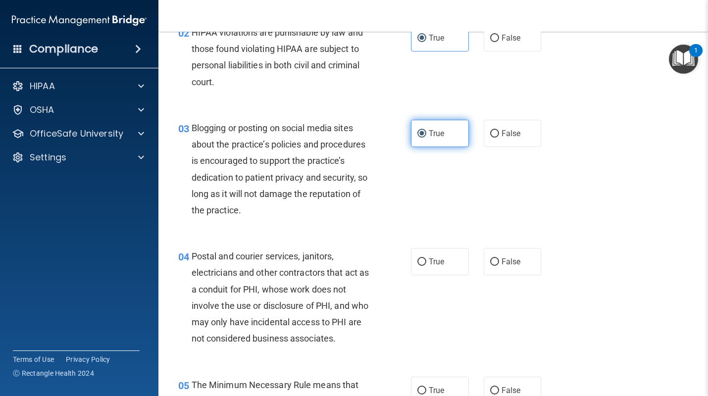
scroll to position [137, 0]
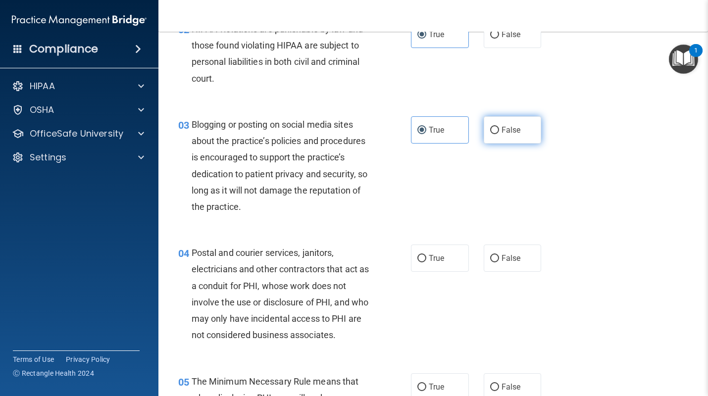
click at [498, 143] on label "False" at bounding box center [512, 129] width 58 height 27
click at [498, 134] on input "False" at bounding box center [494, 130] width 9 height 7
radio input "true"
radio input "false"
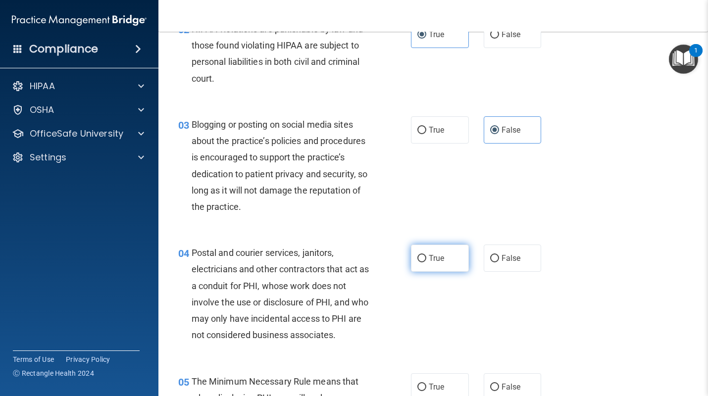
click at [441, 252] on label "True" at bounding box center [440, 257] width 58 height 27
click at [426, 255] on input "True" at bounding box center [421, 258] width 9 height 7
radio input "true"
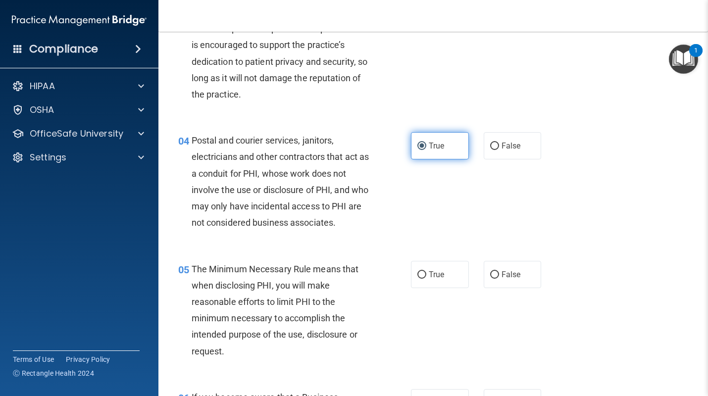
scroll to position [255, 0]
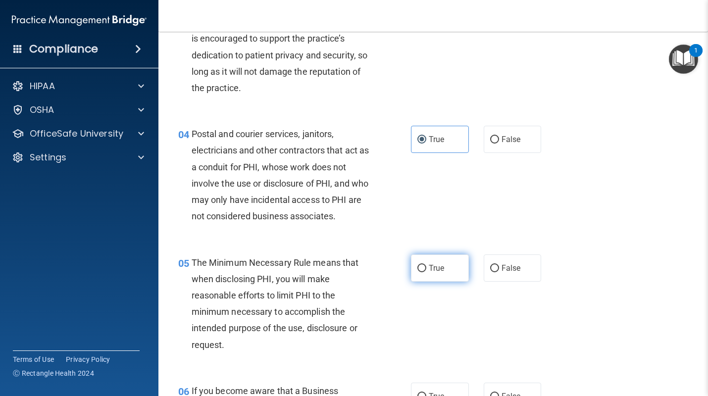
click at [438, 272] on span "True" at bounding box center [436, 267] width 15 height 9
click at [426, 272] on input "True" at bounding box center [421, 268] width 9 height 7
radio input "true"
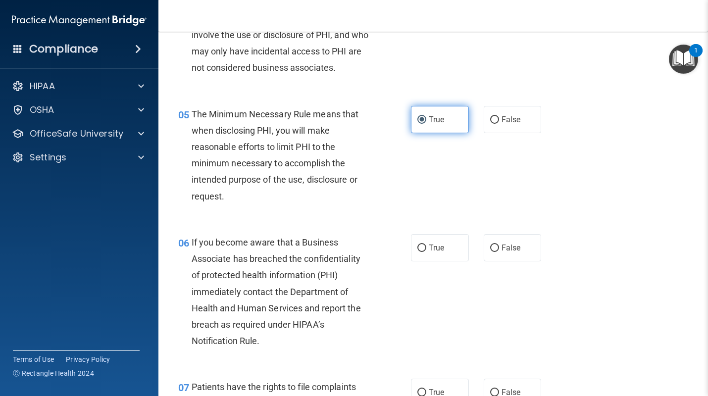
scroll to position [444, 0]
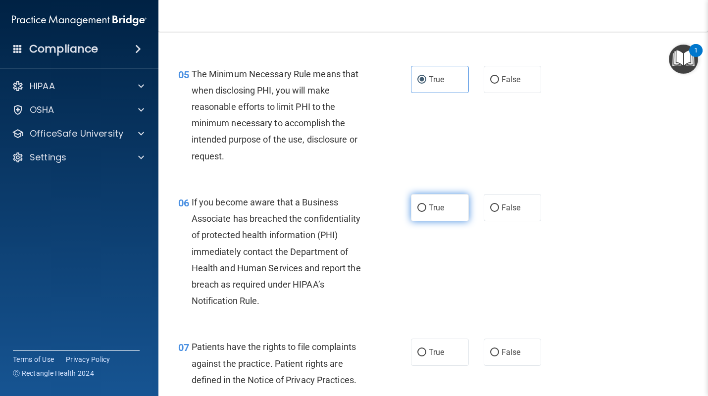
click at [442, 210] on span "True" at bounding box center [436, 207] width 15 height 9
click at [426, 210] on input "True" at bounding box center [421, 207] width 9 height 7
radio input "true"
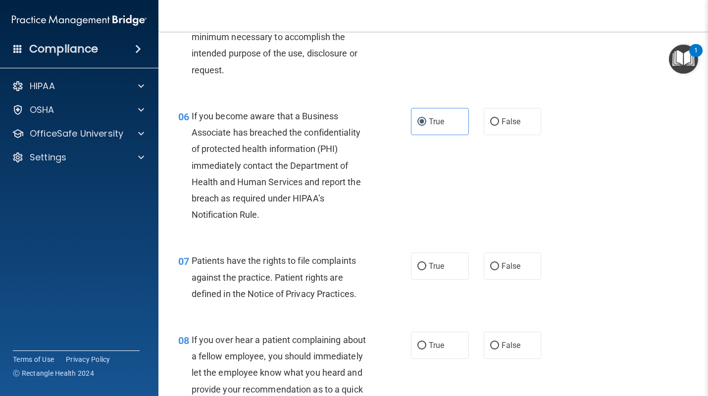
scroll to position [533, 0]
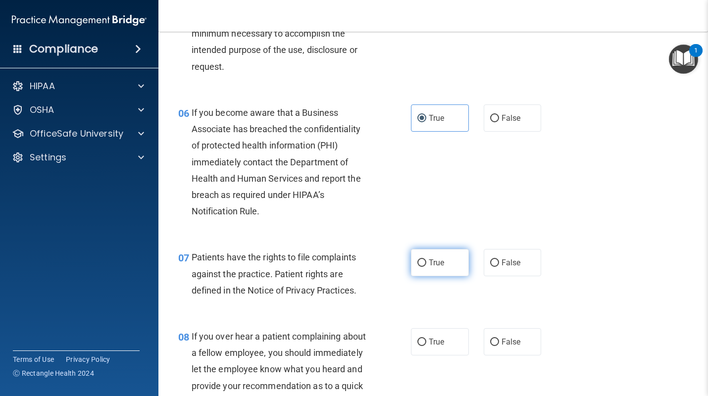
click at [438, 260] on span "True" at bounding box center [436, 262] width 15 height 9
click at [426, 260] on input "True" at bounding box center [421, 262] width 9 height 7
radio input "true"
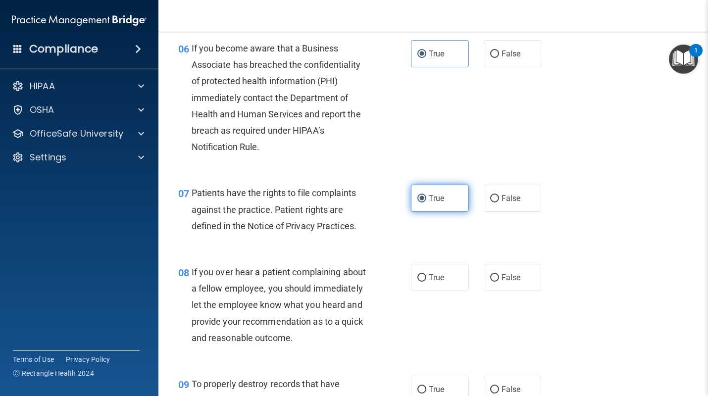
scroll to position [598, 0]
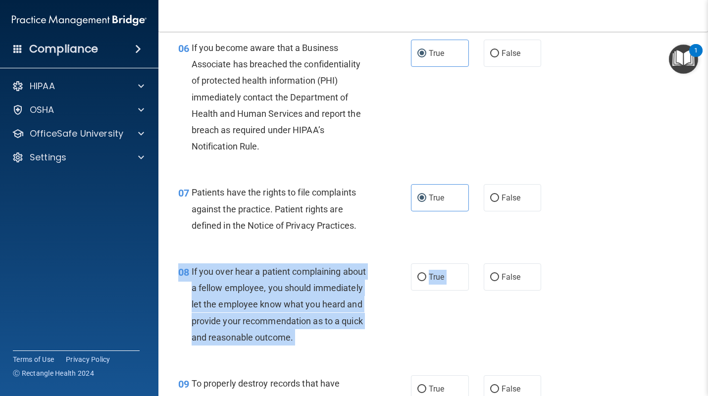
drag, startPoint x: 498, startPoint y: 281, endPoint x: 491, endPoint y: 248, distance: 33.4
click at [490, 251] on div "08 If you over hear a patient complaining about a fellow employee, you should i…" at bounding box center [433, 307] width 525 height 112
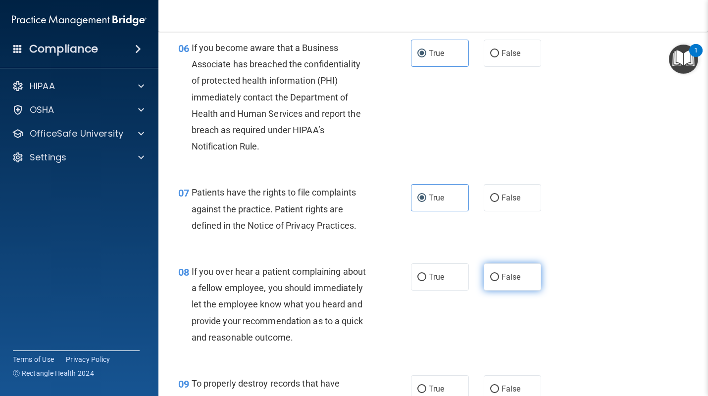
click at [492, 267] on label "False" at bounding box center [512, 276] width 58 height 27
click at [492, 274] on input "False" at bounding box center [494, 277] width 9 height 7
radio input "true"
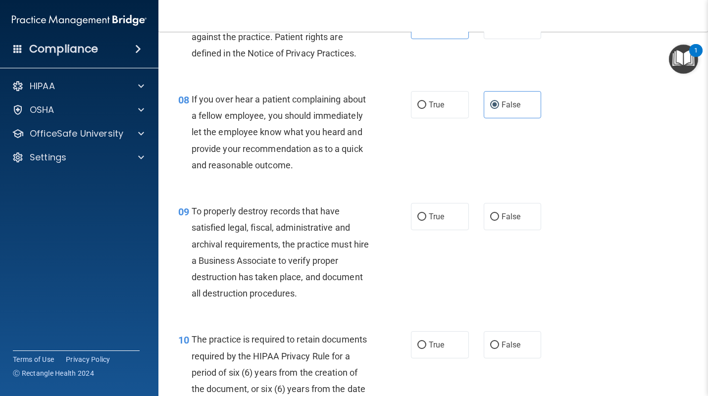
scroll to position [780, 0]
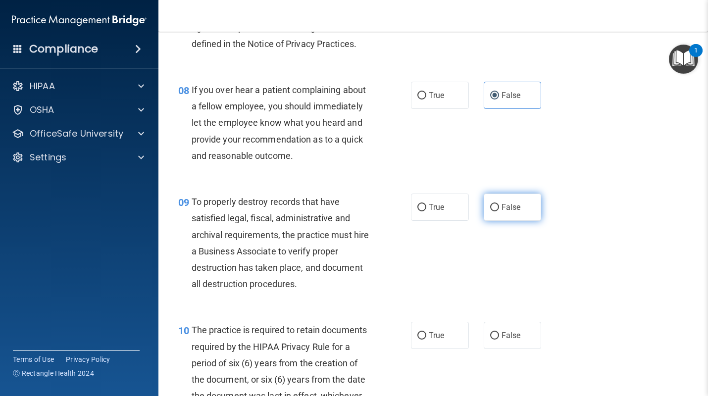
click at [503, 209] on span "False" at bounding box center [510, 206] width 19 height 9
click at [499, 209] on input "False" at bounding box center [494, 207] width 9 height 7
radio input "true"
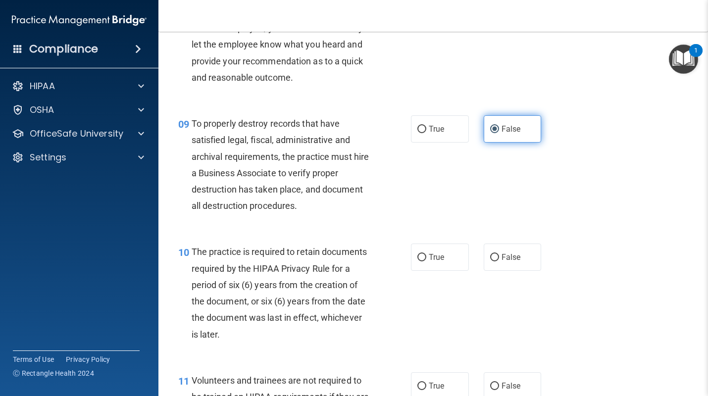
scroll to position [870, 0]
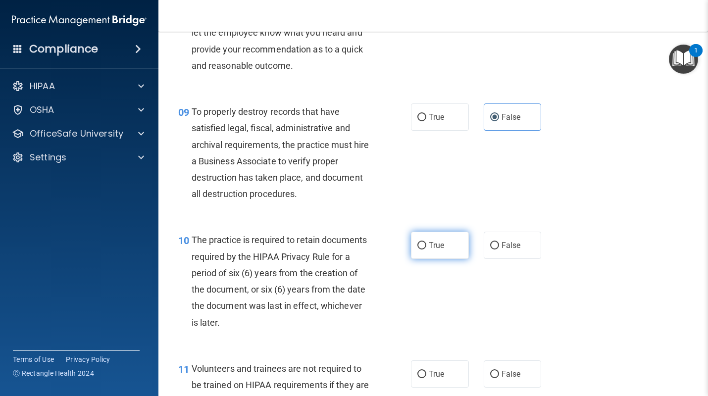
click at [448, 238] on label "True" at bounding box center [440, 245] width 58 height 27
click at [426, 242] on input "True" at bounding box center [421, 245] width 9 height 7
radio input "true"
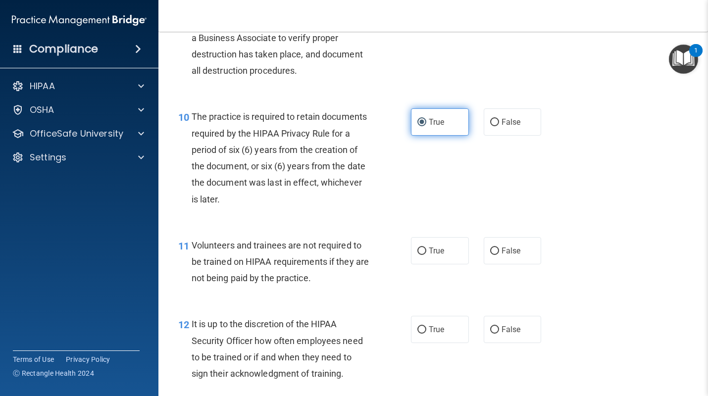
scroll to position [1017, 0]
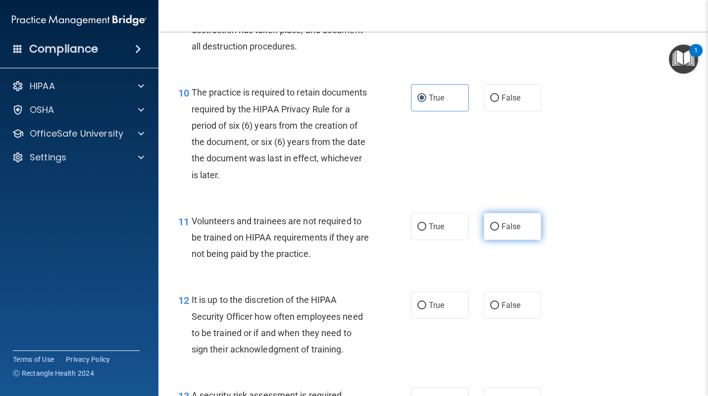
click at [499, 230] on label "False" at bounding box center [512, 226] width 58 height 27
click at [499, 230] on input "False" at bounding box center [494, 226] width 9 height 7
radio input "true"
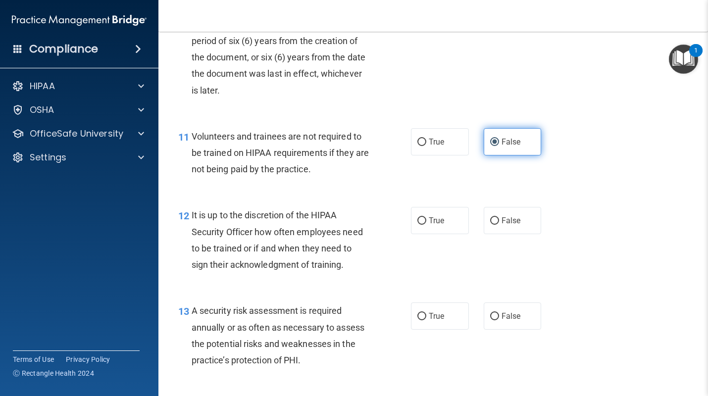
scroll to position [1106, 0]
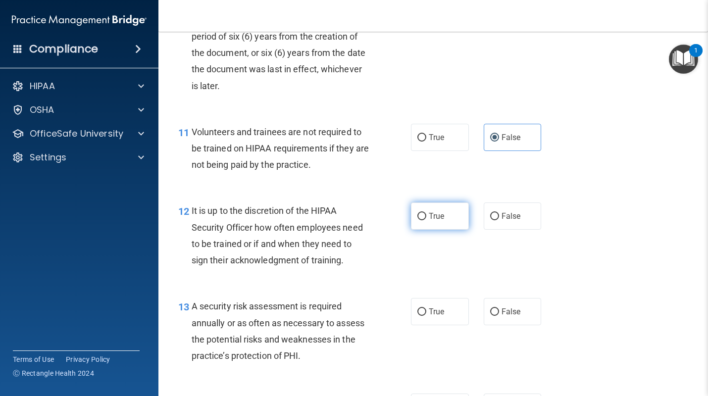
click at [462, 217] on label "True" at bounding box center [440, 215] width 58 height 27
click at [426, 217] on input "True" at bounding box center [421, 216] width 9 height 7
radio input "true"
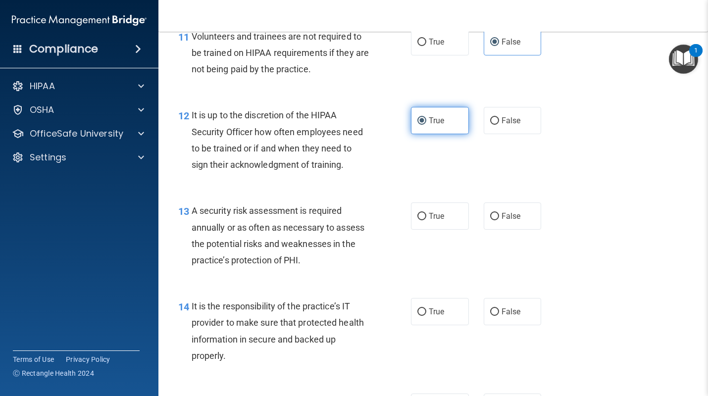
scroll to position [1205, 0]
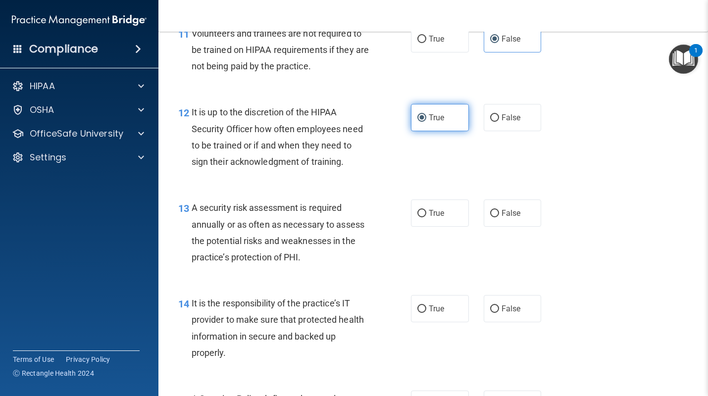
click at [462, 217] on label "True" at bounding box center [440, 212] width 58 height 27
click at [426, 217] on input "True" at bounding box center [421, 213] width 9 height 7
radio input "true"
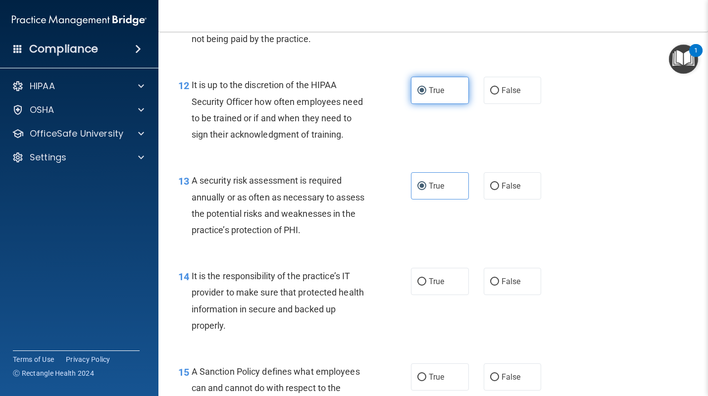
scroll to position [1234, 0]
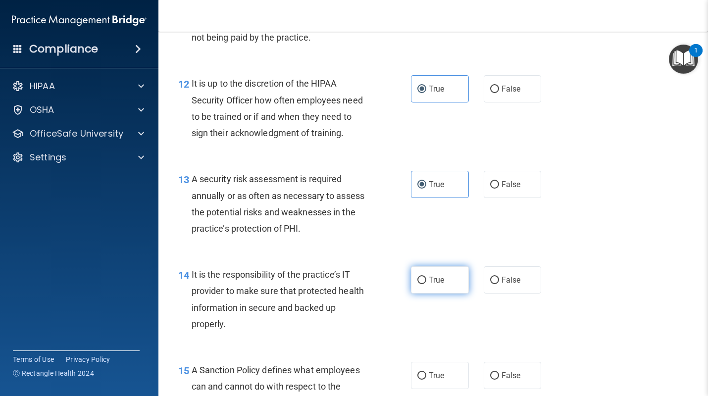
click at [445, 278] on label "True" at bounding box center [440, 279] width 58 height 27
click at [426, 278] on input "True" at bounding box center [421, 280] width 9 height 7
radio input "true"
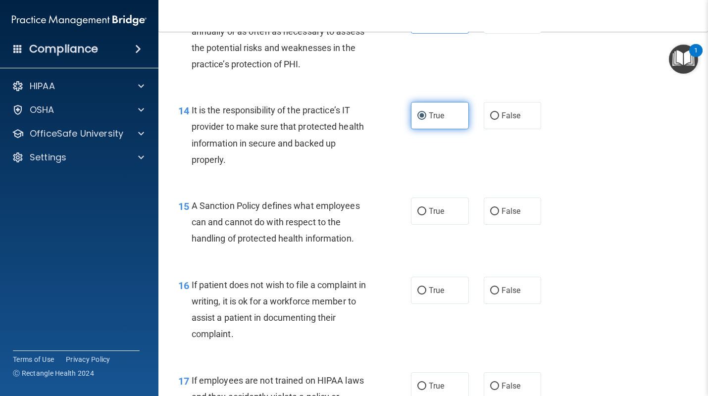
scroll to position [1403, 0]
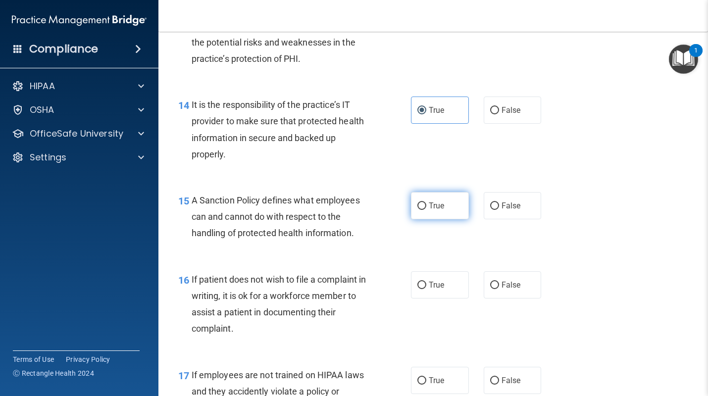
click at [455, 211] on label "True" at bounding box center [440, 205] width 58 height 27
click at [426, 210] on input "True" at bounding box center [421, 205] width 9 height 7
radio input "true"
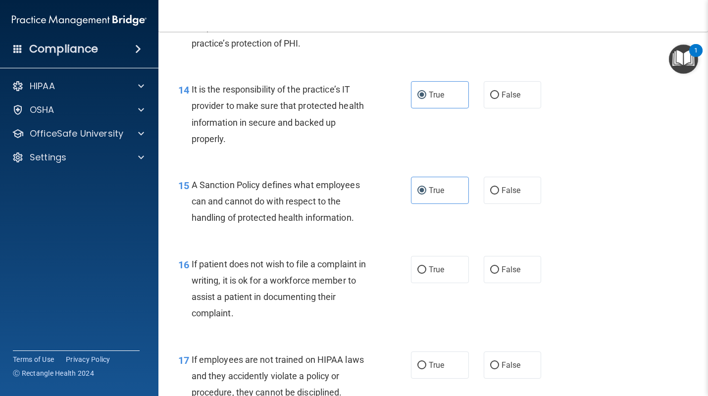
scroll to position [1420, 0]
click at [497, 269] on input "False" at bounding box center [494, 268] width 9 height 7
radio input "true"
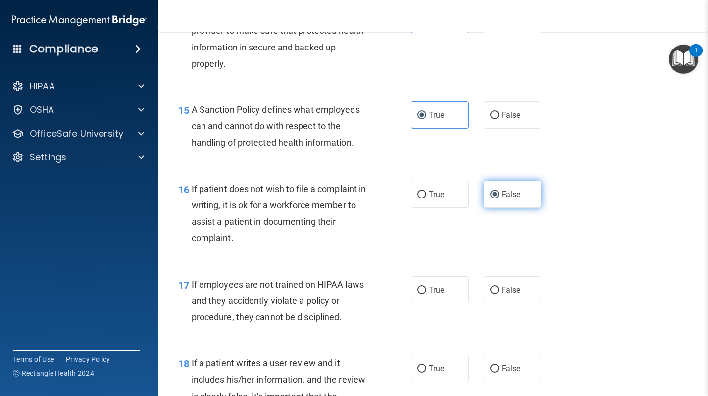
scroll to position [1513, 0]
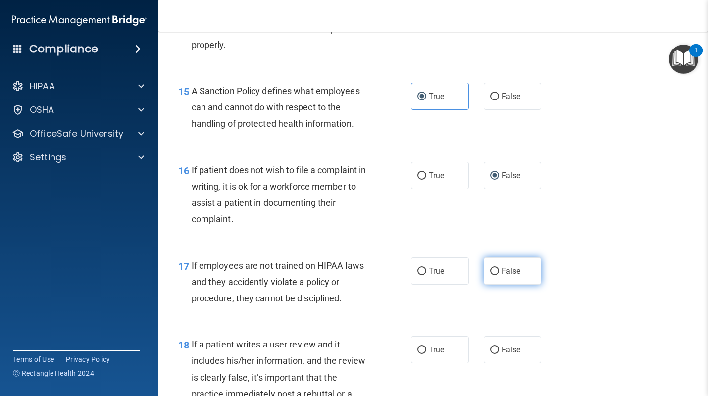
click at [497, 269] on input "False" at bounding box center [494, 271] width 9 height 7
radio input "true"
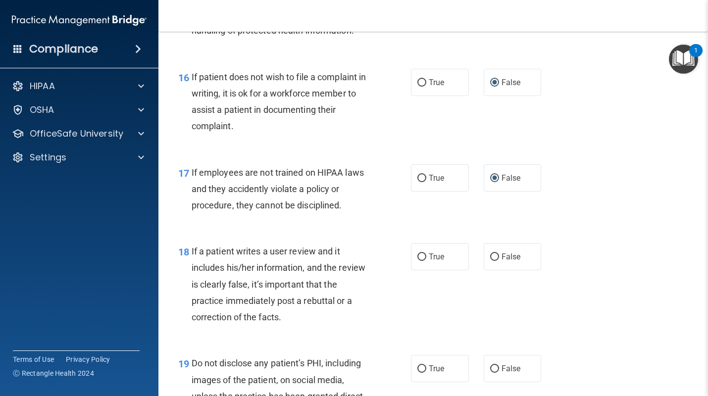
scroll to position [1606, 0]
click at [452, 262] on label "True" at bounding box center [440, 255] width 58 height 27
click at [426, 260] on input "True" at bounding box center [421, 256] width 9 height 7
radio input "true"
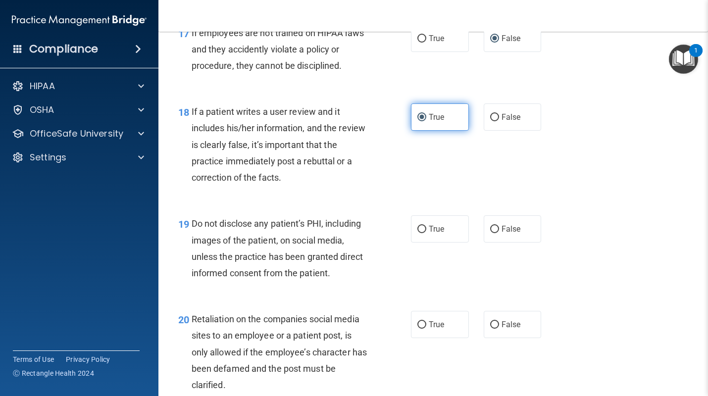
scroll to position [1748, 0]
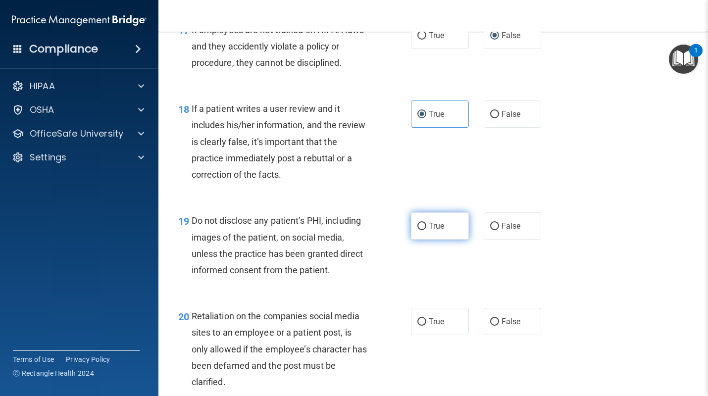
click at [445, 229] on label "True" at bounding box center [440, 225] width 58 height 27
click at [426, 229] on input "True" at bounding box center [421, 226] width 9 height 7
radio input "true"
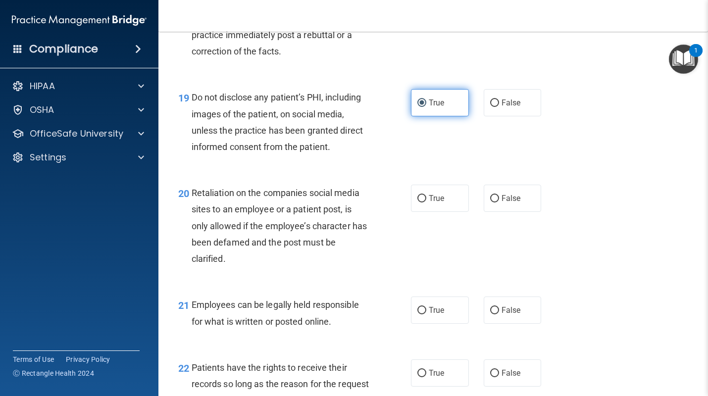
scroll to position [1878, 0]
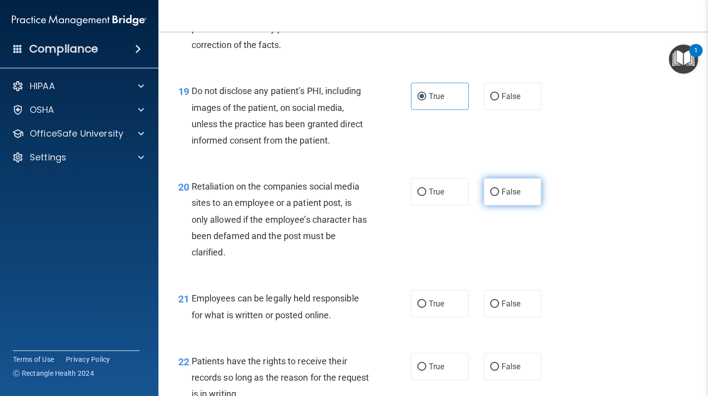
click at [500, 191] on label "False" at bounding box center [512, 191] width 58 height 27
click at [499, 191] on input "False" at bounding box center [494, 192] width 9 height 7
radio input "true"
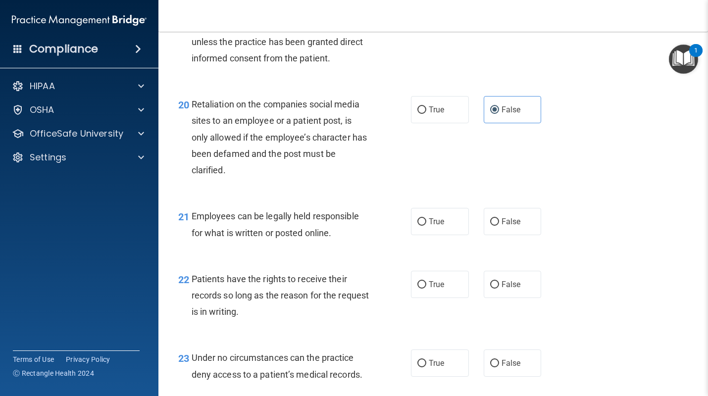
scroll to position [1961, 0]
click at [426, 280] on label "True" at bounding box center [440, 283] width 58 height 27
click at [426, 281] on input "True" at bounding box center [421, 284] width 9 height 7
radio input "true"
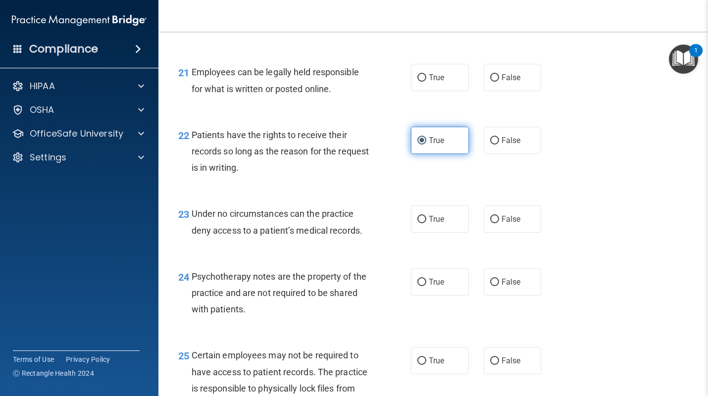
scroll to position [2107, 0]
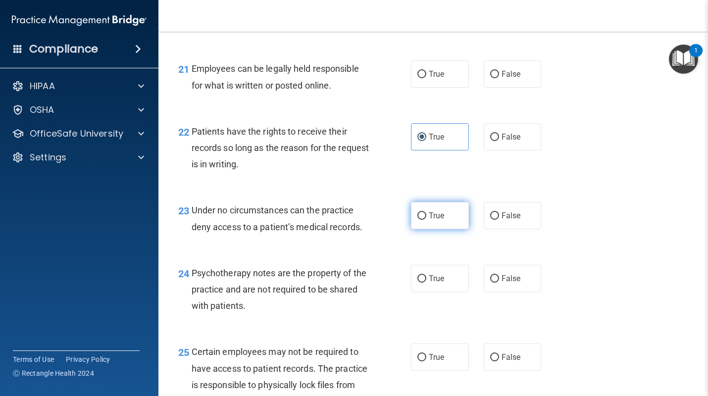
click at [443, 227] on label "True" at bounding box center [440, 215] width 58 height 27
click at [426, 220] on input "True" at bounding box center [421, 215] width 9 height 7
radio input "true"
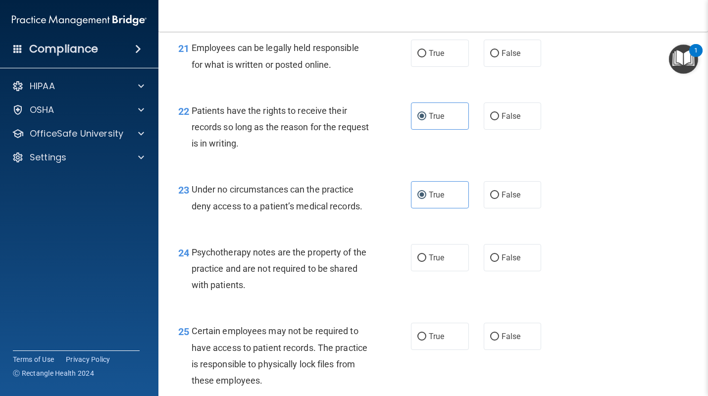
scroll to position [2130, 0]
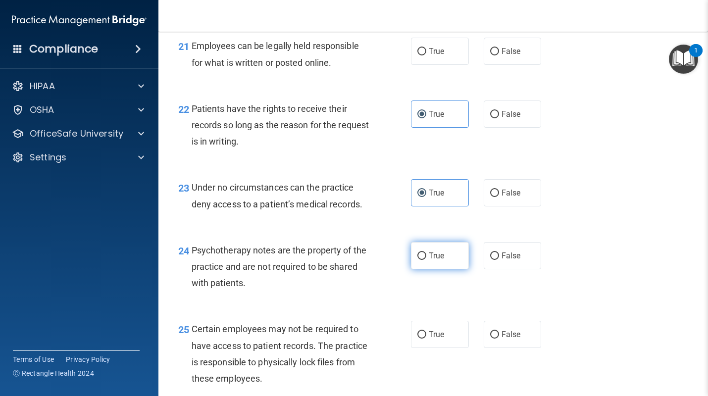
click at [453, 254] on label "True" at bounding box center [440, 255] width 58 height 27
click at [426, 254] on input "True" at bounding box center [421, 255] width 9 height 7
radio input "true"
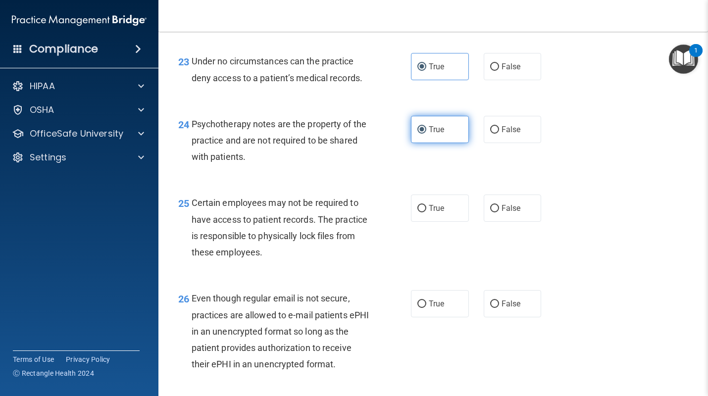
scroll to position [2261, 0]
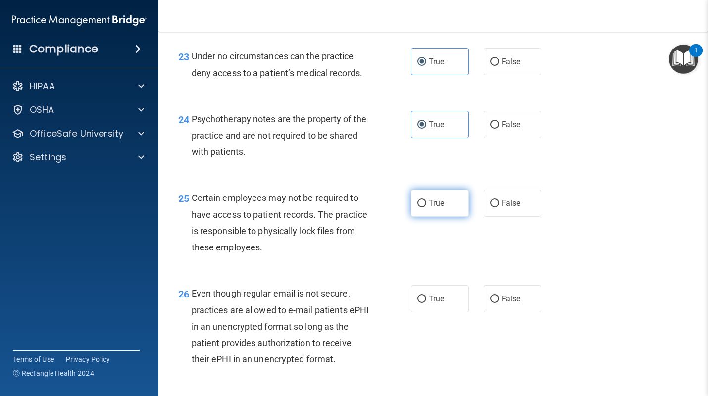
click at [432, 199] on span "True" at bounding box center [436, 202] width 15 height 9
click at [426, 200] on input "True" at bounding box center [421, 203] width 9 height 7
radio input "true"
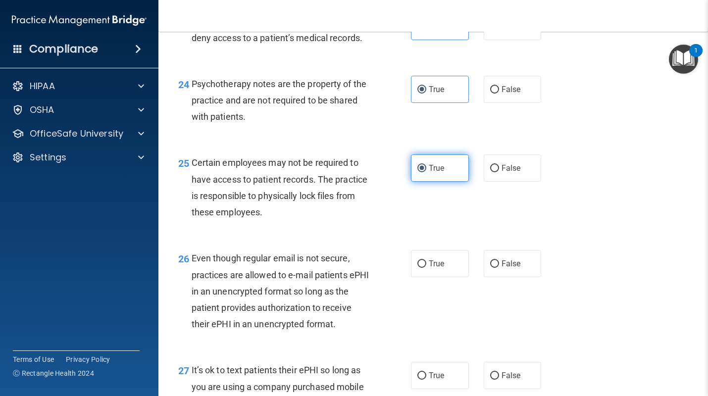
scroll to position [2298, 0]
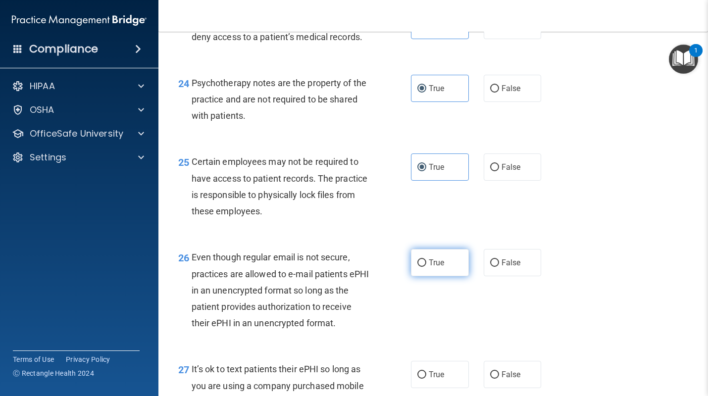
click at [441, 263] on span "True" at bounding box center [436, 262] width 15 height 9
click at [426, 263] on input "True" at bounding box center [421, 262] width 9 height 7
radio input "true"
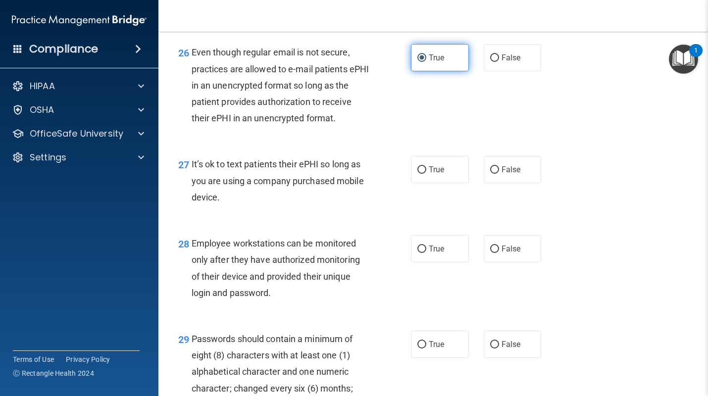
scroll to position [2508, 0]
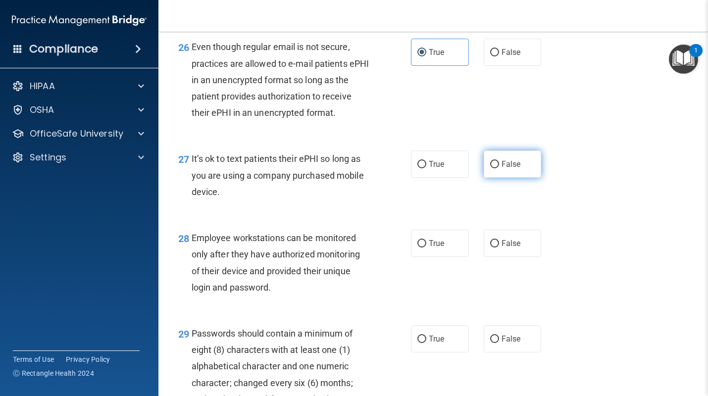
click at [512, 165] on span "False" at bounding box center [510, 163] width 19 height 9
click at [499, 165] on input "False" at bounding box center [494, 164] width 9 height 7
radio input "true"
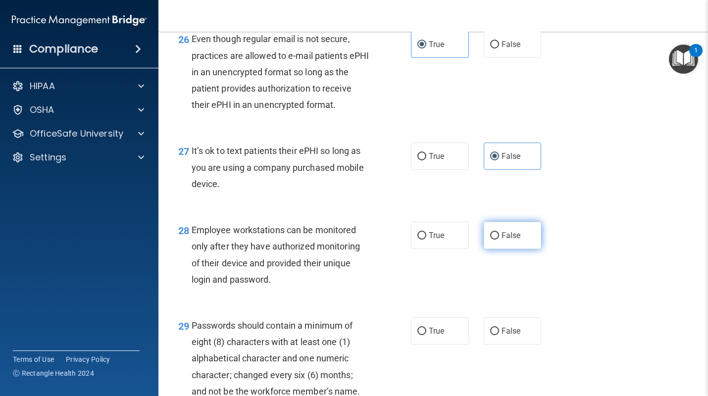
click at [505, 232] on span "False" at bounding box center [510, 235] width 19 height 9
click at [499, 232] on input "False" at bounding box center [494, 235] width 9 height 7
radio input "true"
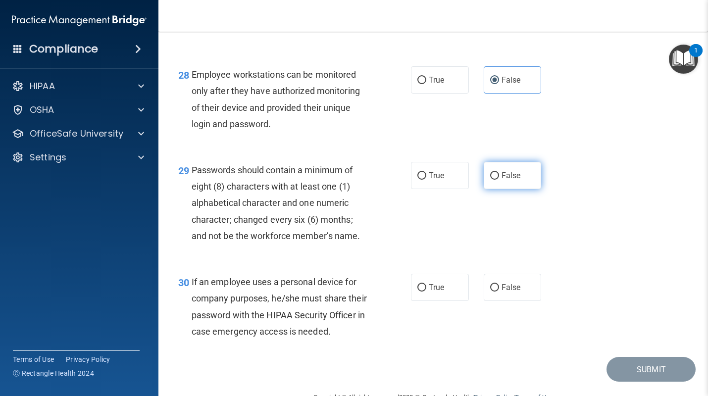
scroll to position [2697, 0]
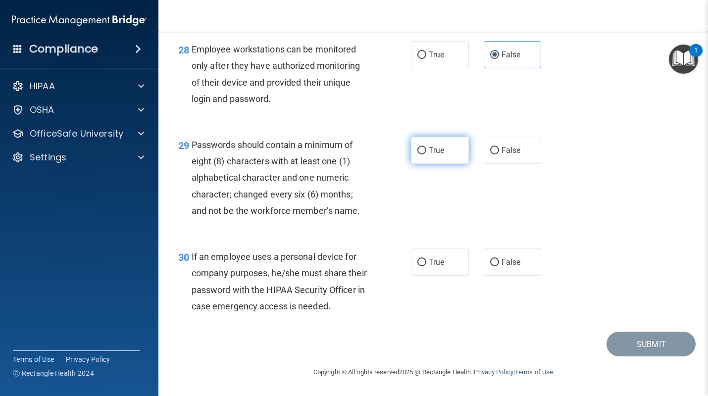
click at [461, 157] on label "True" at bounding box center [440, 150] width 58 height 27
click at [426, 154] on input "True" at bounding box center [421, 150] width 9 height 7
radio input "true"
click at [512, 259] on span "False" at bounding box center [510, 261] width 19 height 9
click at [499, 259] on input "False" at bounding box center [494, 262] width 9 height 7
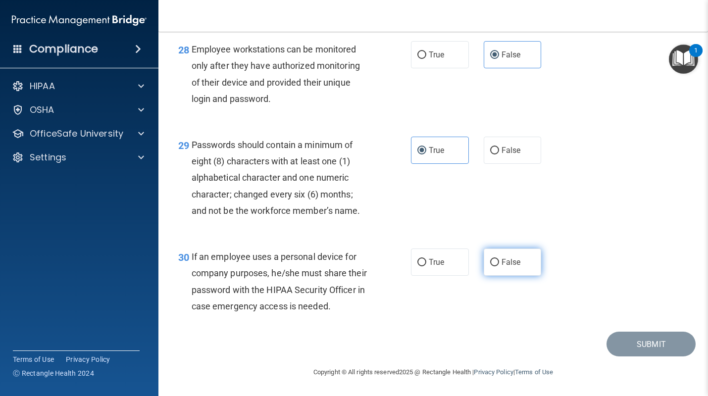
radio input "true"
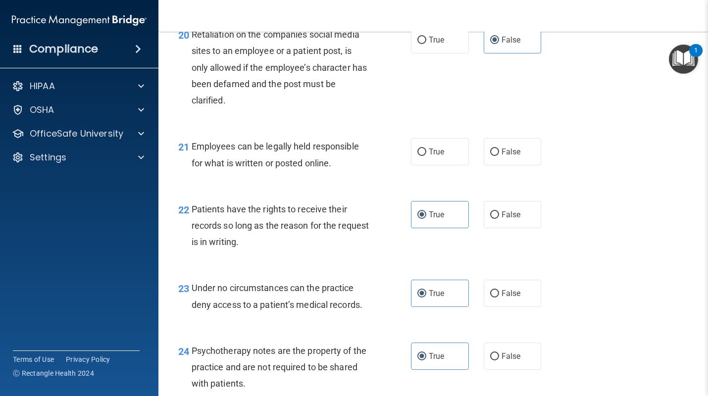
scroll to position [2032, 0]
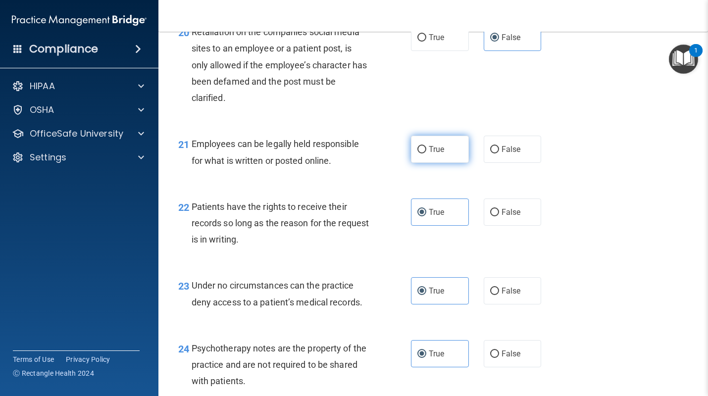
click at [452, 144] on label "True" at bounding box center [440, 149] width 58 height 27
click at [426, 146] on input "True" at bounding box center [421, 149] width 9 height 7
radio input "true"
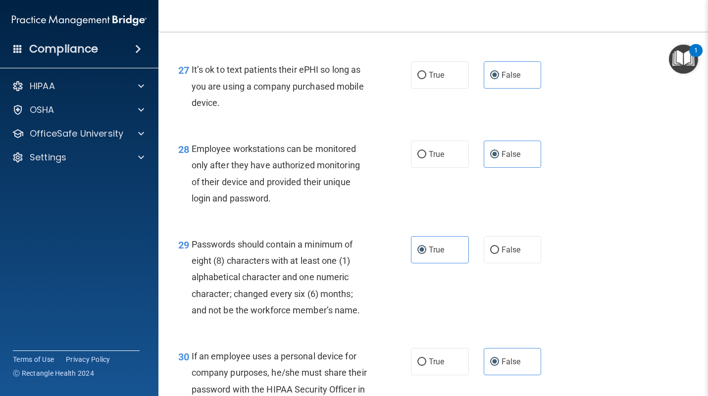
scroll to position [2697, 0]
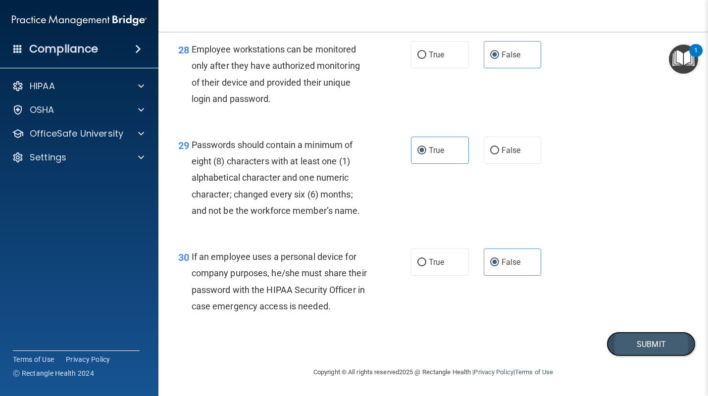
click at [635, 340] on button "Submit" at bounding box center [650, 344] width 89 height 25
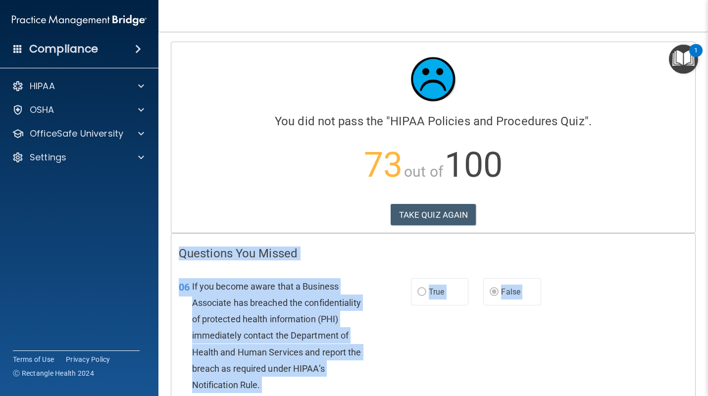
scroll to position [1021, 0]
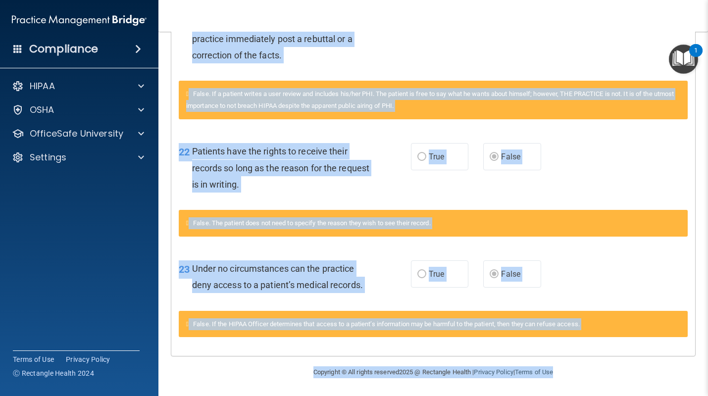
drag, startPoint x: 179, startPoint y: 252, endPoint x: 416, endPoint y: 489, distance: 335.2
click at [416, 395] on html "Compliance HIPAA Documents and Policies Report an Incident Business Associates …" at bounding box center [354, 198] width 708 height 396
copy main "Questions You Missed 06 If you become aware that a Business Associate has breac…"
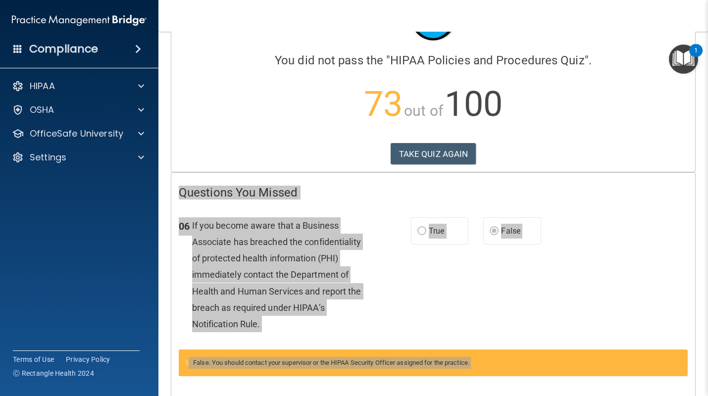
scroll to position [53, 0]
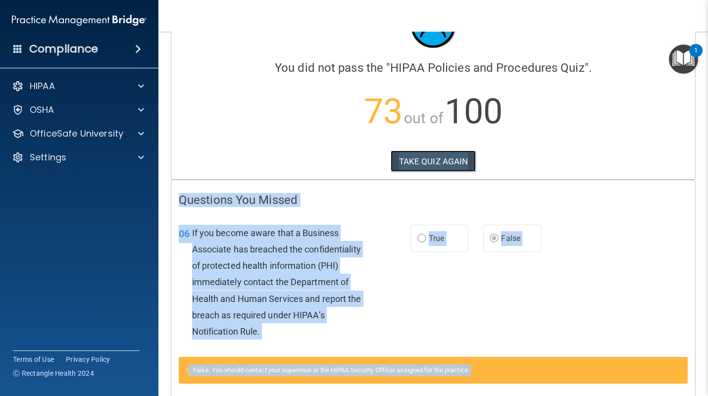
click at [440, 162] on button "TAKE QUIZ AGAIN" at bounding box center [433, 161] width 86 height 22
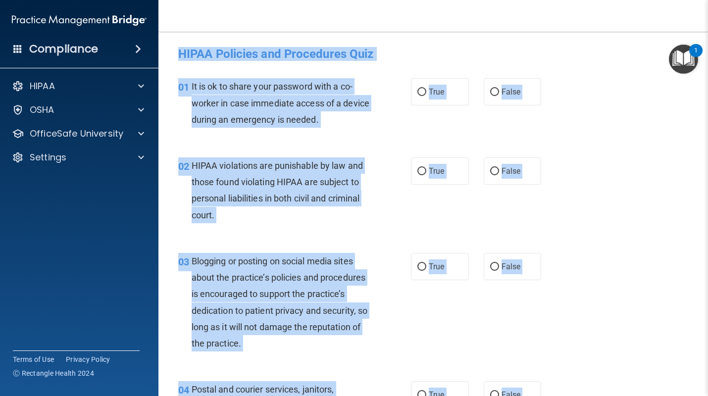
click at [405, 129] on div "01 It is ok to share your password with a co-worker in case immediate access of…" at bounding box center [294, 105] width 262 height 54
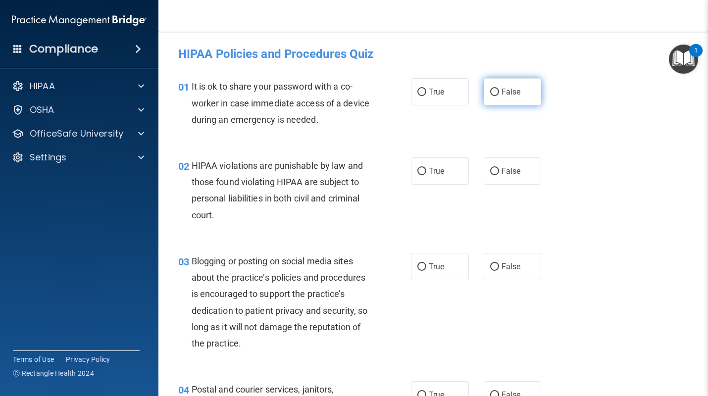
click at [506, 87] on label "False" at bounding box center [512, 91] width 58 height 27
click at [499, 89] on input "False" at bounding box center [494, 92] width 9 height 7
radio input "true"
click at [442, 172] on span "True" at bounding box center [436, 170] width 15 height 9
click at [426, 172] on input "True" at bounding box center [421, 171] width 9 height 7
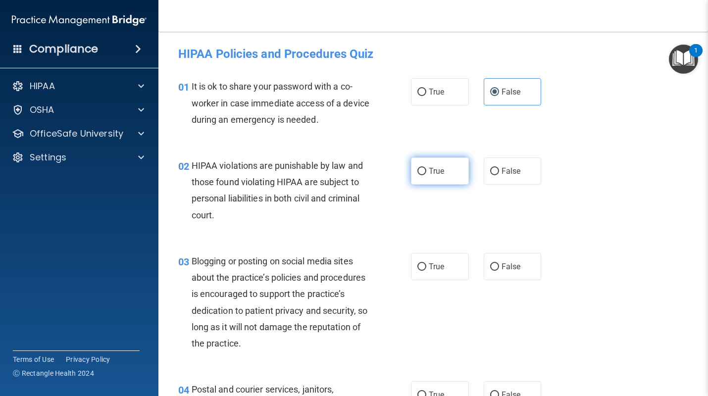
radio input "true"
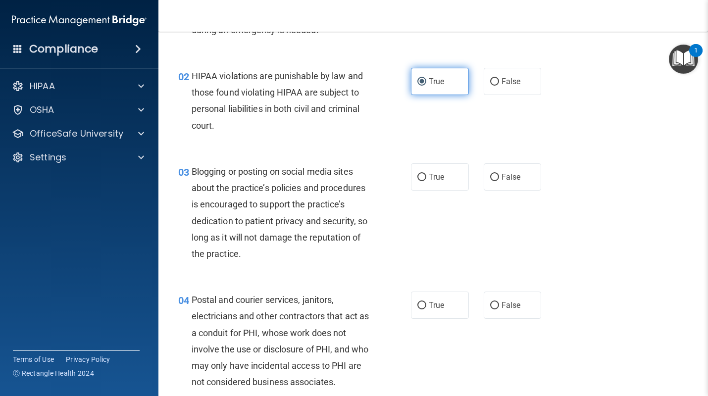
scroll to position [91, 0]
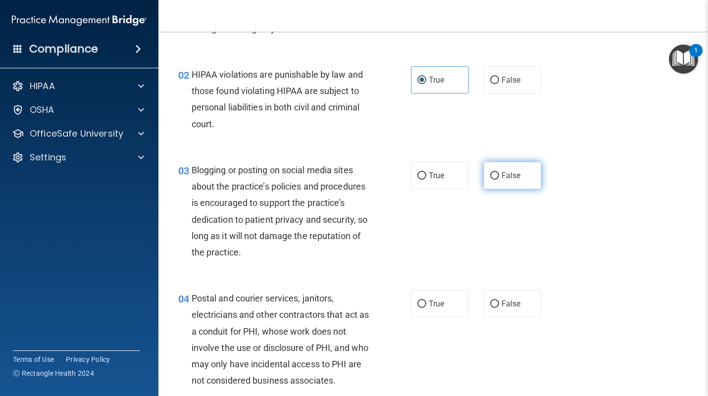
click at [502, 179] on span "False" at bounding box center [510, 175] width 19 height 9
click at [499, 179] on input "False" at bounding box center [494, 175] width 9 height 7
radio input "true"
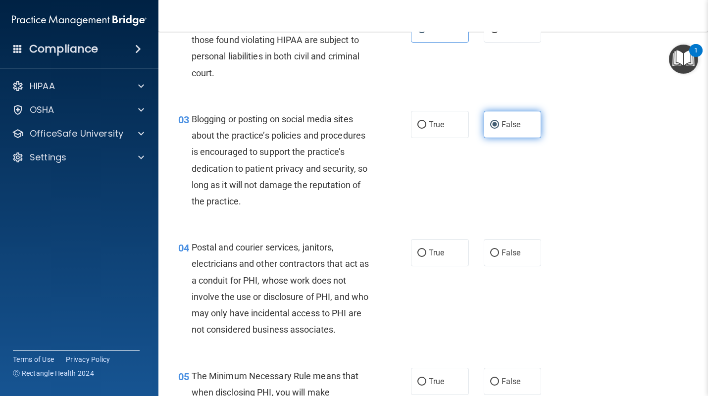
scroll to position [152, 0]
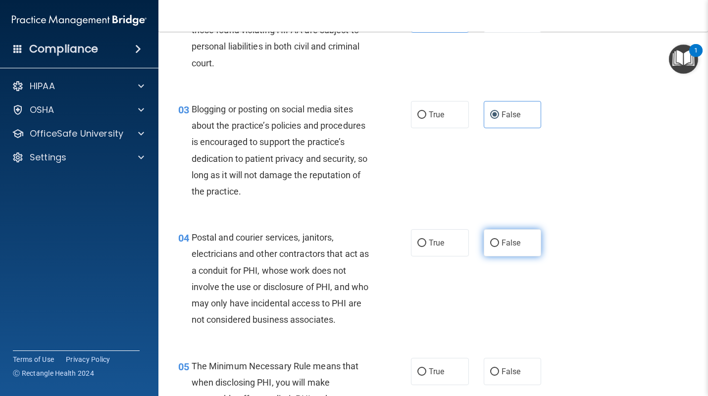
click at [507, 247] on label "False" at bounding box center [512, 242] width 58 height 27
click at [499, 247] on input "False" at bounding box center [494, 242] width 9 height 7
radio input "true"
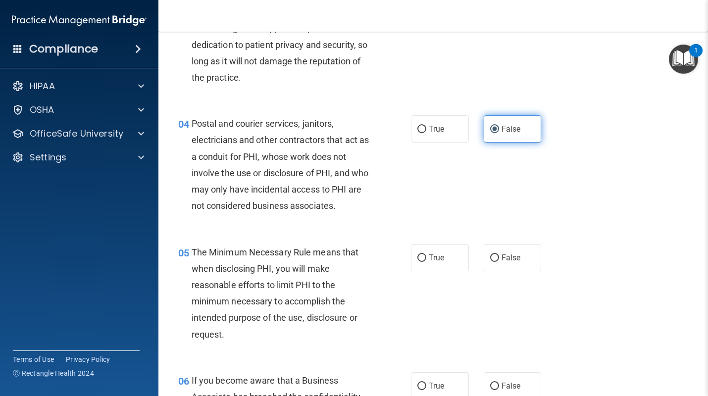
scroll to position [266, 0]
click at [467, 253] on label "True" at bounding box center [440, 256] width 58 height 27
click at [426, 254] on input "True" at bounding box center [421, 257] width 9 height 7
radio input "true"
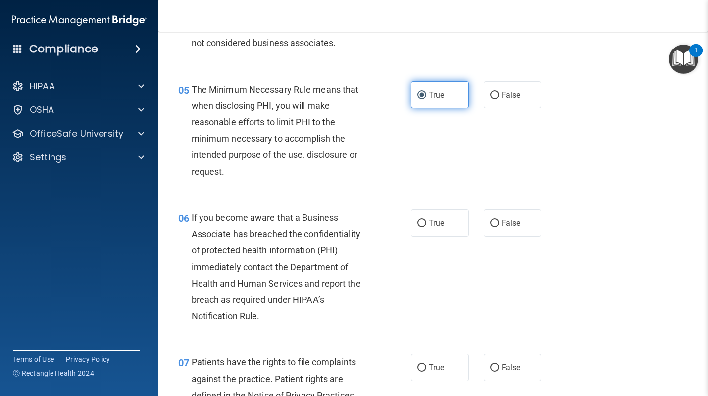
scroll to position [431, 0]
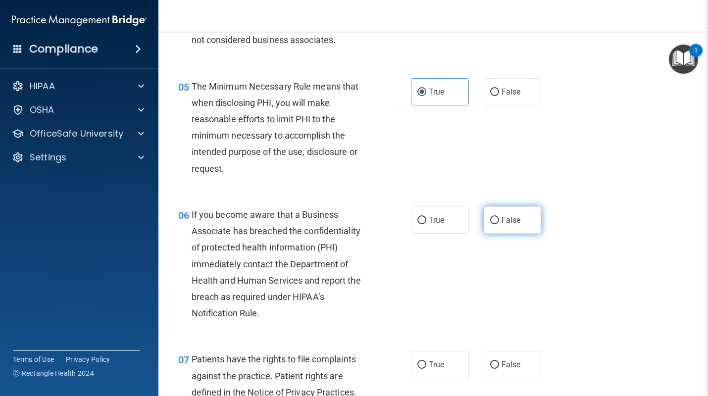
click at [495, 220] on input "False" at bounding box center [494, 220] width 9 height 7
radio input "true"
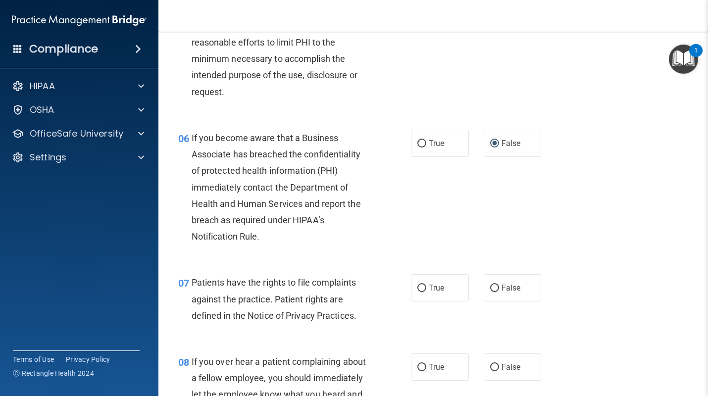
scroll to position [509, 0]
click at [445, 285] on label "True" at bounding box center [440, 287] width 58 height 27
click at [426, 285] on input "True" at bounding box center [421, 287] width 9 height 7
radio input "true"
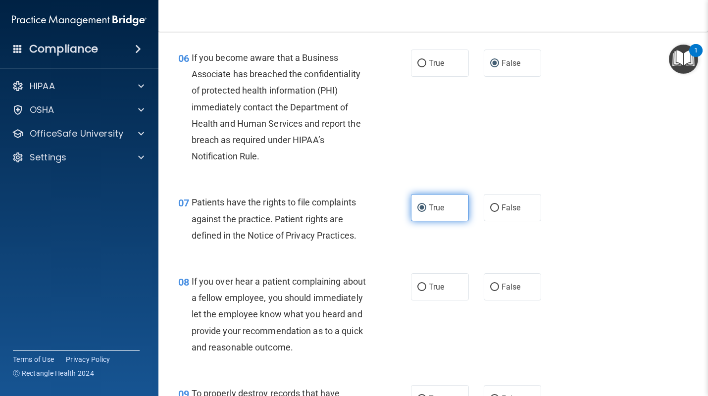
scroll to position [596, 0]
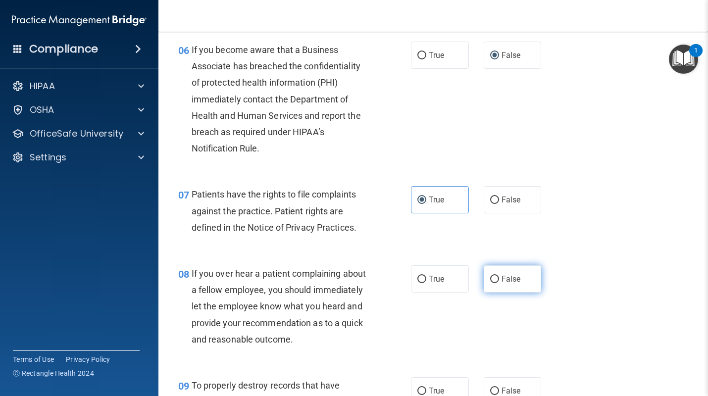
click at [494, 277] on input "False" at bounding box center [494, 279] width 9 height 7
radio input "true"
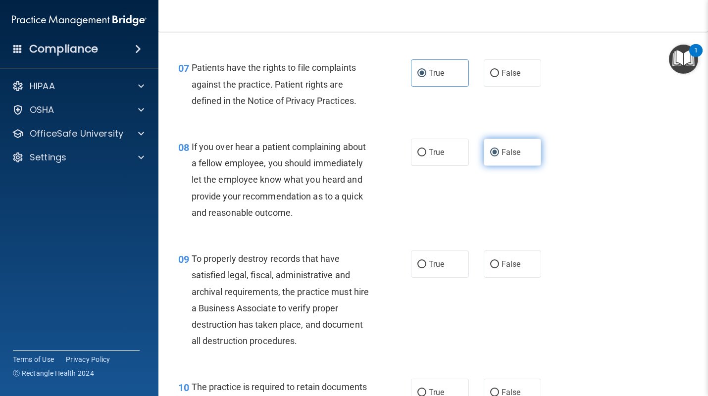
scroll to position [724, 0]
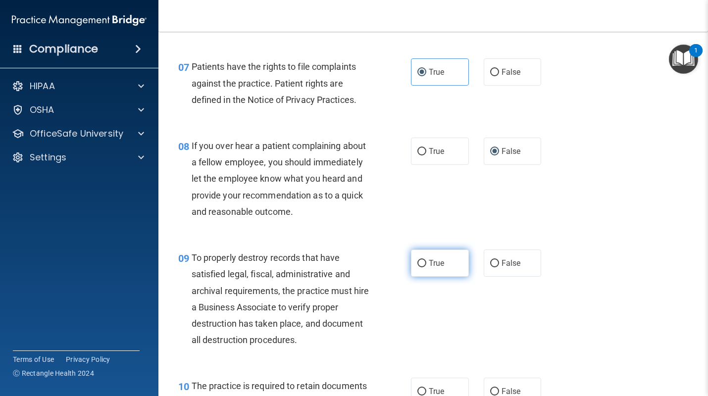
click at [450, 267] on label "True" at bounding box center [440, 262] width 58 height 27
click at [426, 267] on input "True" at bounding box center [421, 263] width 9 height 7
radio input "true"
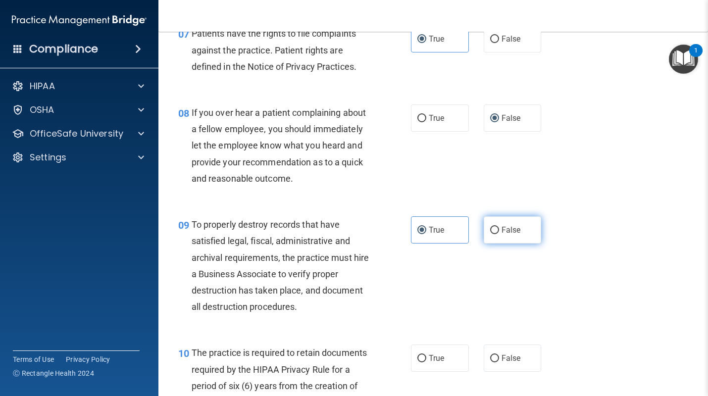
click at [497, 222] on label "False" at bounding box center [512, 229] width 58 height 27
click at [497, 227] on input "False" at bounding box center [494, 230] width 9 height 7
radio input "true"
radio input "false"
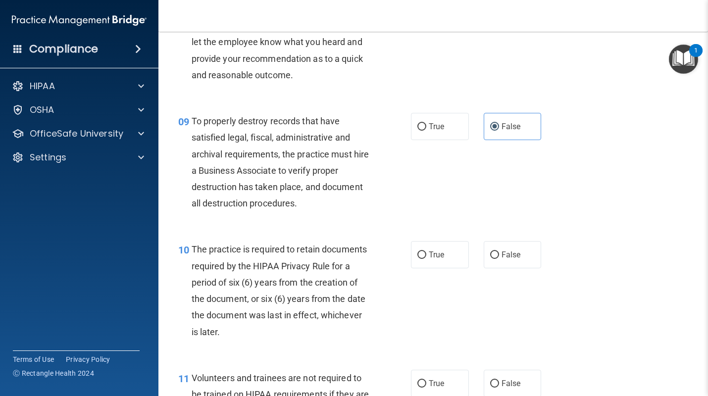
scroll to position [865, 0]
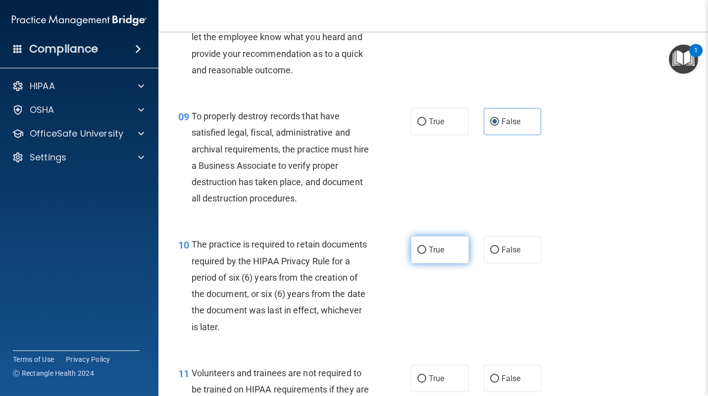
click at [454, 254] on label "True" at bounding box center [440, 249] width 58 height 27
click at [426, 254] on input "True" at bounding box center [421, 249] width 9 height 7
radio input "true"
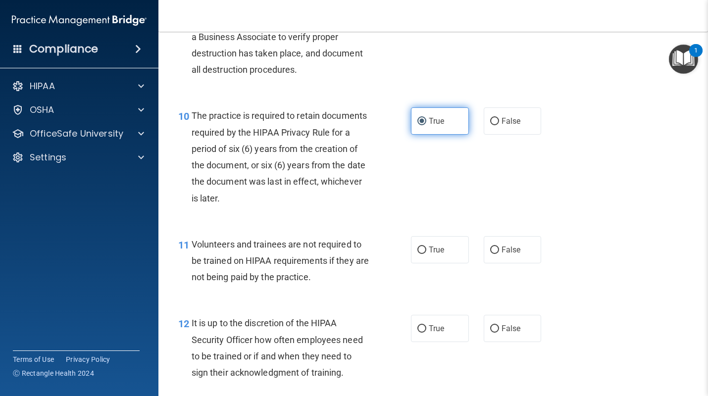
scroll to position [995, 0]
click at [493, 249] on input "False" at bounding box center [494, 249] width 9 height 7
radio input "true"
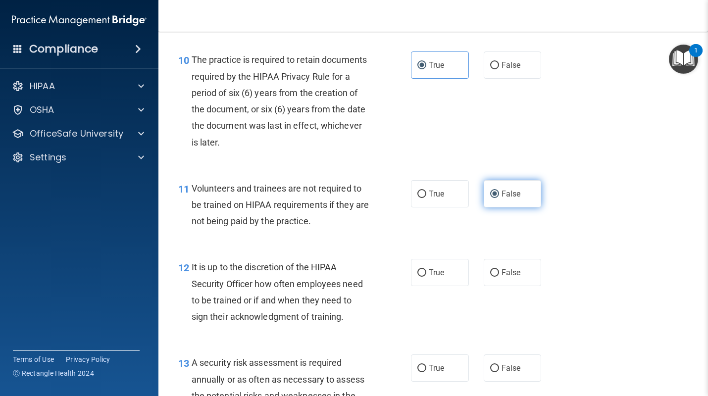
scroll to position [1053, 0]
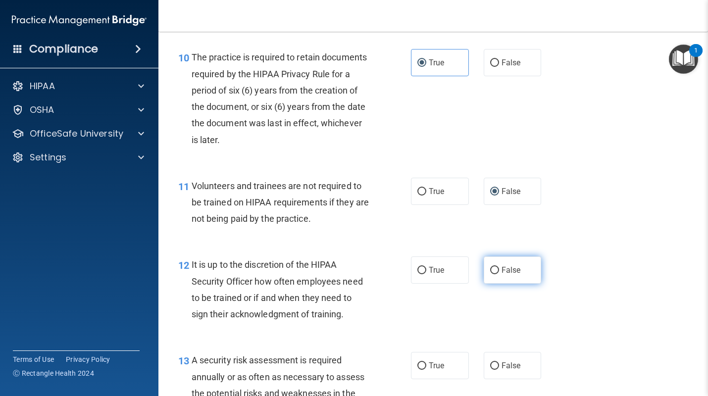
click at [492, 273] on input "False" at bounding box center [494, 270] width 9 height 7
radio input "true"
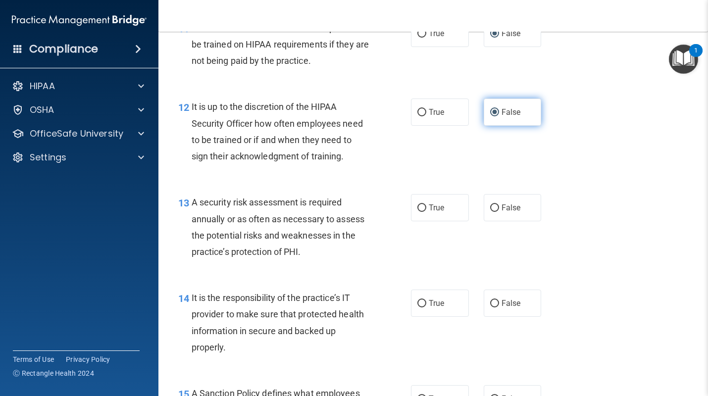
scroll to position [1214, 0]
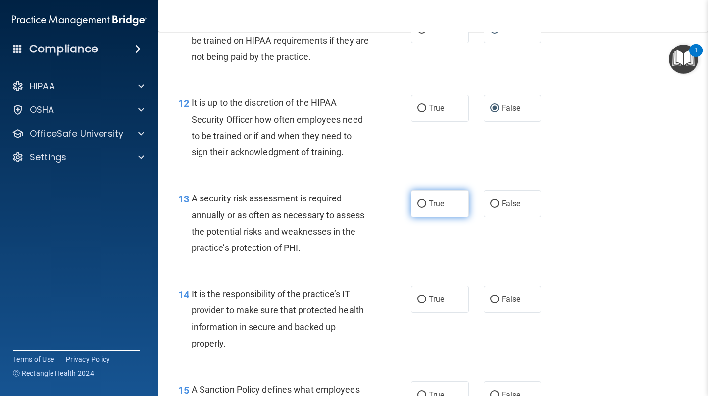
click at [449, 215] on label "True" at bounding box center [440, 203] width 58 height 27
click at [426, 208] on input "True" at bounding box center [421, 203] width 9 height 7
radio input "true"
click at [451, 302] on label "True" at bounding box center [440, 299] width 58 height 27
click at [426, 302] on input "True" at bounding box center [421, 299] width 9 height 7
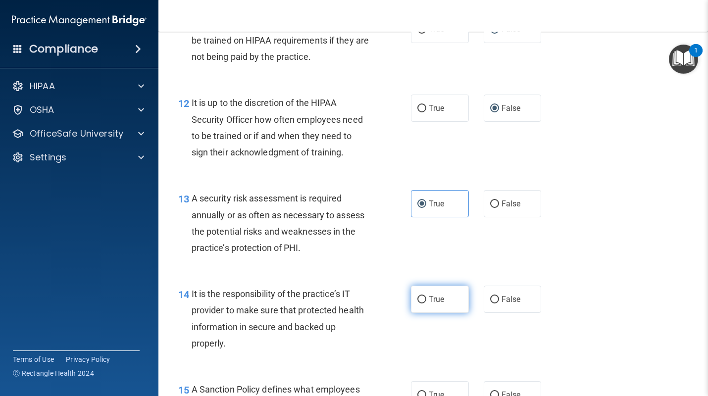
radio input "true"
click at [489, 304] on label "False" at bounding box center [512, 299] width 58 height 27
click at [490, 303] on input "False" at bounding box center [494, 299] width 9 height 7
radio input "true"
radio input "false"
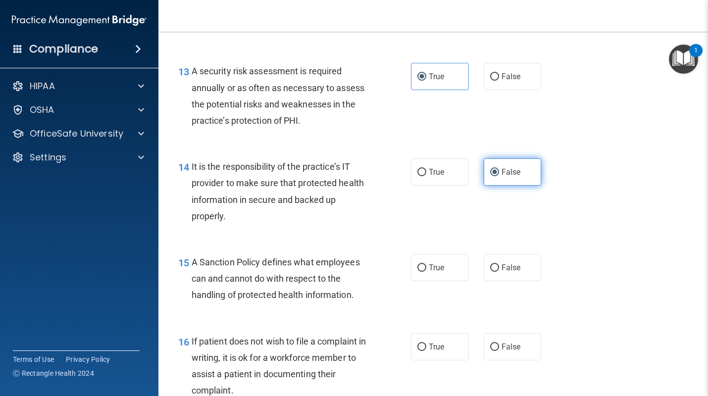
scroll to position [1342, 0]
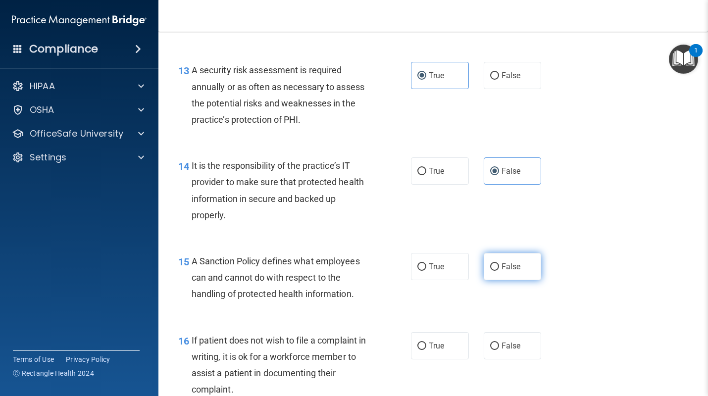
click at [509, 263] on span "False" at bounding box center [510, 266] width 19 height 9
click at [499, 263] on input "False" at bounding box center [494, 266] width 9 height 7
radio input "true"
click at [443, 350] on span "True" at bounding box center [436, 345] width 15 height 9
click at [426, 350] on input "True" at bounding box center [421, 345] width 9 height 7
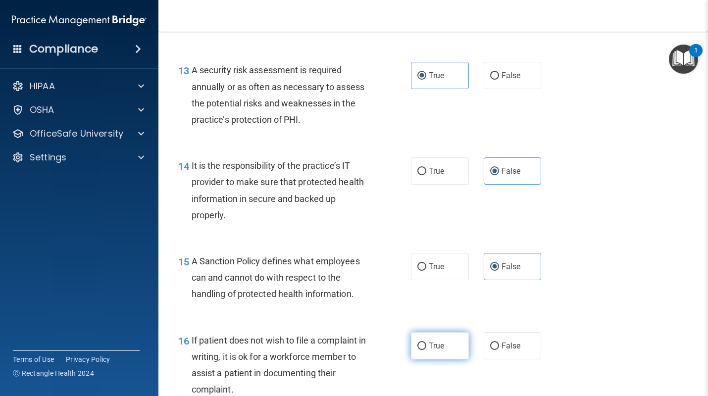
radio input "true"
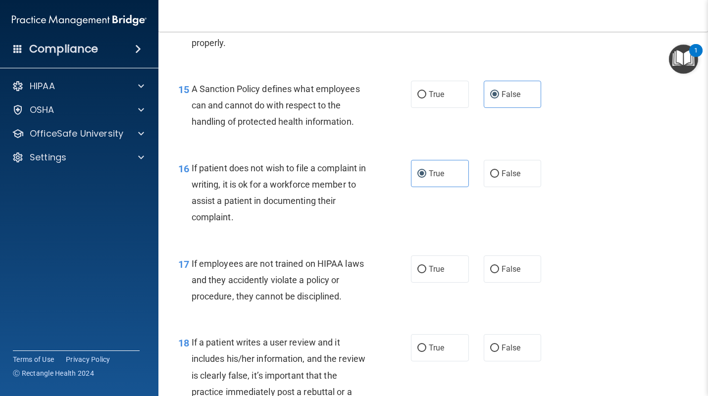
scroll to position [1519, 0]
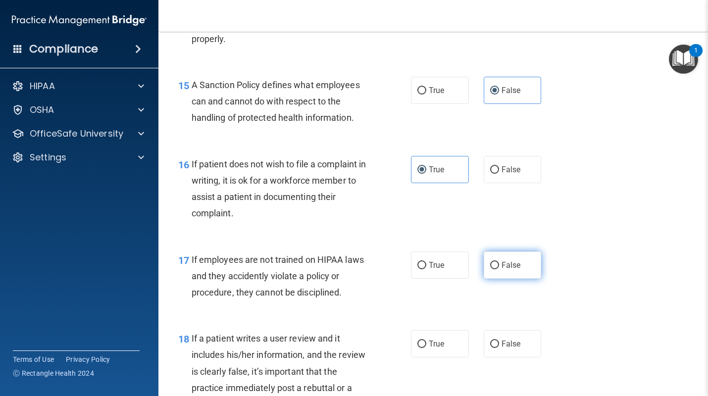
click at [506, 268] on span "False" at bounding box center [510, 264] width 19 height 9
click at [499, 268] on input "False" at bounding box center [494, 265] width 9 height 7
radio input "true"
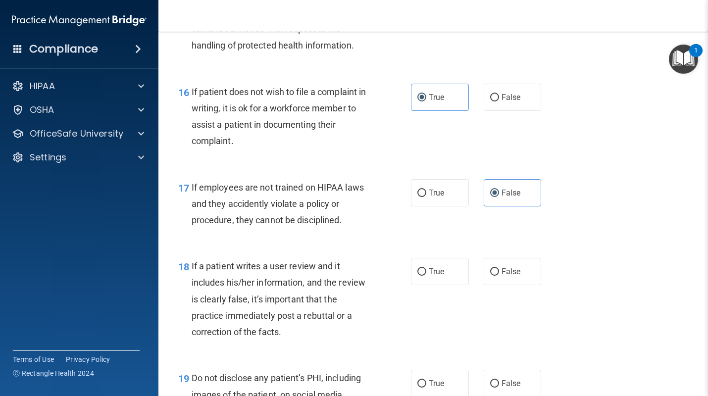
scroll to position [1593, 0]
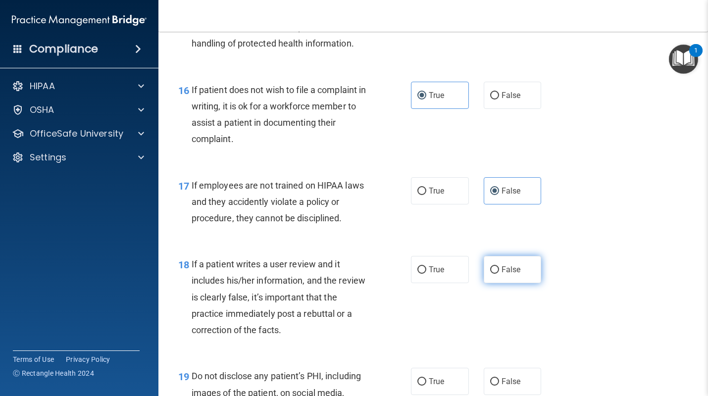
click at [490, 273] on input "False" at bounding box center [494, 269] width 9 height 7
radio input "true"
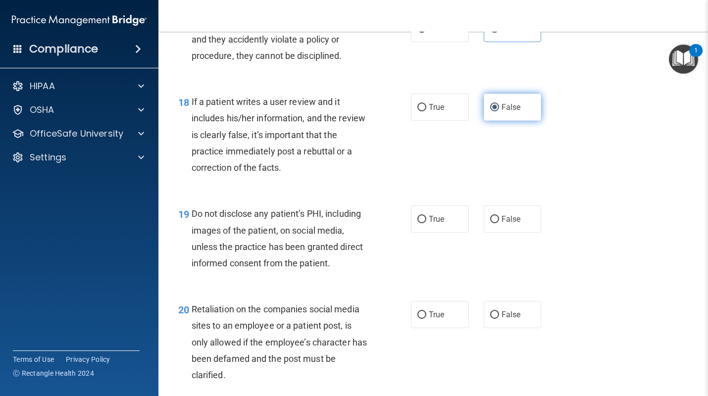
scroll to position [1766, 0]
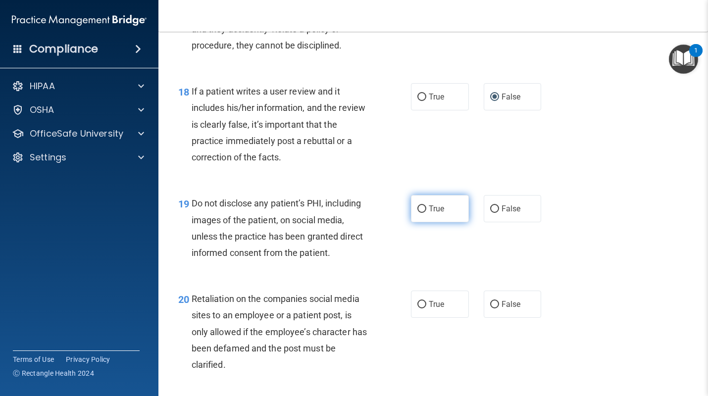
click at [444, 210] on span "True" at bounding box center [436, 208] width 15 height 9
click at [426, 210] on input "True" at bounding box center [421, 208] width 9 height 7
radio input "true"
click at [500, 313] on label "False" at bounding box center [512, 303] width 58 height 27
click at [499, 308] on input "False" at bounding box center [494, 304] width 9 height 7
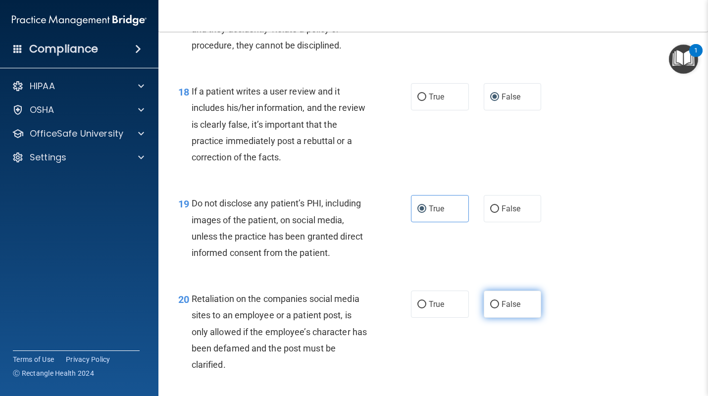
radio input "true"
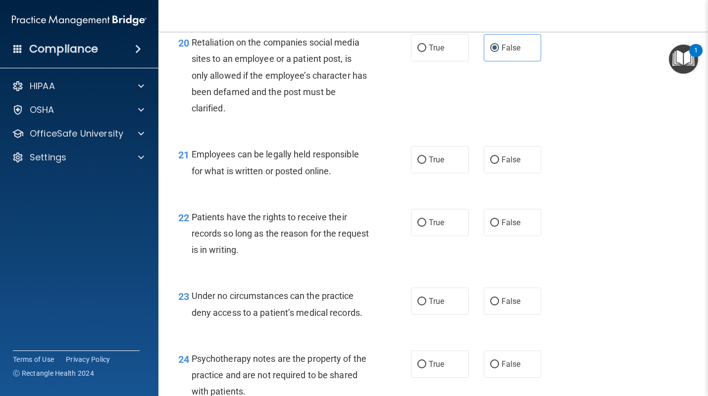
scroll to position [2023, 0]
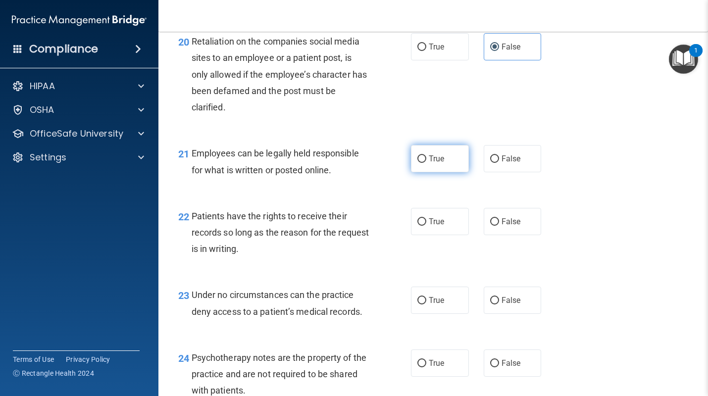
click at [447, 166] on label "True" at bounding box center [440, 158] width 58 height 27
click at [426, 163] on input "True" at bounding box center [421, 158] width 9 height 7
radio input "true"
click at [493, 222] on input "False" at bounding box center [494, 221] width 9 height 7
radio input "true"
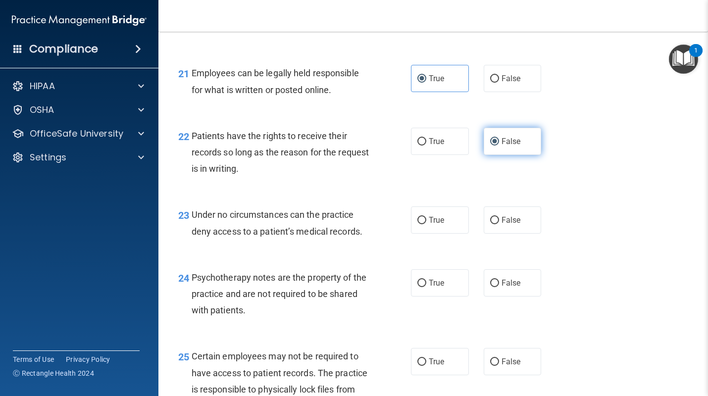
scroll to position [2109, 0]
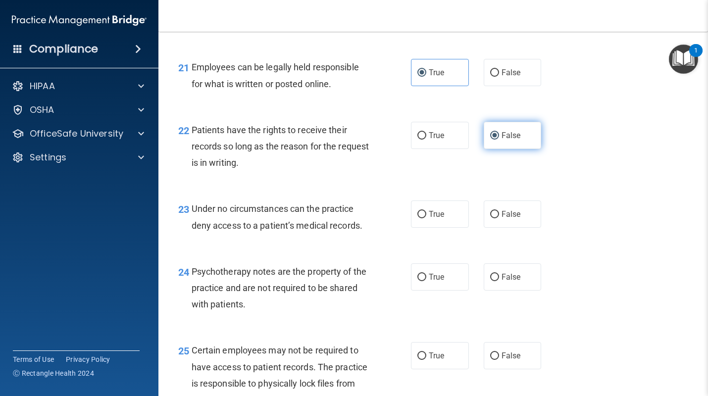
click at [492, 217] on input "False" at bounding box center [494, 214] width 9 height 7
radio input "true"
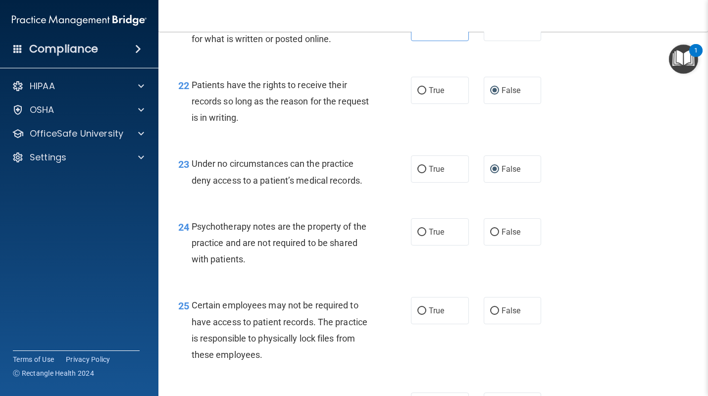
scroll to position [2154, 0]
click at [446, 234] on label "True" at bounding box center [440, 231] width 58 height 27
click at [426, 234] on input "True" at bounding box center [421, 231] width 9 height 7
radio input "true"
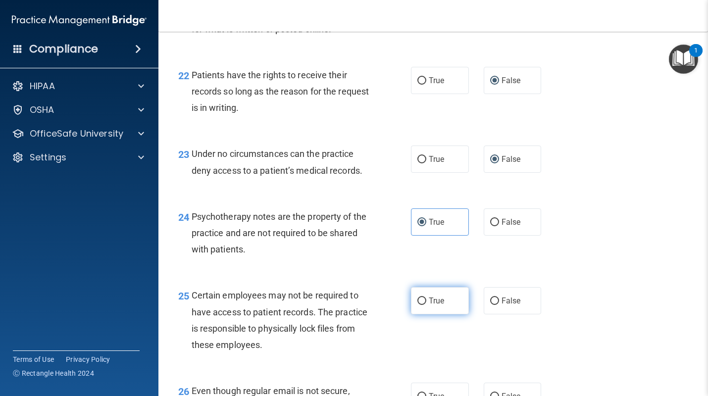
click at [446, 295] on label "True" at bounding box center [440, 300] width 58 height 27
click at [426, 297] on input "True" at bounding box center [421, 300] width 9 height 7
radio input "true"
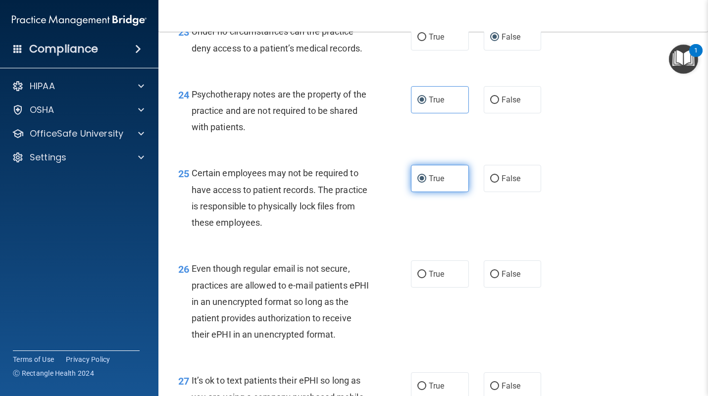
scroll to position [2306, 0]
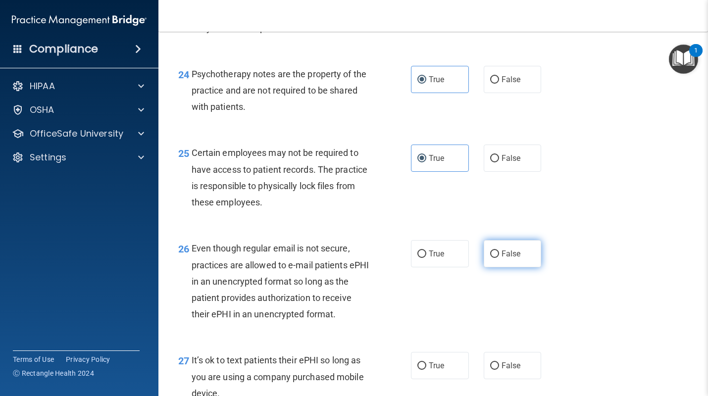
click at [493, 264] on label "False" at bounding box center [512, 253] width 58 height 27
click at [493, 258] on input "False" at bounding box center [494, 253] width 9 height 7
radio input "true"
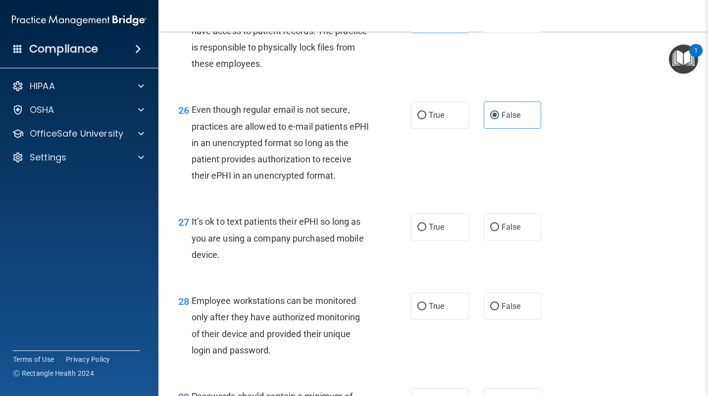
scroll to position [2445, 0]
click at [523, 233] on label "False" at bounding box center [512, 226] width 58 height 27
click at [499, 231] on input "False" at bounding box center [494, 226] width 9 height 7
radio input "true"
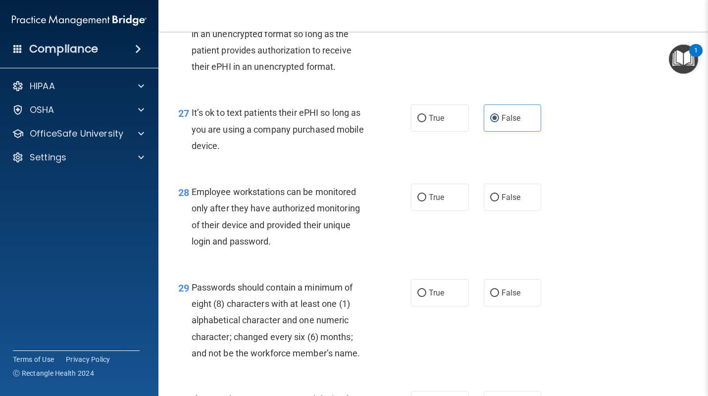
scroll to position [2554, 0]
click at [488, 201] on label "False" at bounding box center [512, 196] width 58 height 27
click at [490, 201] on input "False" at bounding box center [494, 196] width 9 height 7
radio input "true"
click at [437, 291] on span "True" at bounding box center [436, 291] width 15 height 9
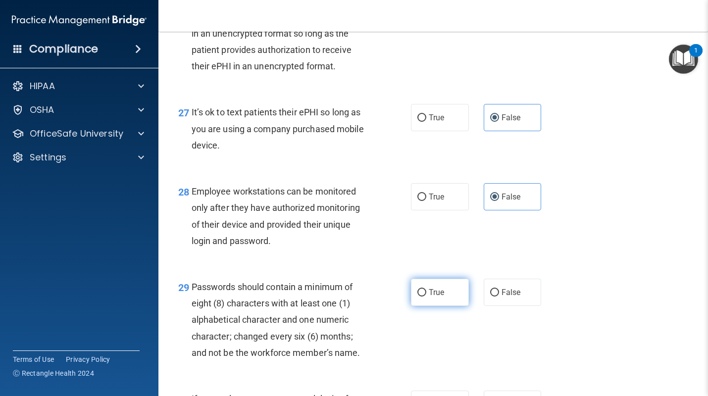
click at [426, 291] on input "True" at bounding box center [421, 292] width 9 height 7
radio input "true"
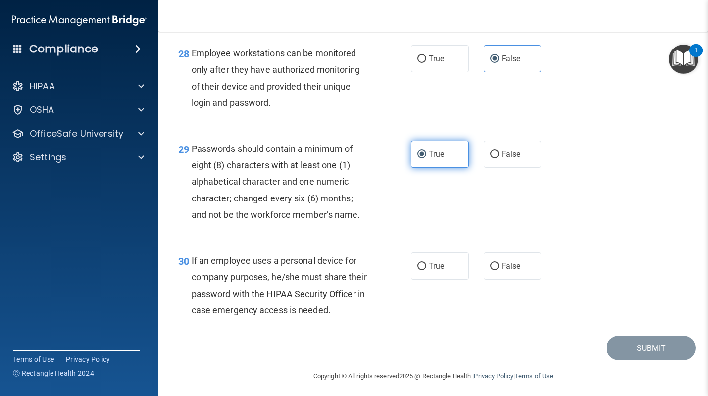
scroll to position [2697, 0]
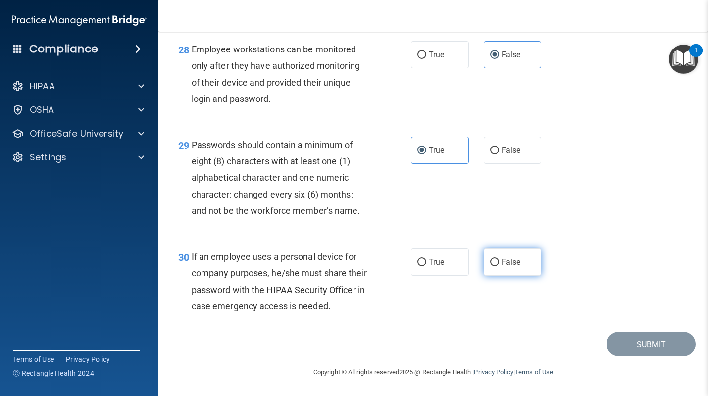
click at [512, 267] on label "False" at bounding box center [512, 261] width 58 height 27
click at [499, 266] on input "False" at bounding box center [494, 262] width 9 height 7
radio input "true"
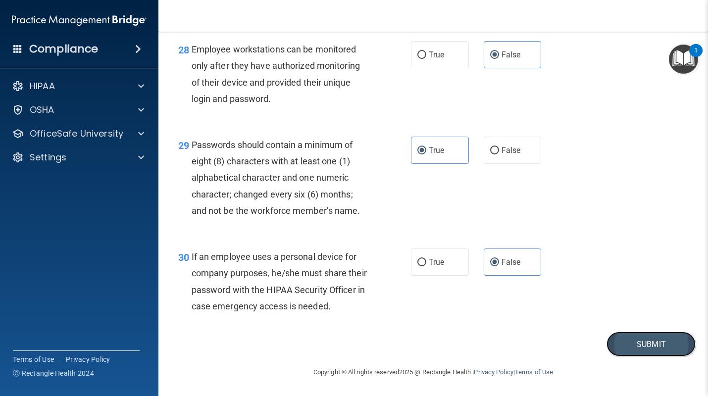
click at [624, 345] on button "Submit" at bounding box center [650, 344] width 89 height 25
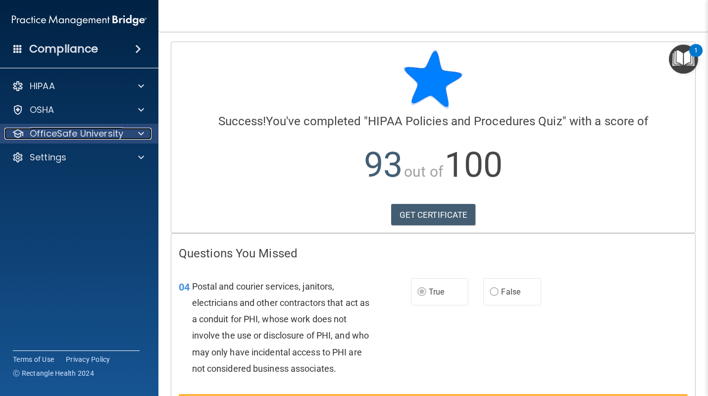
click at [141, 133] on span at bounding box center [141, 134] width 6 height 12
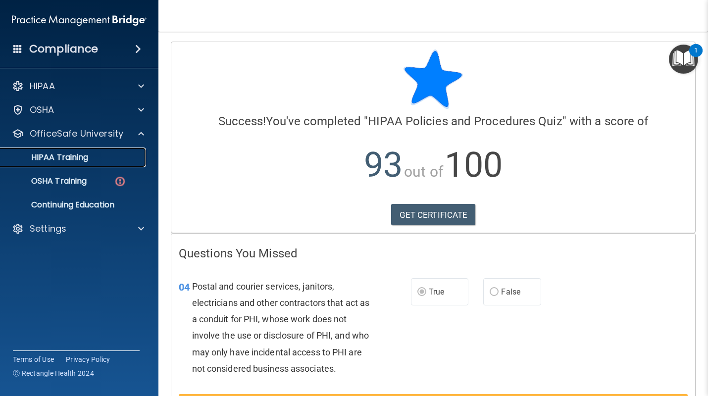
click at [98, 158] on div "HIPAA Training" at bounding box center [73, 157] width 135 height 10
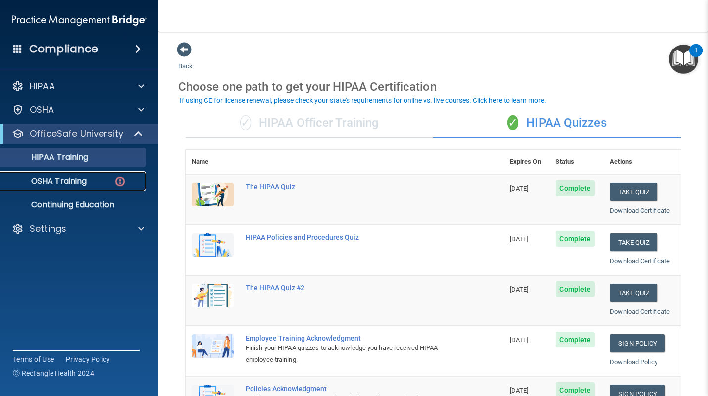
click at [75, 188] on link "OSHA Training" at bounding box center [68, 181] width 156 height 20
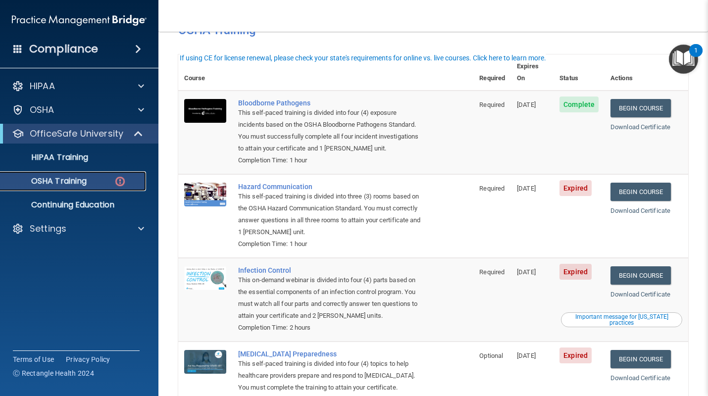
scroll to position [62, 0]
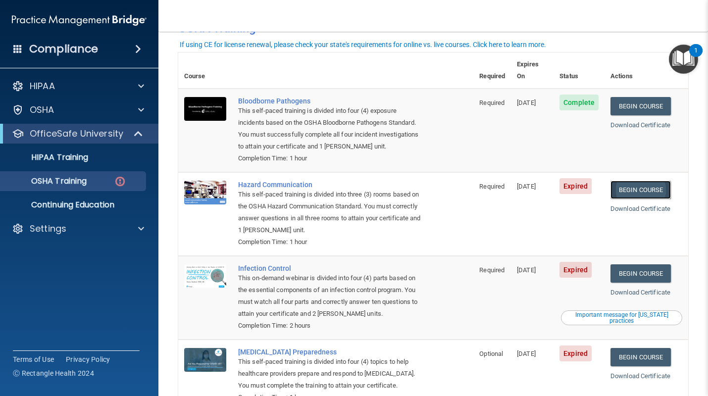
click at [631, 181] on link "Begin Course" at bounding box center [640, 190] width 60 height 18
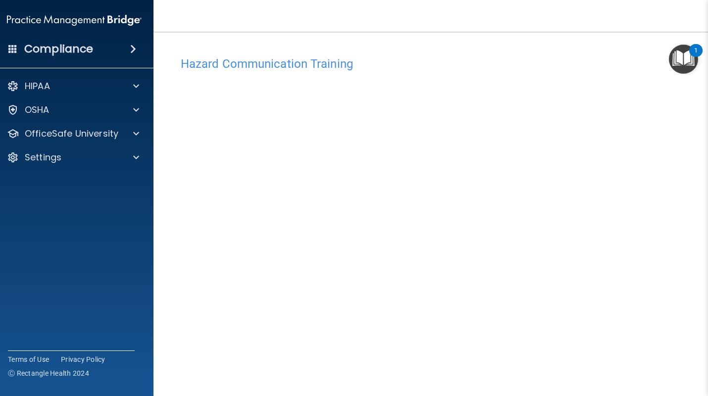
scroll to position [3, 0]
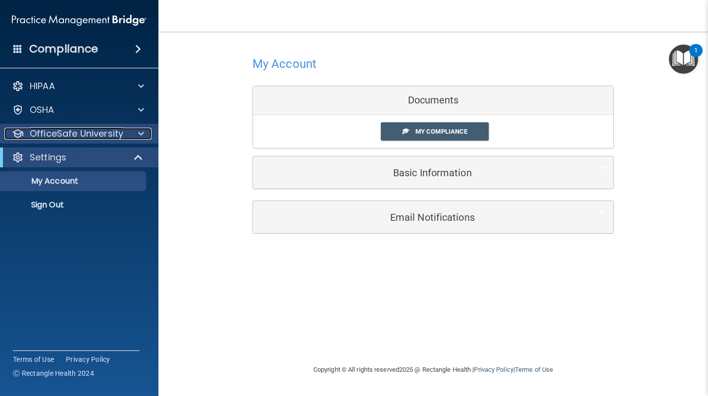
click at [142, 135] on span at bounding box center [141, 134] width 6 height 12
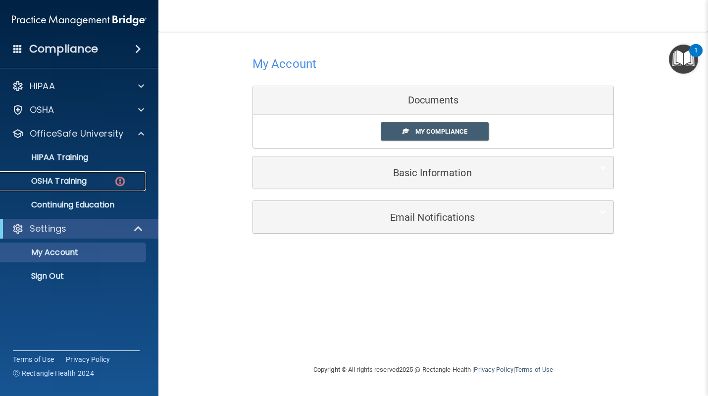
click at [99, 180] on div "OSHA Training" at bounding box center [73, 181] width 135 height 10
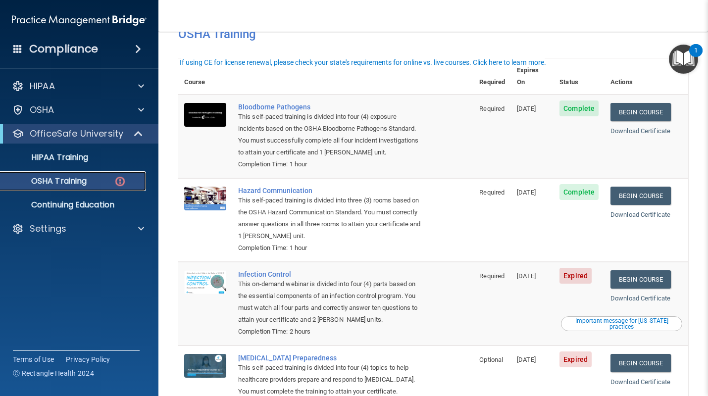
scroll to position [117, 0]
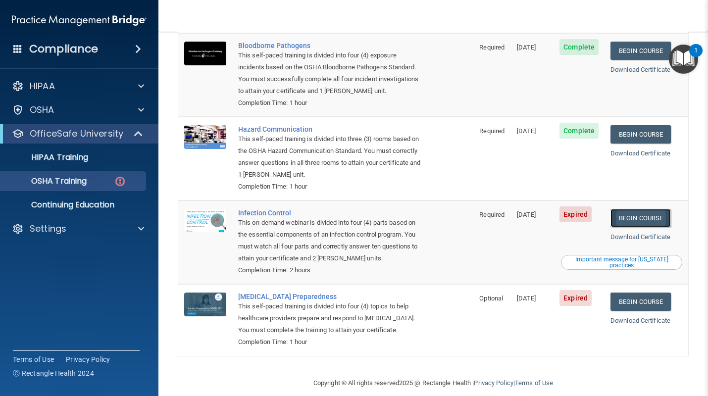
click at [636, 209] on link "Begin Course" at bounding box center [640, 218] width 60 height 18
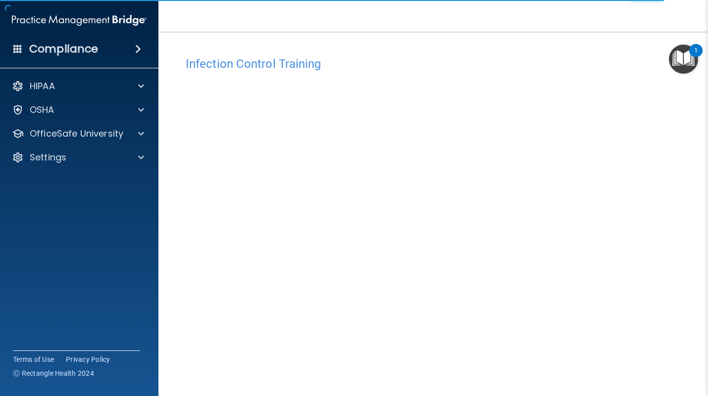
scroll to position [28, 0]
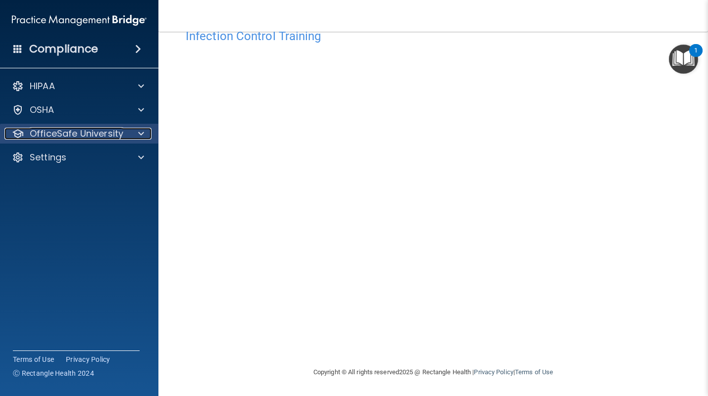
click at [106, 137] on p "OfficeSafe University" at bounding box center [77, 134] width 94 height 12
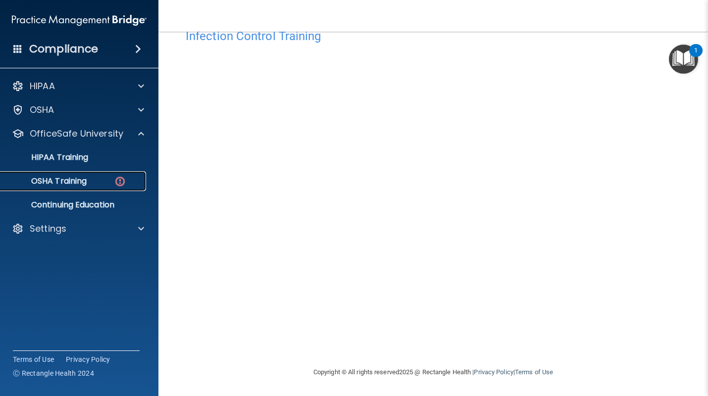
click at [93, 176] on div "OSHA Training" at bounding box center [73, 181] width 135 height 10
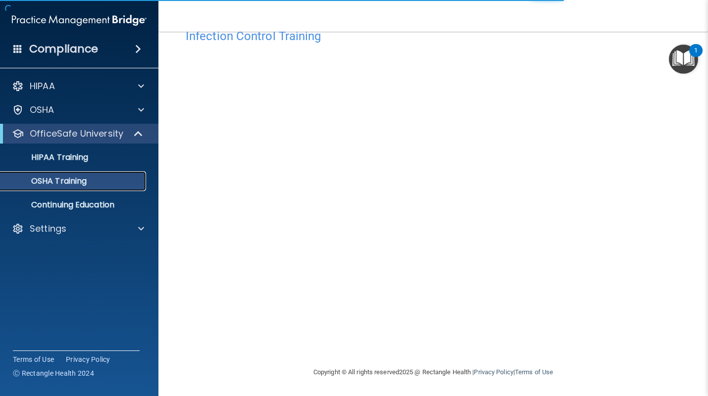
scroll to position [90, 0]
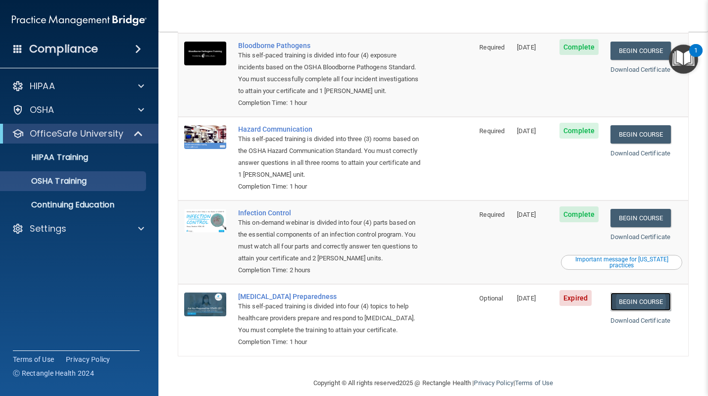
click at [651, 292] on link "Begin Course" at bounding box center [640, 301] width 60 height 18
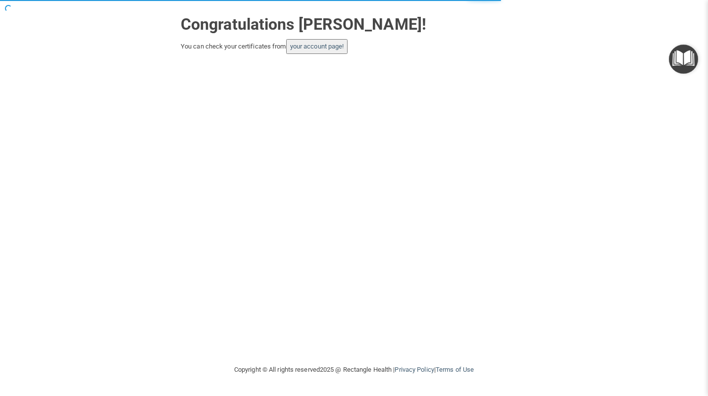
click at [325, 51] on button "your account page!" at bounding box center [317, 46] width 62 height 15
click at [337, 48] on link "your account page!" at bounding box center [317, 46] width 54 height 7
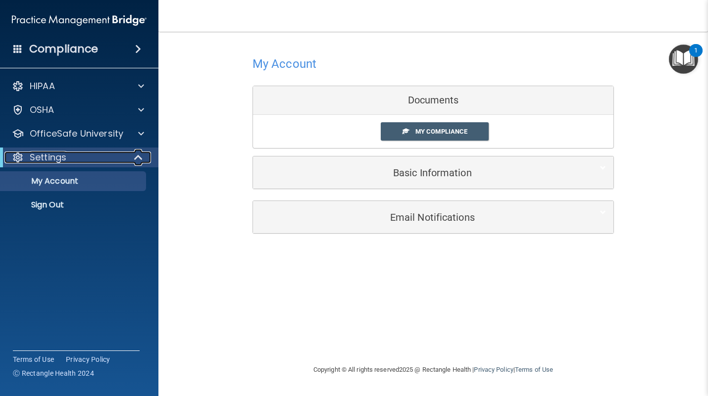
click at [136, 156] on span at bounding box center [139, 157] width 8 height 12
click at [118, 159] on div "Settings" at bounding box center [65, 157] width 122 height 12
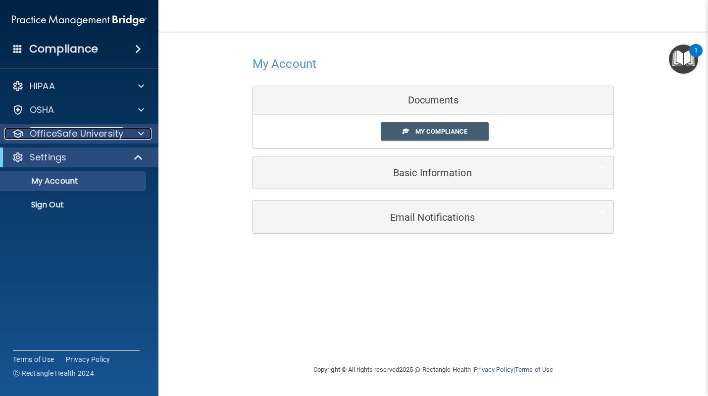
click at [124, 134] on div "OfficeSafe University" at bounding box center [65, 134] width 123 height 12
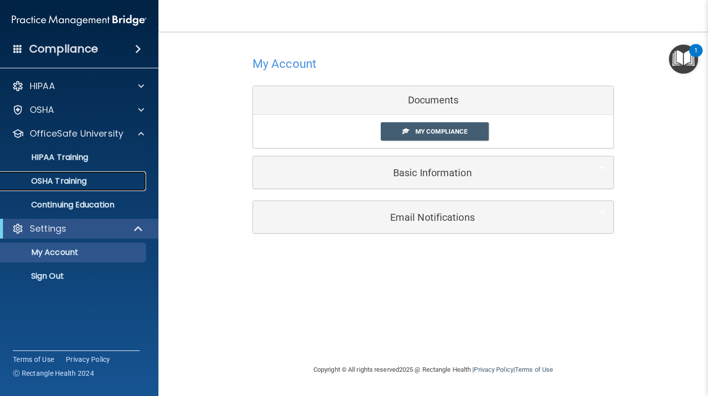
click at [109, 182] on div "OSHA Training" at bounding box center [73, 181] width 135 height 10
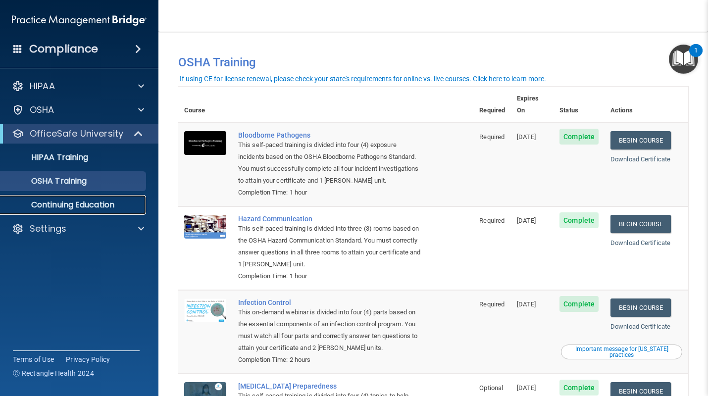
click at [120, 203] on p "Continuing Education" at bounding box center [73, 205] width 135 height 10
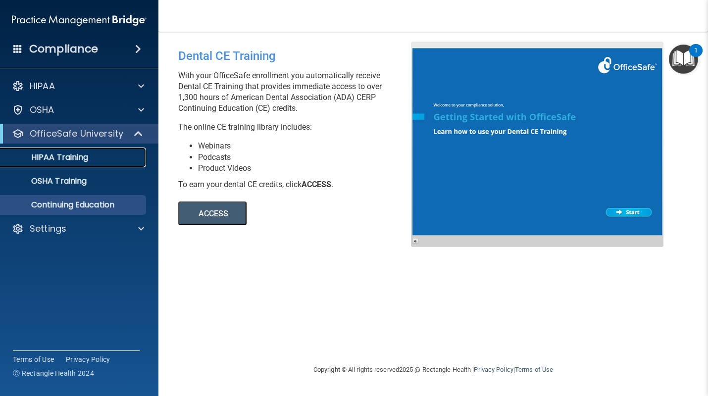
click at [86, 154] on p "HIPAA Training" at bounding box center [47, 157] width 82 height 10
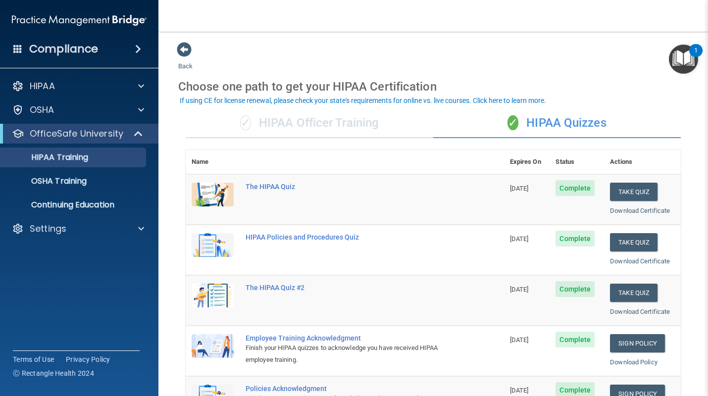
click at [128, 48] on div "Compliance" at bounding box center [79, 49] width 158 height 22
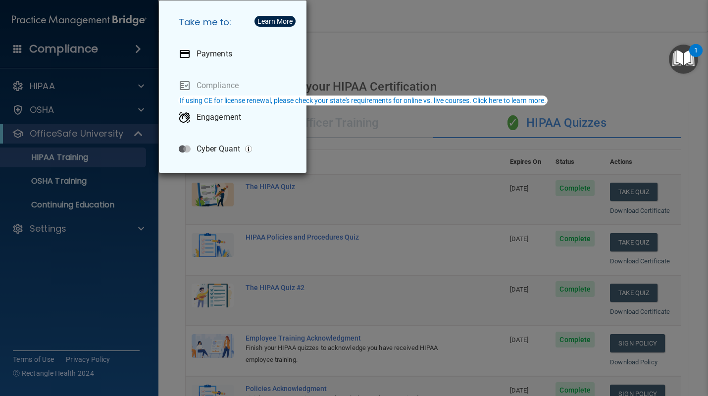
click at [104, 38] on div "Take me to: Payments Compliance Engagement Cyber Quant" at bounding box center [354, 198] width 708 height 396
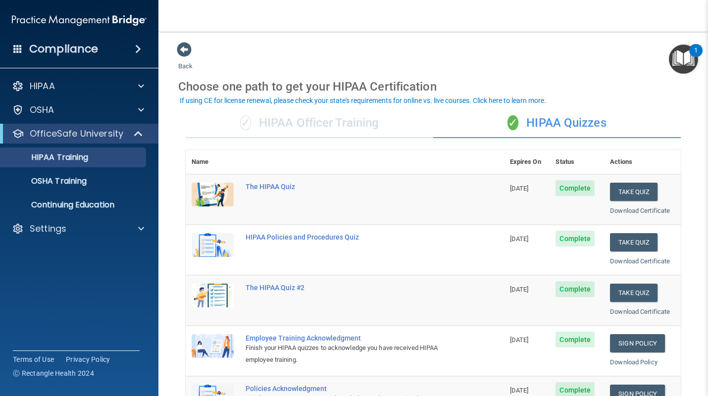
click at [135, 48] on span at bounding box center [138, 49] width 6 height 12
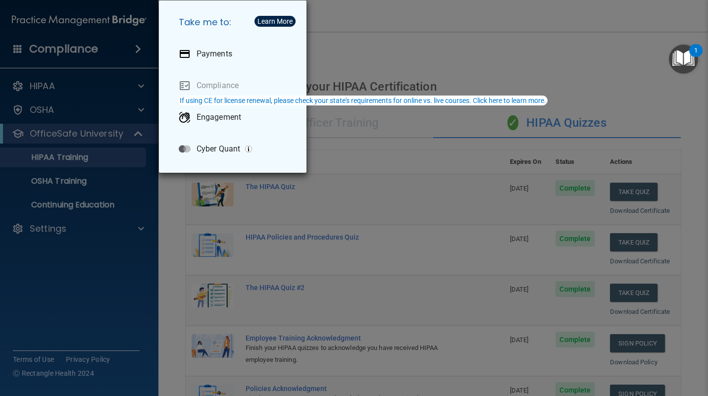
click at [134, 48] on div "Take me to: Payments Compliance Engagement Cyber Quant" at bounding box center [354, 198] width 708 height 396
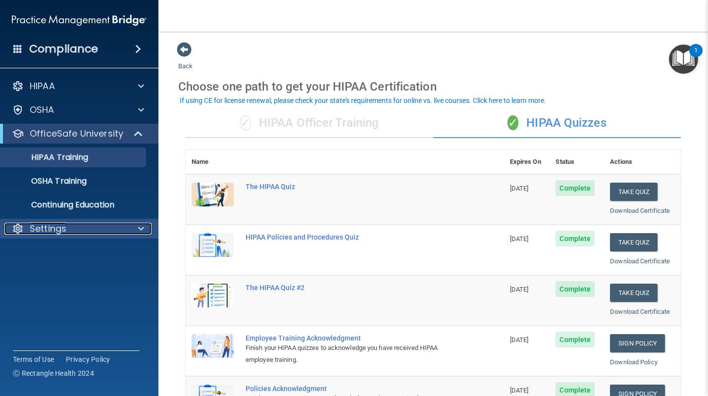
click at [78, 230] on div "Settings" at bounding box center [65, 229] width 123 height 12
click at [376, 125] on div "✓ HIPAA Officer Training" at bounding box center [309, 123] width 247 height 30
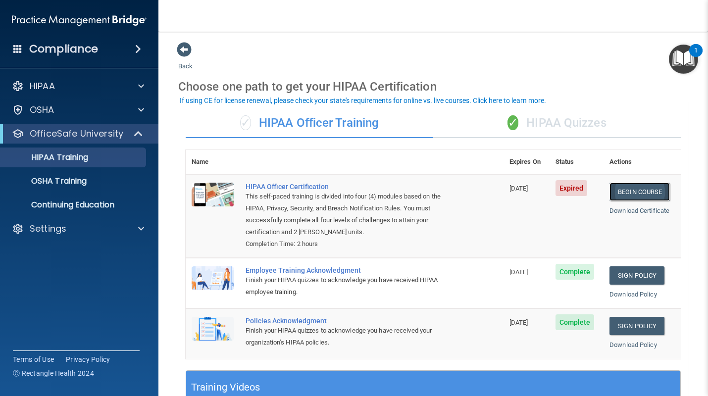
click at [621, 190] on link "Begin Course" at bounding box center [639, 192] width 60 height 18
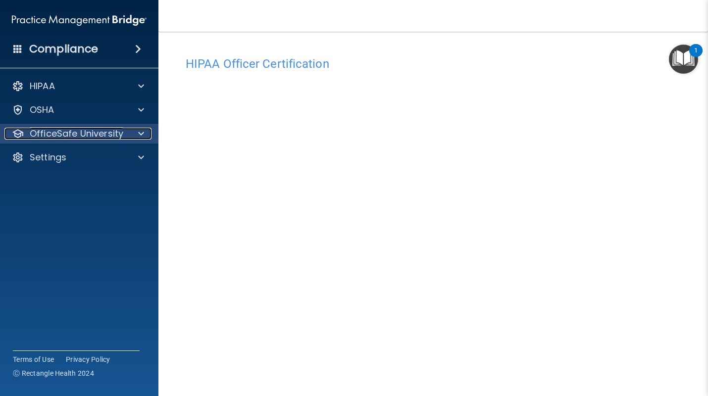
click at [95, 137] on p "OfficeSafe University" at bounding box center [77, 134] width 94 height 12
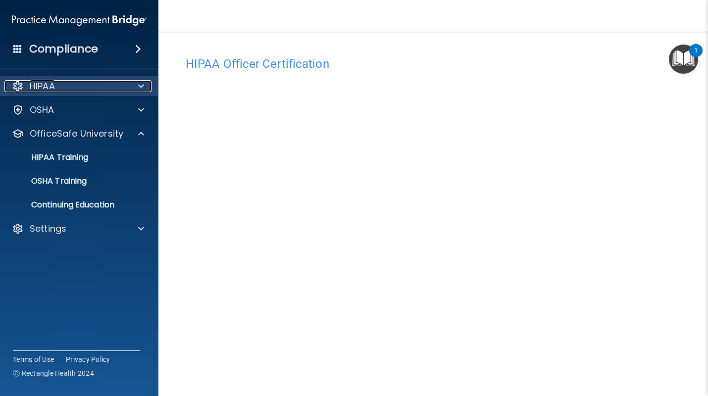
click at [134, 87] on div at bounding box center [139, 86] width 25 height 12
